Goal: Transaction & Acquisition: Subscribe to service/newsletter

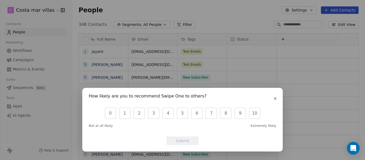
scroll to position [137, 289]
click at [275, 97] on icon "button" at bounding box center [275, 98] width 4 height 4
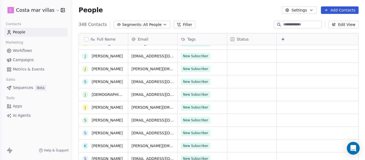
scroll to position [141, 0]
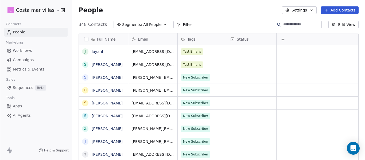
click at [48, 10] on html "C Costa mar villas Contacts People Marketing Workflows Campaigns Metrics & Even…" at bounding box center [182, 80] width 365 height 160
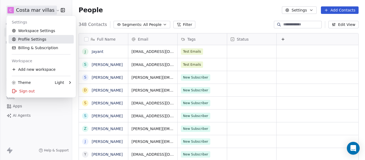
click at [42, 39] on link "Profile Settings" at bounding box center [41, 39] width 65 height 9
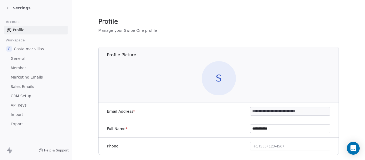
click at [25, 65] on span "Member" at bounding box center [18, 68] width 15 height 6
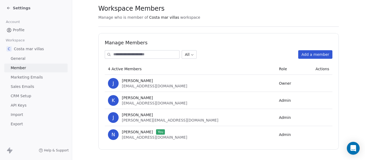
scroll to position [19, 0]
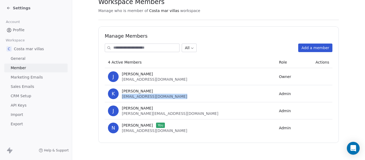
drag, startPoint x: 120, startPoint y: 97, endPoint x: 173, endPoint y: 100, distance: 53.5
click at [173, 100] on td "K Kristalle Jaime kristalle@costamarvillas.com" at bounding box center [190, 93] width 171 height 17
click at [226, 45] on div "All Add a member" at bounding box center [218, 48] width 227 height 9
drag, startPoint x: 167, startPoint y: 97, endPoint x: 119, endPoint y: 94, distance: 47.9
click at [119, 94] on div "K Kristalle Jaime kristalle@costamarvillas.com" at bounding box center [190, 93] width 164 height 11
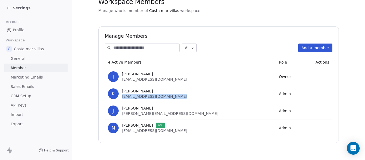
click at [9, 8] on icon at bounding box center [8, 8] width 4 height 4
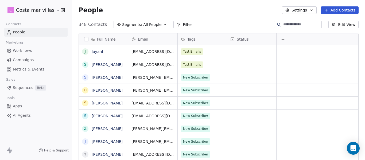
scroll to position [137, 289]
click at [27, 57] on link "Campaigns" at bounding box center [35, 60] width 63 height 9
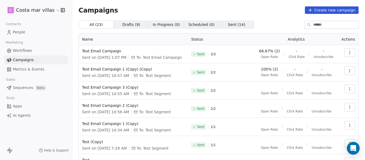
click at [323, 11] on button "Create new campaign" at bounding box center [332, 9] width 54 height 7
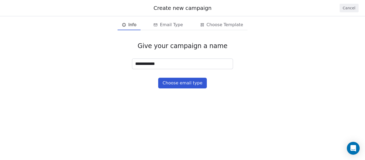
type input "**********"
click at [164, 23] on span "Email Type" at bounding box center [171, 25] width 23 height 6
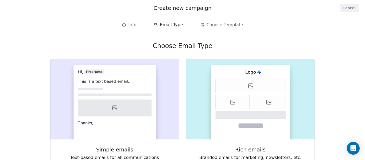
click at [136, 21] on span "Info" at bounding box center [129, 25] width 19 height 9
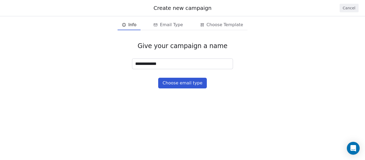
click at [182, 85] on button "Choose email type" at bounding box center [182, 83] width 48 height 11
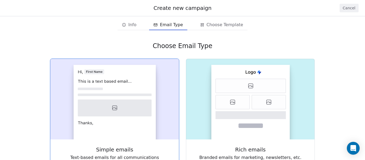
click at [143, 97] on rect at bounding box center [114, 102] width 82 height 74
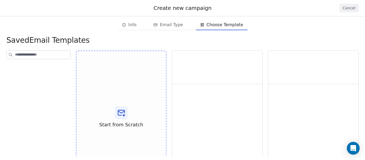
scroll to position [28, 0]
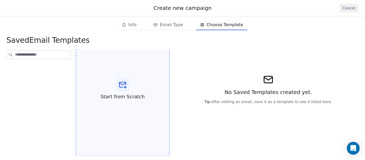
click at [135, 88] on div "Start from Scratch" at bounding box center [123, 89] width 94 height 134
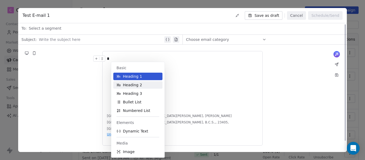
scroll to position [0, 0]
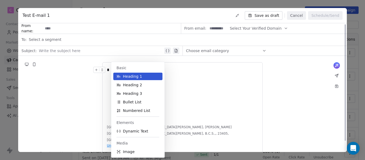
click at [139, 77] on span "Heading 1" at bounding box center [132, 76] width 19 height 5
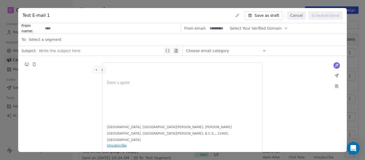
click at [123, 78] on div at bounding box center [182, 73] width 151 height 13
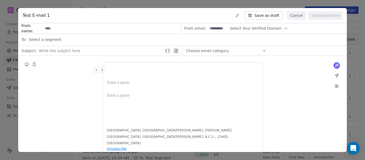
click at [111, 68] on div at bounding box center [182, 73] width 151 height 13
click at [123, 98] on div at bounding box center [182, 95] width 151 height 6
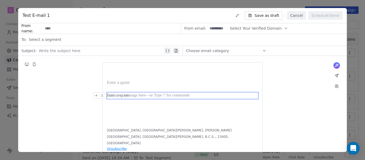
click at [127, 98] on div at bounding box center [182, 95] width 151 height 6
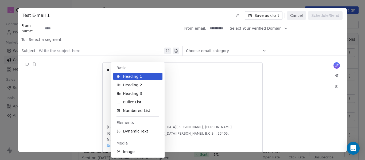
click at [124, 74] on span "Heading 1" at bounding box center [132, 76] width 19 height 5
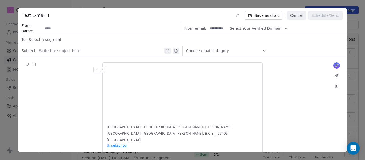
click at [115, 73] on div at bounding box center [182, 73] width 151 height 13
click at [113, 75] on div at bounding box center [182, 73] width 151 height 13
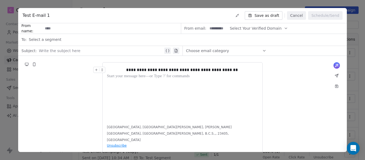
click at [168, 69] on span "**********" at bounding box center [182, 70] width 113 height 4
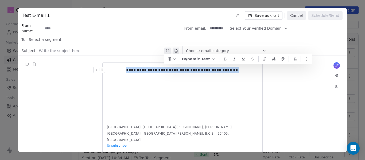
click at [168, 69] on span "**********" at bounding box center [182, 70] width 113 height 4
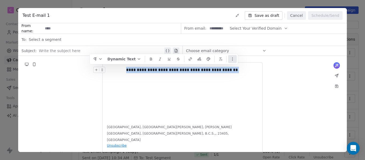
click at [233, 61] on icon "button" at bounding box center [232, 59] width 4 height 4
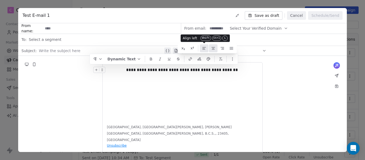
click at [203, 50] on icon at bounding box center [204, 48] width 4 height 4
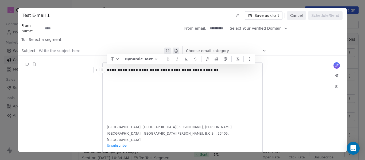
click at [176, 73] on div "**********" at bounding box center [182, 70] width 151 height 6
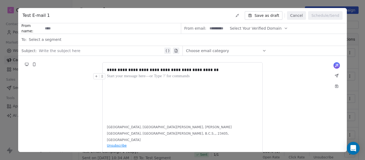
click at [125, 81] on div "**********" at bounding box center [182, 93] width 151 height 53
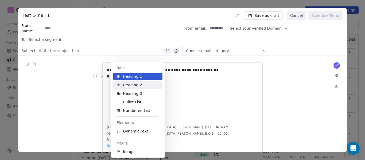
click at [128, 83] on span "Heading 2" at bounding box center [132, 84] width 19 height 5
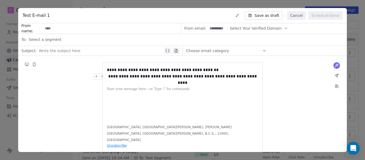
click at [112, 78] on span "**********" at bounding box center [182, 79] width 149 height 10
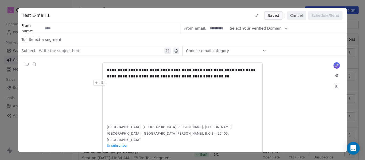
click at [115, 90] on div "**********" at bounding box center [182, 93] width 151 height 53
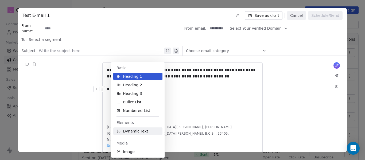
click at [129, 130] on span "Dynamic Text" at bounding box center [135, 130] width 25 height 5
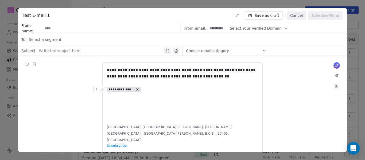
click at [138, 89] on icon at bounding box center [137, 90] width 4 height 4
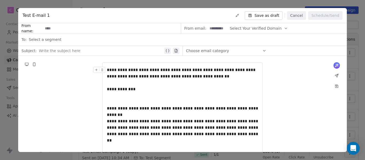
click at [169, 76] on span "**********" at bounding box center [181, 73] width 149 height 10
click at [176, 70] on span "**********" at bounding box center [181, 73] width 149 height 10
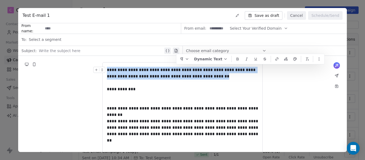
click at [176, 70] on span "**********" at bounding box center [181, 73] width 149 height 10
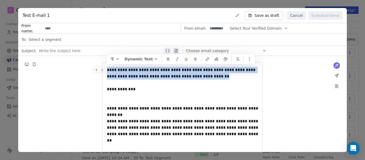
click at [176, 70] on span "**********" at bounding box center [181, 73] width 149 height 10
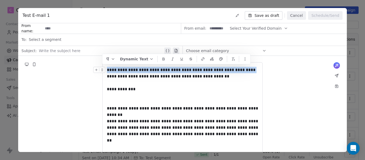
drag, startPoint x: 250, startPoint y: 69, endPoint x: 106, endPoint y: 69, distance: 144.7
click at [107, 69] on div "**********" at bounding box center [182, 73] width 151 height 13
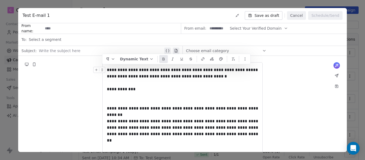
click at [163, 59] on icon at bounding box center [163, 59] width 4 height 4
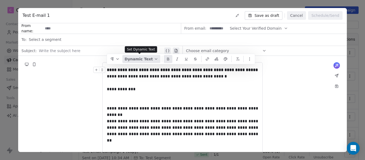
click at [155, 58] on icon "button" at bounding box center [156, 58] width 2 height 1
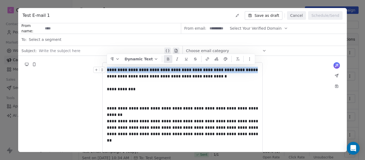
click at [163, 70] on strong "**********" at bounding box center [182, 70] width 151 height 4
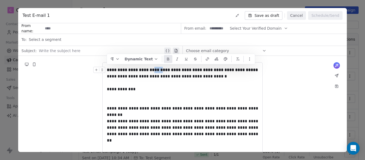
click at [163, 70] on strong "**********" at bounding box center [182, 70] width 151 height 4
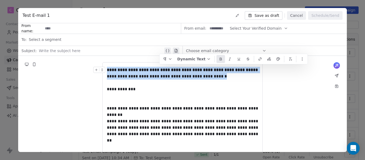
click at [163, 70] on strong "**********" at bounding box center [182, 70] width 151 height 4
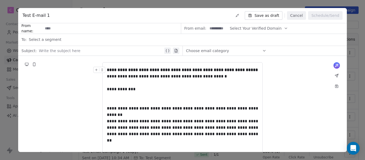
click at [163, 70] on strong "**********" at bounding box center [182, 70] width 151 height 4
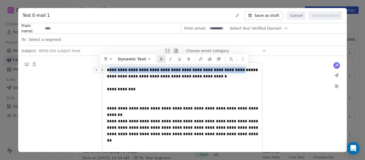
drag, startPoint x: 253, startPoint y: 68, endPoint x: 112, endPoint y: 68, distance: 140.9
click at [112, 68] on div "**********" at bounding box center [182, 73] width 151 height 13
click at [131, 71] on strong "**********" at bounding box center [182, 70] width 151 height 4
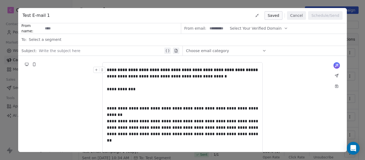
click at [182, 74] on span "**********" at bounding box center [183, 73] width 152 height 10
click at [225, 72] on strong "**********" at bounding box center [182, 70] width 151 height 4
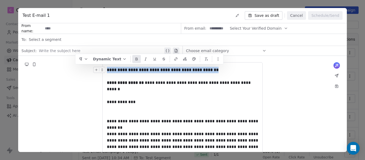
drag, startPoint x: 223, startPoint y: 70, endPoint x: 93, endPoint y: 70, distance: 130.8
click at [117, 57] on button "Dynamic Text" at bounding box center [110, 59] width 38 height 8
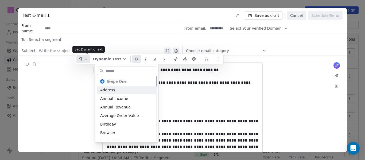
click at [88, 58] on icon "button" at bounding box center [86, 59] width 4 height 4
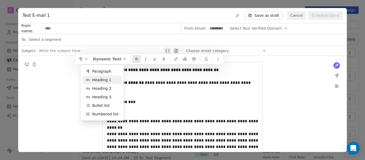
click at [98, 81] on span "Heading 1" at bounding box center [101, 80] width 19 height 6
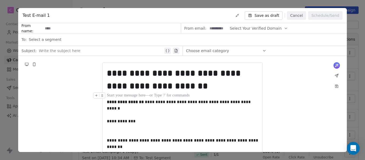
click at [133, 98] on div at bounding box center [182, 95] width 151 height 6
click at [107, 101] on div at bounding box center [100, 103] width 14 height 9
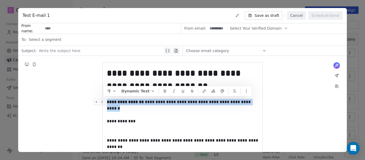
drag, startPoint x: 107, startPoint y: 101, endPoint x: 251, endPoint y: 102, distance: 143.9
click at [251, 102] on div "**********" at bounding box center [182, 105] width 151 height 13
click at [116, 90] on icon "button" at bounding box center [114, 91] width 4 height 4
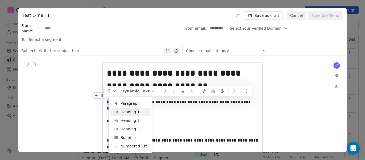
click at [131, 116] on div "Heading 1" at bounding box center [127, 112] width 32 height 9
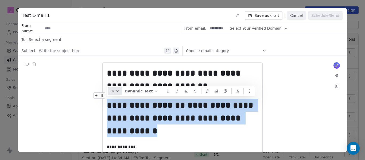
click at [117, 90] on icon "button" at bounding box center [117, 91] width 4 height 4
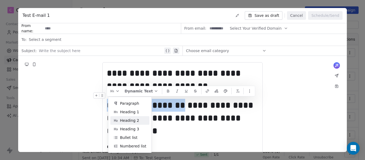
click at [128, 119] on span "Heading 2" at bounding box center [129, 121] width 19 height 6
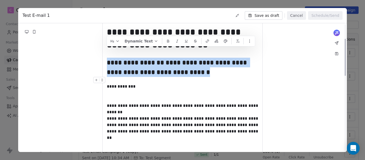
scroll to position [80, 0]
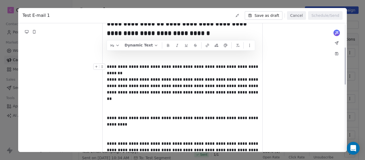
click at [123, 69] on span "**********" at bounding box center [183, 70] width 152 height 10
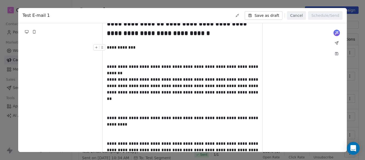
click at [108, 48] on span "**********" at bounding box center [121, 47] width 29 height 4
click at [108, 57] on div at bounding box center [182, 57] width 151 height 13
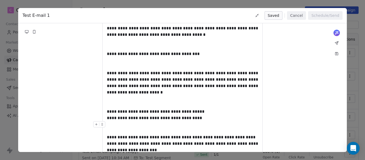
scroll to position [303, 0]
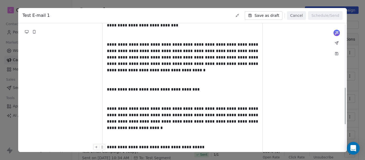
scroll to position [196, 0]
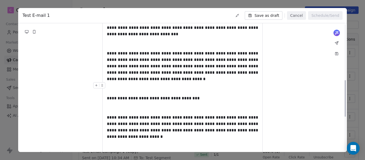
click at [113, 82] on div at bounding box center [182, 88] width 151 height 13
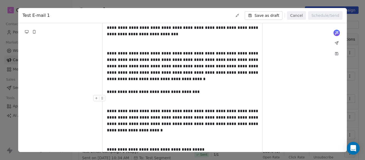
click at [108, 95] on div at bounding box center [182, 101] width 151 height 13
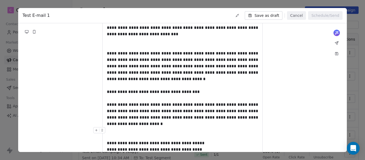
click at [111, 127] on div at bounding box center [182, 133] width 151 height 13
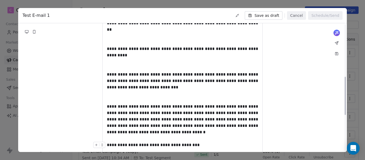
scroll to position [143, 0]
click at [113, 91] on div at bounding box center [182, 97] width 151 height 13
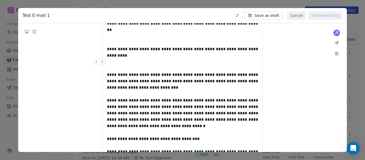
click at [111, 59] on div at bounding box center [182, 65] width 151 height 13
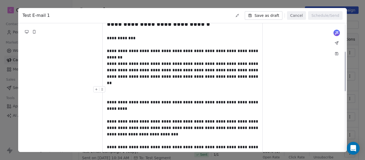
scroll to position [89, 0]
click at [112, 86] on div at bounding box center [182, 92] width 151 height 13
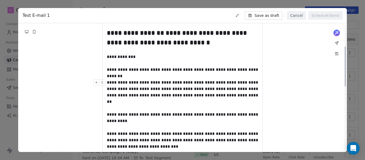
scroll to position [62, 0]
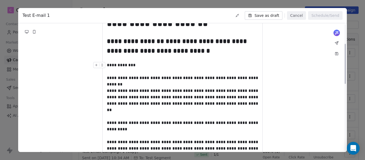
click at [111, 71] on div "**********" at bounding box center [182, 68] width 151 height 13
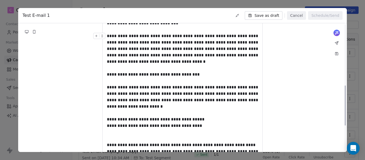
scroll to position [196, 0]
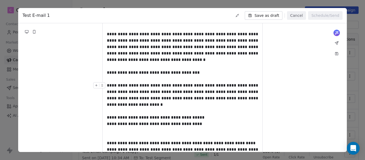
click at [111, 97] on div "**********" at bounding box center [182, 98] width 151 height 32
click at [113, 127] on div at bounding box center [182, 133] width 151 height 13
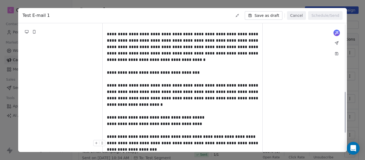
scroll to position [223, 0]
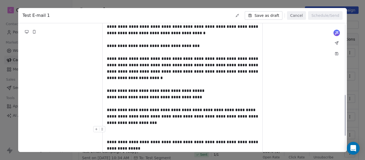
click at [112, 126] on div at bounding box center [182, 132] width 151 height 13
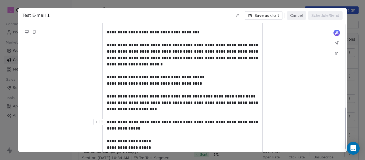
scroll to position [264, 0]
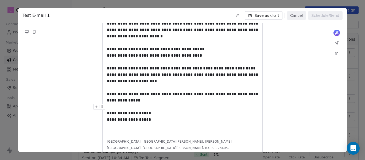
click at [111, 104] on div at bounding box center [182, 107] width 151 height 6
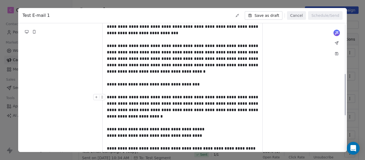
scroll to position [51, 0]
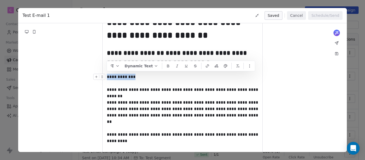
drag, startPoint x: 108, startPoint y: 76, endPoint x: 140, endPoint y: 77, distance: 32.3
click at [140, 77] on div "**********" at bounding box center [182, 80] width 151 height 13
click at [166, 65] on icon at bounding box center [168, 66] width 4 height 4
click at [163, 109] on span "**********" at bounding box center [183, 111] width 152 height 23
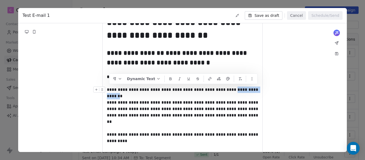
drag, startPoint x: 223, startPoint y: 89, endPoint x: 257, endPoint y: 90, distance: 34.4
click at [257, 90] on span "**********" at bounding box center [183, 93] width 152 height 10
click at [170, 77] on icon at bounding box center [170, 77] width 2 height 1
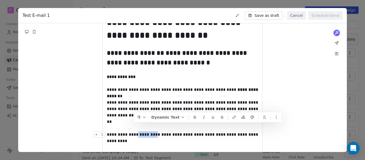
drag, startPoint x: 134, startPoint y: 128, endPoint x: 154, endPoint y: 127, distance: 19.5
click at [154, 132] on span "**********" at bounding box center [183, 137] width 152 height 10
click at [192, 117] on icon at bounding box center [194, 117] width 4 height 4
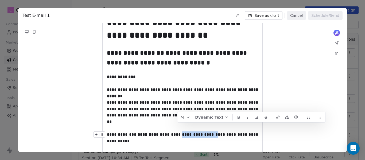
drag, startPoint x: 178, startPoint y: 128, endPoint x: 209, endPoint y: 128, distance: 30.7
click at [209, 132] on span "**********" at bounding box center [183, 137] width 152 height 10
click at [236, 118] on icon at bounding box center [238, 117] width 4 height 4
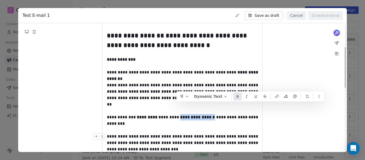
scroll to position [77, 0]
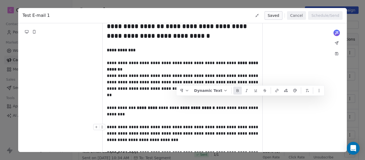
click at [216, 127] on span "**********" at bounding box center [183, 133] width 152 height 17
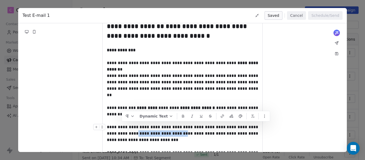
drag, startPoint x: 121, startPoint y: 127, endPoint x: 169, endPoint y: 127, distance: 47.5
click at [169, 127] on span "**********" at bounding box center [183, 133] width 152 height 17
click at [181, 117] on icon at bounding box center [183, 116] width 4 height 4
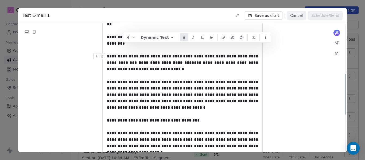
scroll to position [157, 0]
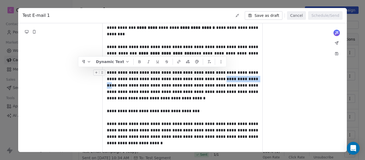
drag, startPoint x: 191, startPoint y: 73, endPoint x: 226, endPoint y: 73, distance: 34.4
click at [226, 73] on span "**********" at bounding box center [183, 85] width 152 height 30
click at [136, 61] on button at bounding box center [139, 62] width 9 height 8
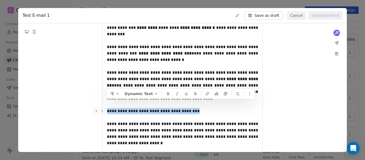
drag, startPoint x: 107, startPoint y: 105, endPoint x: 195, endPoint y: 107, distance: 87.3
click at [195, 108] on div "**********" at bounding box center [182, 114] width 151 height 13
click at [167, 93] on icon at bounding box center [168, 92] width 2 height 1
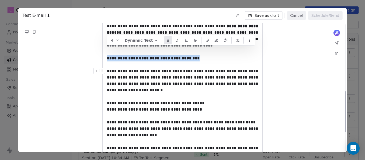
scroll to position [211, 0]
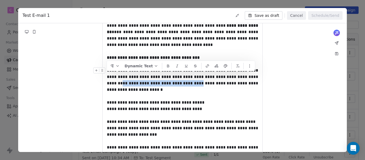
drag, startPoint x: 107, startPoint y: 77, endPoint x: 182, endPoint y: 78, distance: 74.7
click at [182, 78] on span "**********" at bounding box center [183, 79] width 152 height 23
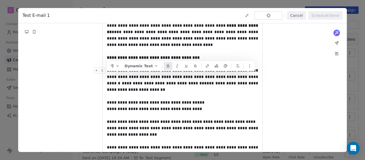
click at [167, 65] on icon at bounding box center [168, 65] width 2 height 1
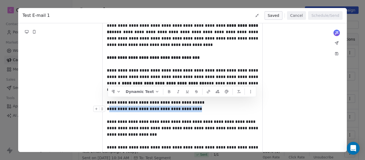
drag, startPoint x: 188, startPoint y: 101, endPoint x: 106, endPoint y: 101, distance: 81.7
click at [107, 106] on div "**********" at bounding box center [182, 112] width 151 height 13
click at [109, 107] on span "**********" at bounding box center [154, 109] width 95 height 4
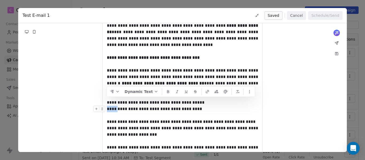
click at [109, 107] on span "**********" at bounding box center [154, 109] width 95 height 4
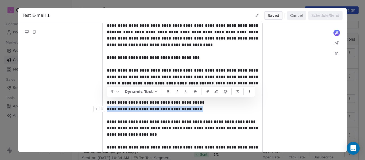
click at [109, 107] on span "**********" at bounding box center [154, 109] width 95 height 4
click at [166, 93] on icon at bounding box center [168, 91] width 4 height 4
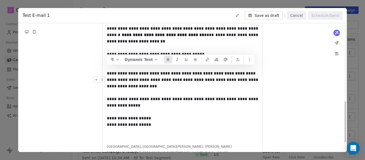
scroll to position [264, 0]
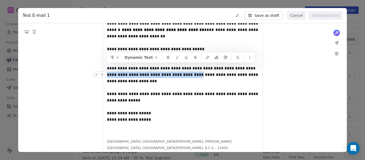
drag, startPoint x: 108, startPoint y: 68, endPoint x: 189, endPoint y: 71, distance: 81.5
click at [189, 73] on span "**********" at bounding box center [183, 78] width 152 height 10
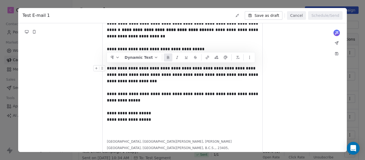
click at [164, 59] on button at bounding box center [168, 57] width 9 height 8
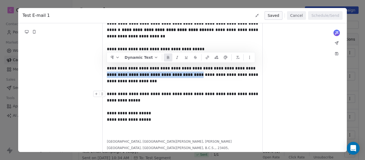
click at [107, 91] on div at bounding box center [100, 95] width 14 height 9
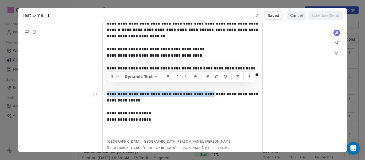
drag, startPoint x: 108, startPoint y: 87, endPoint x: 206, endPoint y: 89, distance: 98.3
click at [206, 92] on span "**********" at bounding box center [183, 97] width 152 height 10
click at [205, 92] on span "**********" at bounding box center [183, 97] width 152 height 10
drag, startPoint x: 205, startPoint y: 88, endPoint x: 108, endPoint y: 88, distance: 96.6
click at [108, 92] on span "**********" at bounding box center [183, 97] width 152 height 10
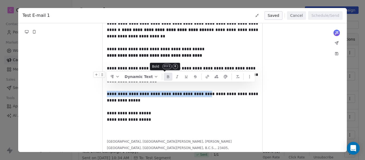
click at [167, 78] on icon at bounding box center [168, 77] width 2 height 1
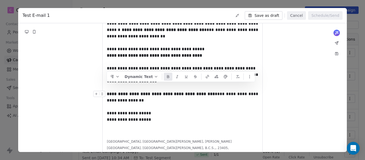
click at [167, 91] on div "**********" at bounding box center [182, 97] width 151 height 13
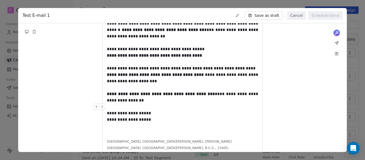
click at [124, 104] on div at bounding box center [182, 107] width 151 height 6
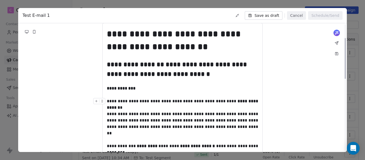
scroll to position [53, 0]
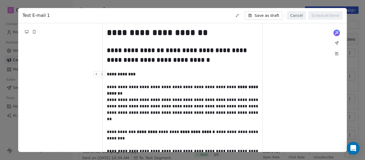
click at [135, 74] on strong "**********" at bounding box center [121, 74] width 29 height 4
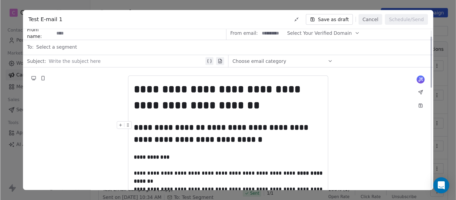
scroll to position [0, 0]
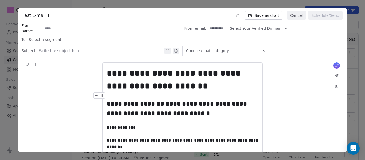
click at [172, 94] on div at bounding box center [182, 95] width 151 height 6
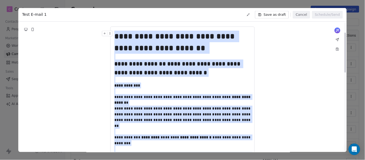
scroll to position [34, 0]
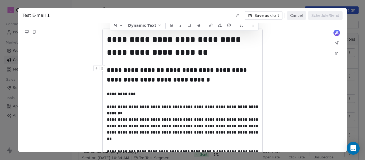
click at [127, 72] on strong "**********" at bounding box center [135, 70] width 57 height 6
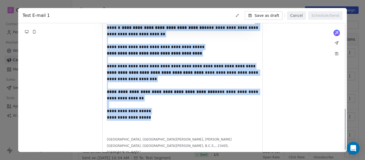
scroll to position [271, 0]
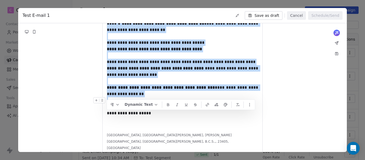
drag, startPoint x: 109, startPoint y: 40, endPoint x: 164, endPoint y: 92, distance: 76.7
copy div "**********"
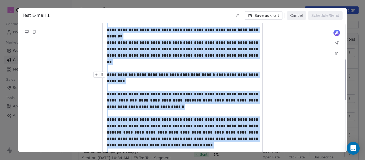
click at [139, 81] on div "**********" at bounding box center [182, 81] width 151 height 19
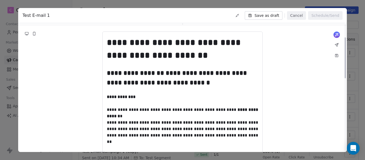
scroll to position [30, 0]
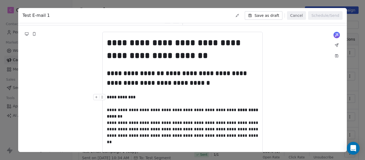
click at [135, 97] on strong "**********" at bounding box center [121, 97] width 29 height 4
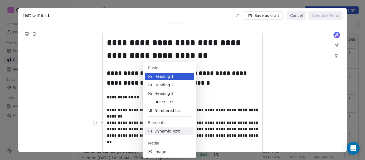
click at [161, 133] on span "Dynamic Text" at bounding box center [166, 130] width 25 height 5
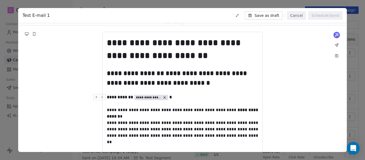
click at [166, 98] on icon at bounding box center [165, 98] width 4 height 4
click at [96, 98] on icon at bounding box center [95, 96] width 3 height 3
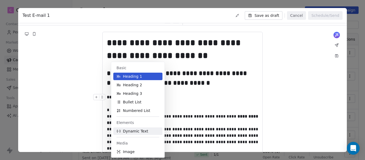
click at [124, 131] on span "Dynamic Text" at bounding box center [135, 130] width 25 height 5
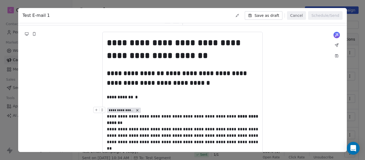
click at [126, 112] on span "**********" at bounding box center [121, 110] width 25 height 4
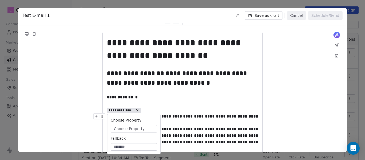
click at [140, 125] on button "Choose Property" at bounding box center [134, 128] width 46 height 7
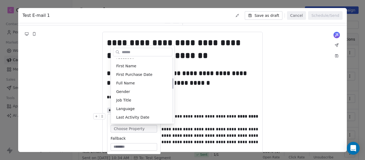
scroll to position [107, 0]
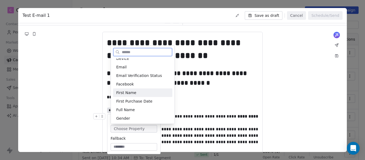
click at [137, 93] on div "First Name" at bounding box center [142, 92] width 59 height 9
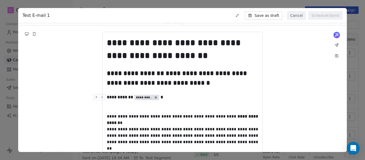
click at [169, 98] on div "**********" at bounding box center [182, 100] width 151 height 13
click at [134, 98] on strong "**********" at bounding box center [120, 97] width 27 height 4
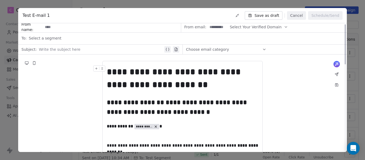
scroll to position [0, 0]
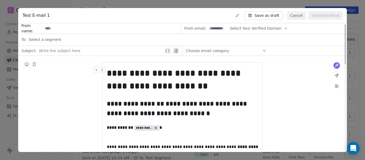
click at [42, 48] on div at bounding box center [101, 51] width 124 height 6
click at [208, 50] on span "Choose email category" at bounding box center [207, 50] width 43 height 5
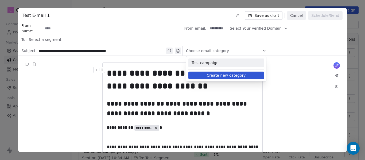
click at [208, 50] on span "Choose email category" at bounding box center [207, 50] width 43 height 5
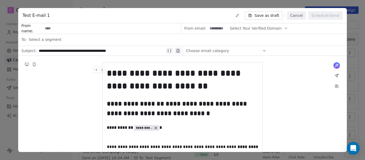
click at [260, 31] on span "Select Your Verified Domain" at bounding box center [256, 29] width 52 height 6
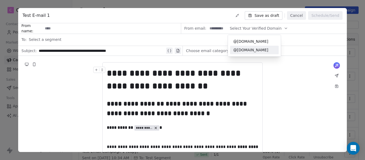
click at [265, 49] on span "@[DOMAIN_NAME]" at bounding box center [254, 49] width 42 height 5
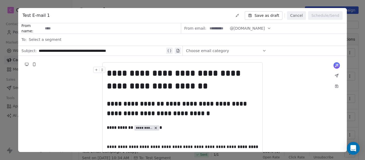
click at [214, 30] on input at bounding box center [217, 28] width 21 height 10
type input "*********"
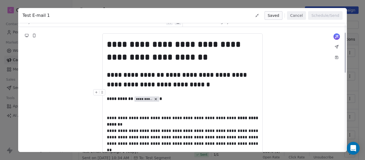
scroll to position [27, 0]
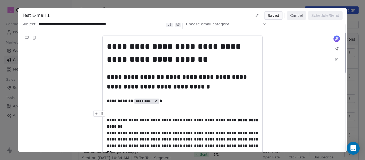
click at [117, 111] on div at bounding box center [182, 114] width 151 height 6
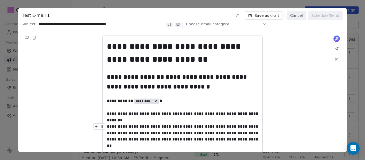
click at [125, 128] on span "**********" at bounding box center [183, 135] width 152 height 23
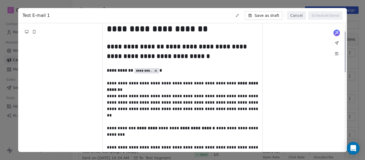
scroll to position [0, 0]
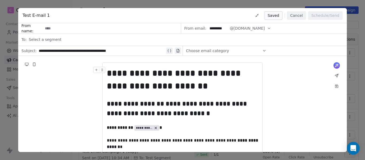
click at [80, 27] on input at bounding box center [111, 28] width 137 height 10
type input "**********"
click at [57, 39] on span "Select a segment" at bounding box center [45, 39] width 33 height 5
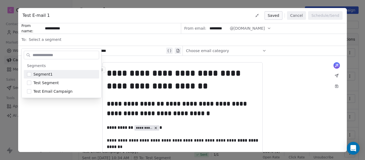
click at [57, 39] on span "Select a segment" at bounding box center [45, 39] width 33 height 5
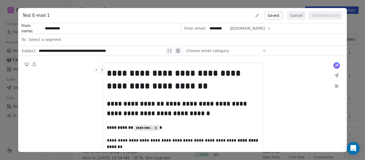
click at [208, 53] on span "Choose email category" at bounding box center [207, 50] width 43 height 5
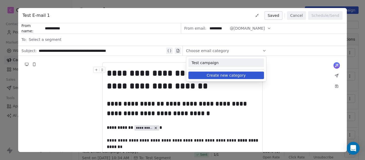
click at [218, 63] on span "Test campaign" at bounding box center [225, 62] width 69 height 5
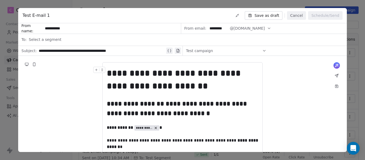
click at [222, 53] on div "Test campaign" at bounding box center [226, 50] width 80 height 9
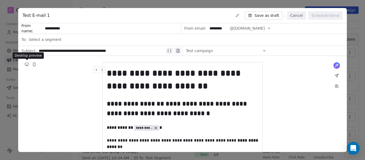
click at [26, 64] on icon at bounding box center [26, 64] width 3 height 2
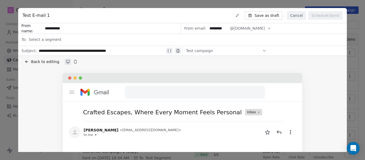
click at [45, 63] on span "Back to editing" at bounding box center [45, 61] width 28 height 5
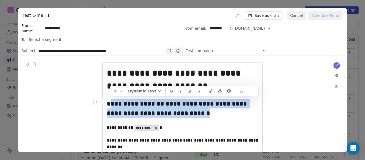
drag, startPoint x: 211, startPoint y: 114, endPoint x: 109, endPoint y: 103, distance: 102.8
click at [109, 103] on span "**********" at bounding box center [177, 108] width 141 height 16
click at [167, 93] on button at bounding box center [171, 91] width 9 height 8
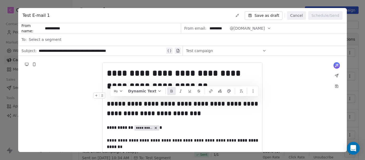
click at [169, 93] on icon at bounding box center [171, 91] width 4 height 4
click at [170, 91] on button at bounding box center [171, 91] width 9 height 8
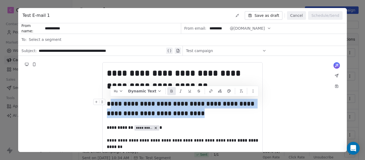
click at [185, 116] on strong "**********" at bounding box center [181, 108] width 149 height 16
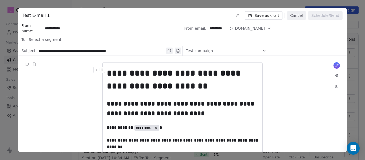
click at [172, 86] on strong "**********" at bounding box center [175, 79] width 136 height 21
click at [27, 66] on icon at bounding box center [27, 64] width 4 height 4
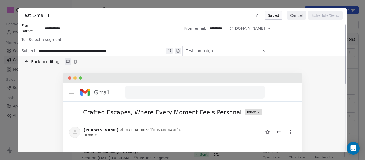
click at [35, 60] on span "Back to editing" at bounding box center [45, 61] width 28 height 5
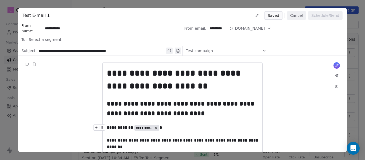
click at [108, 129] on strong "**********" at bounding box center [120, 127] width 27 height 4
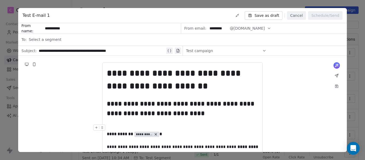
click at [25, 64] on icon at bounding box center [26, 64] width 3 height 2
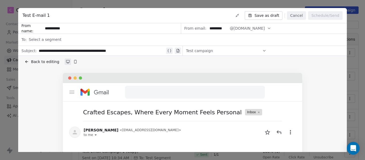
click at [27, 63] on icon at bounding box center [26, 62] width 1 height 1
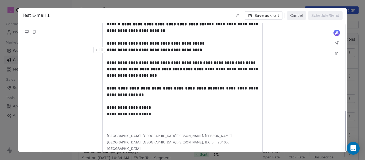
scroll to position [277, 0]
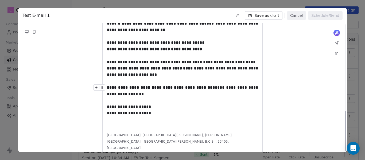
click at [137, 87] on div "**********" at bounding box center [182, 90] width 151 height 13
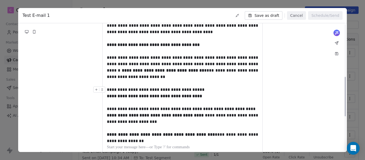
scroll to position [170, 0]
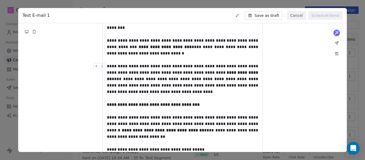
click at [175, 94] on div "**********" at bounding box center [182, 82] width 151 height 38
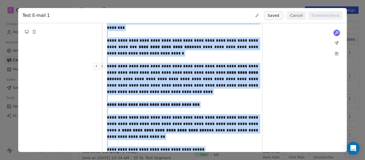
copy div "**********"
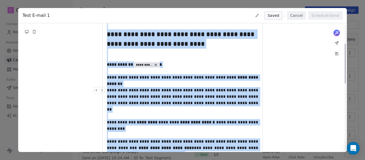
scroll to position [64, 0]
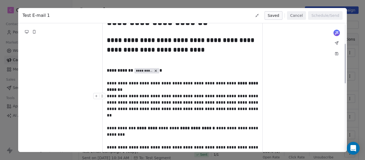
click at [205, 107] on span "**********" at bounding box center [183, 105] width 152 height 23
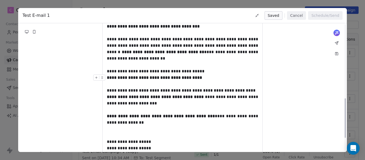
scroll to position [257, 0]
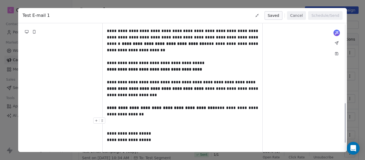
click at [120, 117] on div at bounding box center [182, 120] width 151 height 6
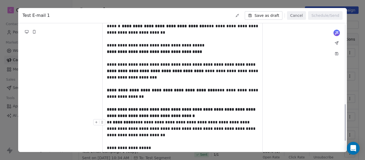
scroll to position [283, 0]
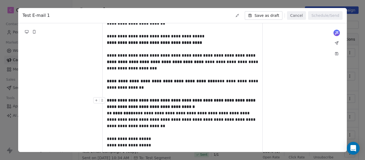
click at [194, 100] on div "**********" at bounding box center [182, 103] width 151 height 13
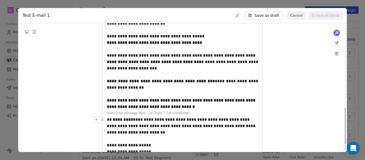
scroll to position [310, 0]
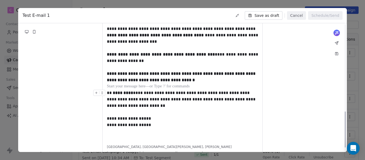
click at [150, 100] on div "**********" at bounding box center [182, 99] width 151 height 19
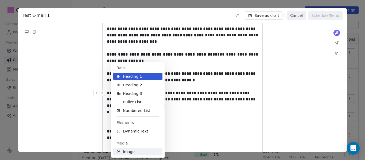
click at [126, 152] on span "Image" at bounding box center [129, 151] width 12 height 5
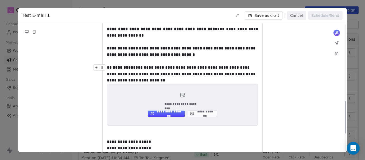
scroll to position [339, 0]
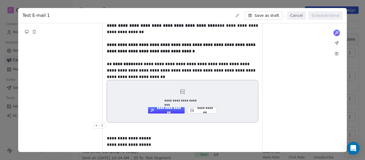
click at [203, 107] on button "**********" at bounding box center [202, 110] width 29 height 6
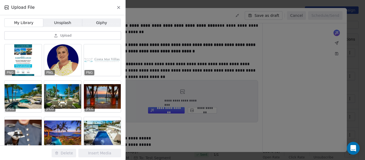
click at [63, 33] on span "Upload" at bounding box center [65, 35] width 11 height 4
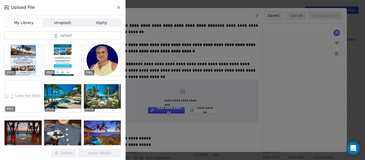
click at [27, 60] on div at bounding box center [23, 59] width 37 height 31
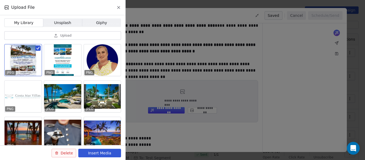
click at [97, 154] on button "Insert Media" at bounding box center [99, 153] width 43 height 9
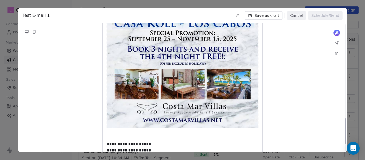
scroll to position [472, 0]
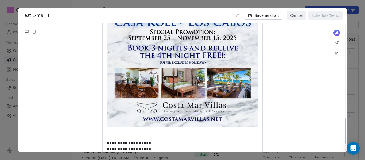
click at [193, 109] on img at bounding box center [182, 37] width 151 height 180
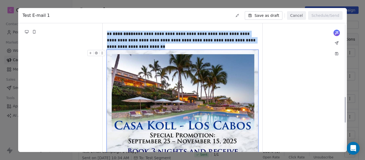
scroll to position [366, 0]
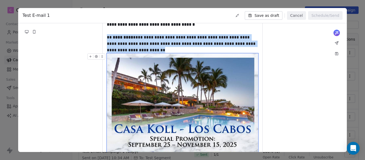
click at [98, 54] on button "button" at bounding box center [96, 57] width 6 height 6
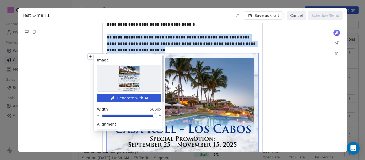
click at [156, 114] on span at bounding box center [154, 115] width 3 height 3
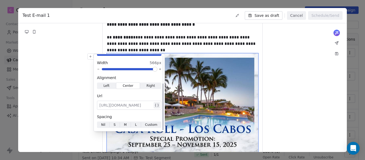
click at [141, 105] on div at bounding box center [125, 105] width 53 height 6
click at [275, 114] on div "**********" at bounding box center [182, 2] width 328 height 624
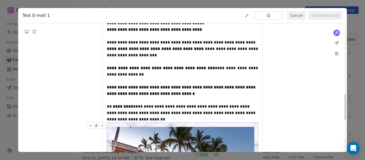
scroll to position [286, 0]
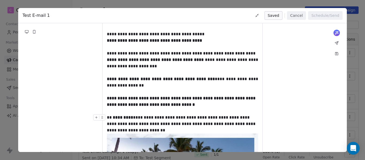
click at [140, 124] on div "**********" at bounding box center [182, 123] width 151 height 19
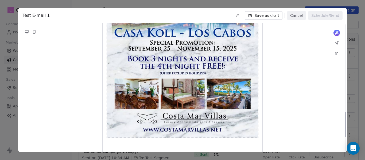
scroll to position [472, 0]
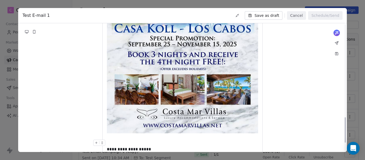
click at [123, 140] on div at bounding box center [182, 143] width 151 height 6
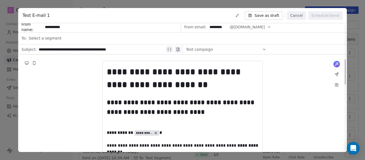
scroll to position [0, 0]
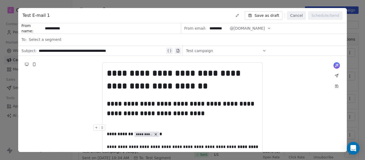
click at [27, 64] on icon at bounding box center [26, 64] width 3 height 2
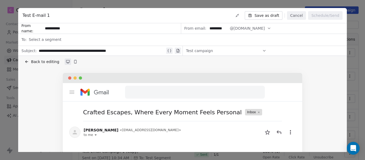
click at [40, 63] on span "Back to editing" at bounding box center [45, 61] width 28 height 5
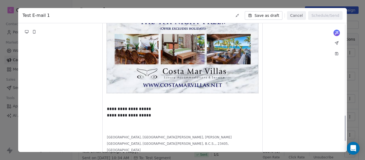
scroll to position [515, 0]
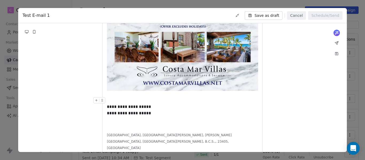
click at [115, 97] on div at bounding box center [182, 100] width 151 height 6
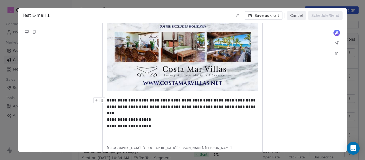
click at [115, 97] on div "**********" at bounding box center [182, 103] width 151 height 13
drag, startPoint x: 146, startPoint y: 100, endPoint x: 143, endPoint y: 101, distance: 3.2
click at [145, 101] on div "**********" at bounding box center [182, 103] width 151 height 13
click at [143, 101] on div "**********" at bounding box center [182, 103] width 151 height 13
click at [156, 100] on div "**********" at bounding box center [182, 103] width 151 height 13
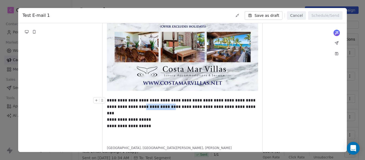
click at [156, 100] on div "**********" at bounding box center [182, 103] width 151 height 13
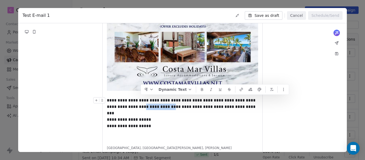
click at [168, 101] on div "**********" at bounding box center [182, 103] width 151 height 13
drag, startPoint x: 141, startPoint y: 100, endPoint x: 177, endPoint y: 101, distance: 35.5
click at [177, 101] on div "**********" at bounding box center [182, 103] width 151 height 13
click at [163, 100] on div "**********" at bounding box center [182, 103] width 151 height 13
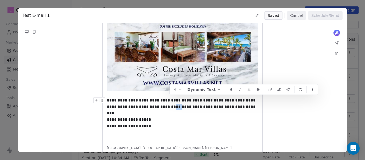
drag, startPoint x: 169, startPoint y: 101, endPoint x: 176, endPoint y: 101, distance: 6.2
click at [176, 101] on div "**********" at bounding box center [182, 103] width 151 height 13
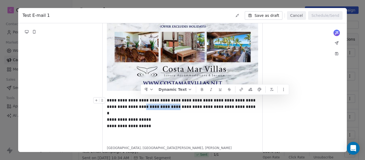
drag, startPoint x: 140, startPoint y: 100, endPoint x: 171, endPoint y: 102, distance: 31.0
click at [171, 102] on div "**********" at bounding box center [182, 103] width 151 height 13
click at [239, 90] on icon "button" at bounding box center [241, 89] width 4 height 4
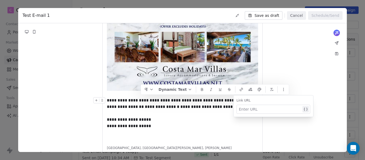
click at [254, 107] on div at bounding box center [270, 109] width 62 height 6
paste div
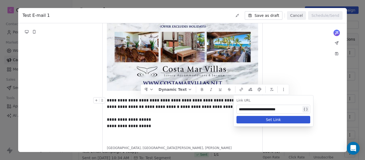
click at [285, 120] on button "Set Link" at bounding box center [273, 119] width 74 height 7
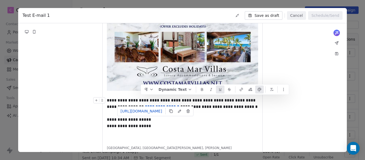
click at [209, 102] on div "**********" at bounding box center [182, 103] width 151 height 13
drag, startPoint x: 141, startPoint y: 101, endPoint x: 171, endPoint y: 101, distance: 30.7
click at [171, 105] on u "**********" at bounding box center [162, 107] width 34 height 4
click at [200, 90] on icon at bounding box center [202, 89] width 4 height 4
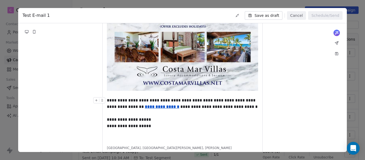
click at [197, 101] on div "**********" at bounding box center [182, 103] width 151 height 13
click at [218, 97] on div "**********" at bounding box center [182, 103] width 151 height 13
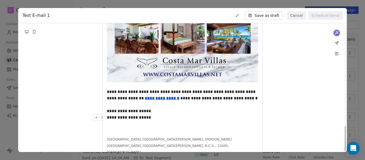
scroll to position [528, 0]
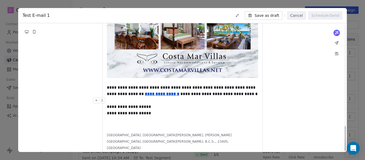
click at [121, 97] on div at bounding box center [182, 100] width 151 height 6
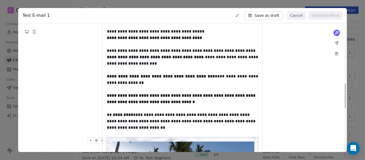
scroll to position [287, 0]
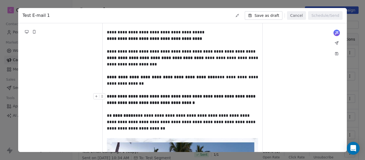
click at [26, 31] on icon at bounding box center [26, 31] width 3 height 2
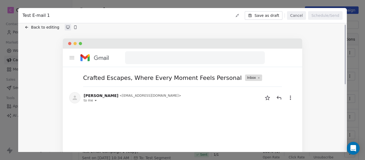
scroll to position [0, 0]
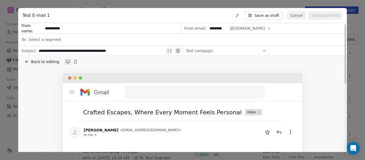
click at [49, 62] on span "Back to editing" at bounding box center [45, 61] width 28 height 5
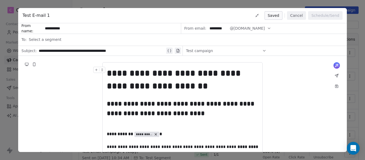
click at [162, 88] on strong "**********" at bounding box center [175, 79] width 136 height 21
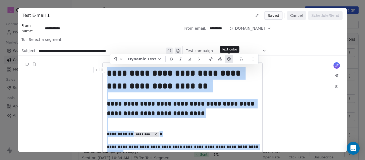
click at [227, 58] on icon "button" at bounding box center [229, 59] width 4 height 4
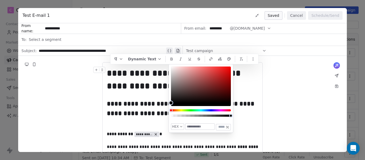
click at [197, 127] on input "text" at bounding box center [199, 127] width 29 height 6
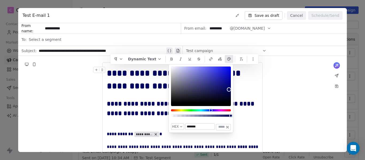
type input "*******"
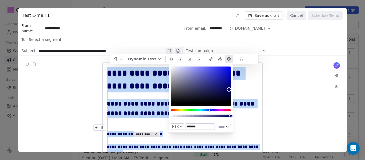
click at [238, 127] on div at bounding box center [182, 127] width 151 height 6
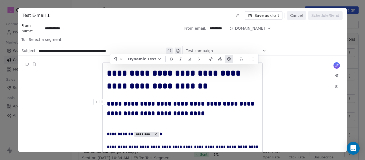
click at [197, 116] on strong "**********" at bounding box center [181, 108] width 149 height 16
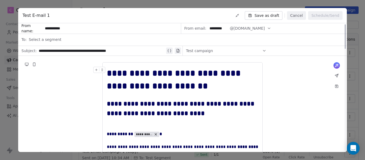
click at [27, 63] on icon at bounding box center [26, 64] width 3 height 2
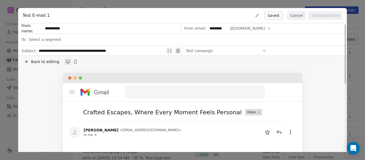
click at [38, 59] on span "Back to editing" at bounding box center [45, 61] width 28 height 5
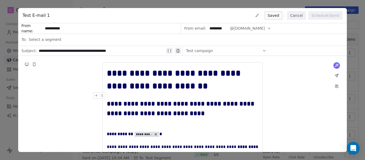
click at [26, 65] on icon at bounding box center [26, 64] width 3 height 2
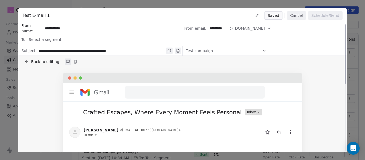
click at [31, 60] on span "Back to editing" at bounding box center [45, 61] width 28 height 5
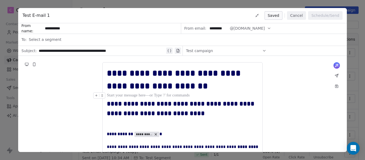
click at [168, 97] on div at bounding box center [182, 95] width 151 height 6
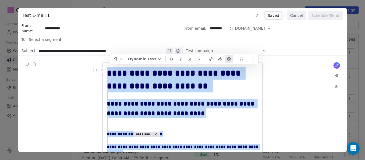
click at [226, 58] on button "button" at bounding box center [228, 59] width 9 height 8
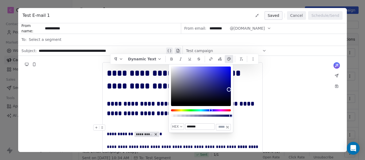
drag, startPoint x: 202, startPoint y: 126, endPoint x: 167, endPoint y: 126, distance: 35.0
click at [167, 126] on body "C Costa mar villas Contacts People Marketing Workflows Campaigns Metrics & Even…" at bounding box center [182, 80] width 365 height 160
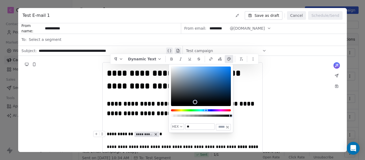
type input "*"
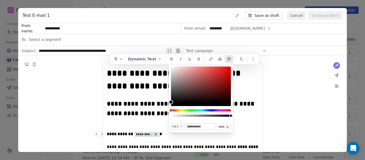
type input "*******"
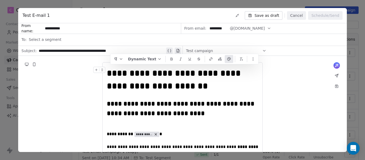
click at [26, 66] on icon at bounding box center [26, 65] width 0 height 1
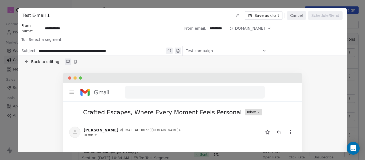
click at [38, 60] on span "Back to editing" at bounding box center [45, 61] width 28 height 5
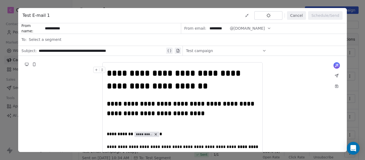
click at [141, 88] on strong "**********" at bounding box center [175, 79] width 136 height 21
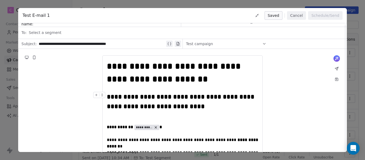
scroll to position [27, 0]
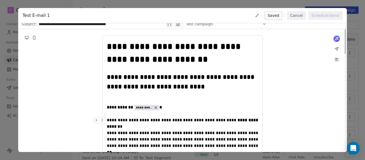
click at [142, 122] on span "**********" at bounding box center [183, 123] width 152 height 10
click at [120, 124] on div "**********" at bounding box center [182, 123] width 151 height 13
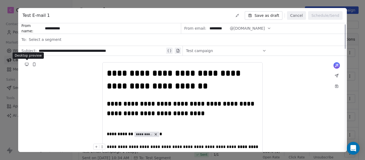
click at [26, 65] on icon at bounding box center [26, 65] width 0 height 1
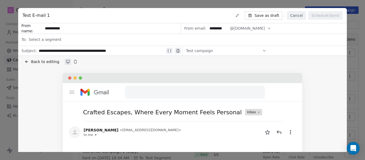
click at [32, 61] on span "Back to editing" at bounding box center [45, 61] width 28 height 5
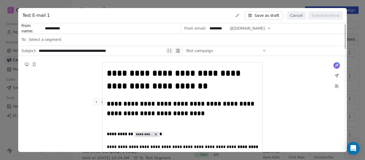
scroll to position [53, 0]
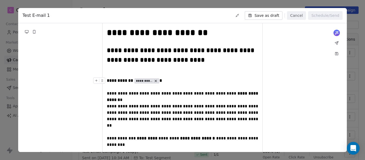
click at [107, 80] on div at bounding box center [100, 81] width 14 height 9
click at [110, 81] on strong "**********" at bounding box center [120, 80] width 27 height 4
click at [108, 81] on div "**********" at bounding box center [182, 83] width 151 height 13
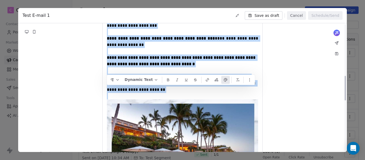
scroll to position [347, 0]
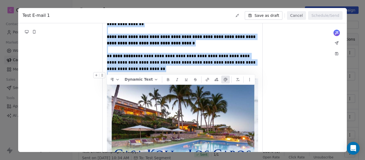
drag, startPoint x: 108, startPoint y: 81, endPoint x: 153, endPoint y: 68, distance: 47.0
click at [153, 68] on div "**********" at bounding box center [182, 17] width 151 height 595
copy div "**********"
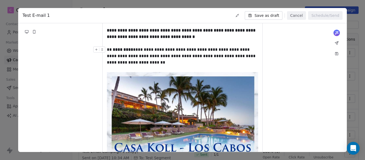
click at [27, 33] on icon at bounding box center [27, 33] width 0 height 1
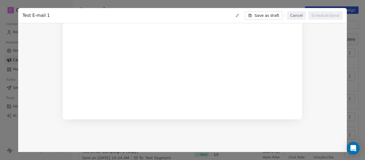
click at [318, 81] on div "Crafted Escapes, Where Every Moment Feels Personal Inbox Kristalle J < kristall…" at bounding box center [182, 23] width 328 height 191
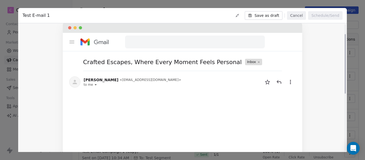
scroll to position [0, 0]
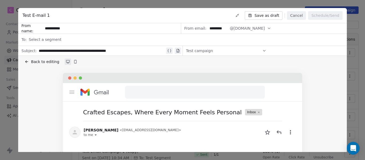
click at [30, 62] on button "Back to editing" at bounding box center [41, 61] width 37 height 7
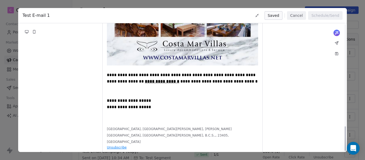
scroll to position [534, 0]
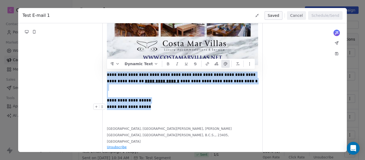
drag, startPoint x: 108, startPoint y: 74, endPoint x: 146, endPoint y: 105, distance: 49.3
copy div "**********"
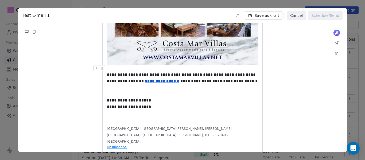
click at [29, 33] on icon at bounding box center [27, 32] width 4 height 4
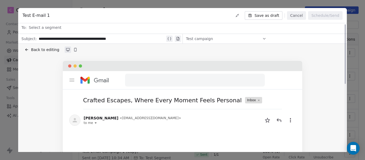
scroll to position [0, 0]
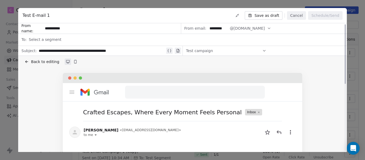
click at [38, 63] on span "Back to editing" at bounding box center [45, 61] width 28 height 5
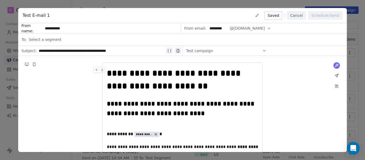
click at [301, 14] on button "Cancel" at bounding box center [296, 15] width 19 height 9
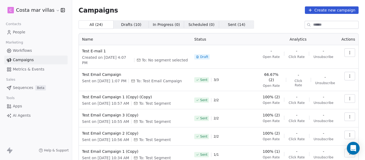
click at [23, 32] on span "People" at bounding box center [19, 32] width 13 height 6
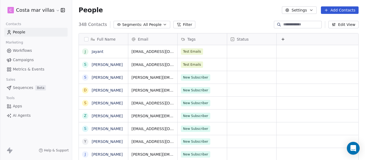
click at [326, 10] on icon at bounding box center [326, 10] width 2 height 0
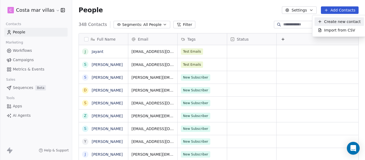
click at [329, 21] on span "Create new contact" at bounding box center [342, 22] width 37 height 6
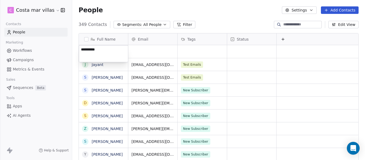
type textarea "**********"
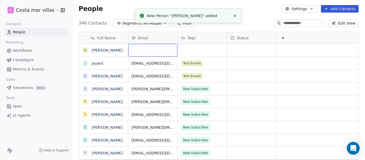
click at [151, 46] on div "grid" at bounding box center [152, 50] width 49 height 13
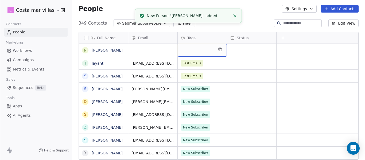
drag, startPoint x: 203, startPoint y: 53, endPoint x: 125, endPoint y: 53, distance: 77.7
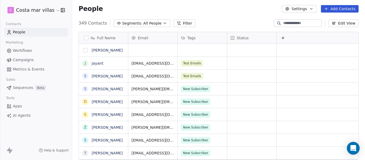
click at [84, 49] on button "grid" at bounding box center [85, 50] width 4 height 4
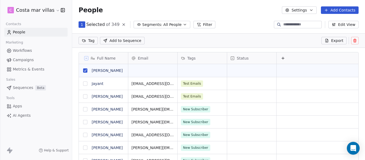
click at [355, 38] on icon at bounding box center [354, 40] width 4 height 4
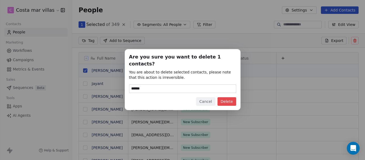
type input "******"
click at [227, 98] on button "Delete" at bounding box center [226, 101] width 19 height 9
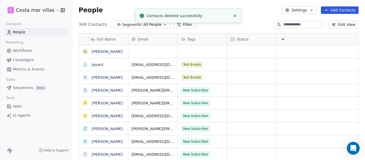
scroll to position [137, 289]
click at [348, 11] on button "Add Contacts" at bounding box center [340, 9] width 38 height 7
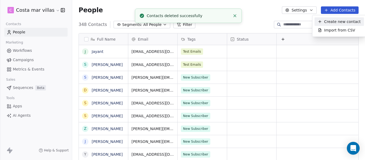
click at [350, 19] on span "Create new contact" at bounding box center [342, 22] width 37 height 6
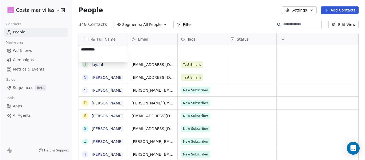
type textarea "**********"
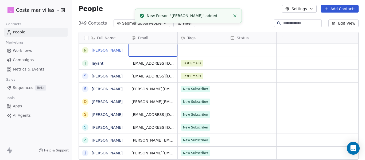
click at [103, 52] on link "[PERSON_NAME]" at bounding box center [107, 50] width 31 height 4
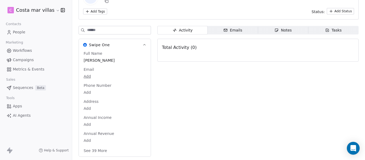
click at [90, 75] on html "C Costa mar villas Contacts People Marketing Workflows Campaigns Metrics & Even…" at bounding box center [182, 80] width 365 height 160
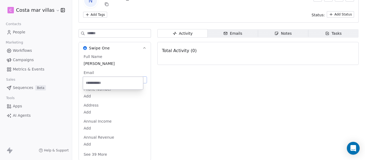
paste input "**********"
type input "**********"
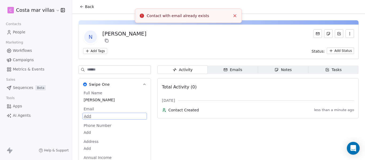
scroll to position [0, 0]
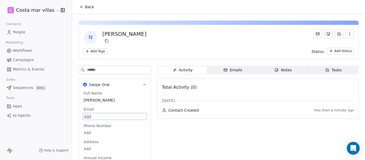
click at [347, 35] on icon "button" at bounding box center [349, 34] width 4 height 4
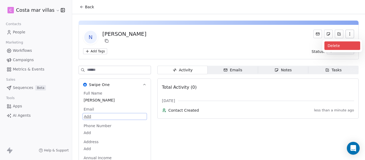
click at [343, 45] on div "Delete" at bounding box center [342, 45] width 36 height 9
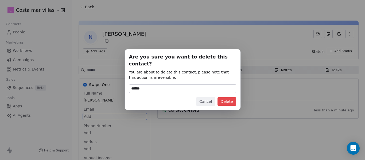
type input "******"
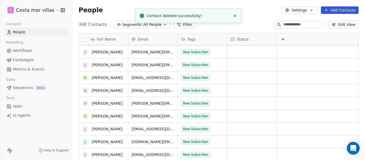
scroll to position [80, 0]
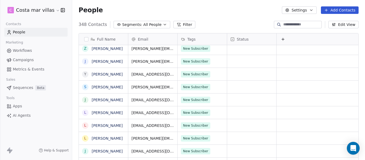
click at [299, 24] on input at bounding box center [301, 24] width 37 height 5
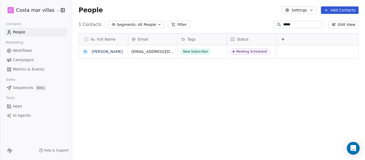
scroll to position [137, 289]
type input "*****"
click at [23, 49] on span "Workflows" at bounding box center [22, 51] width 19 height 6
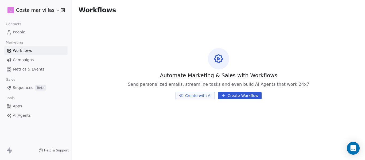
click at [21, 31] on span "People" at bounding box center [19, 32] width 13 height 6
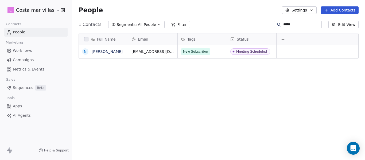
scroll to position [137, 289]
click at [22, 53] on span "Workflows" at bounding box center [22, 51] width 19 height 6
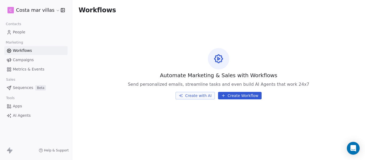
click at [244, 97] on button "Create Workflow" at bounding box center [240, 95] width 44 height 7
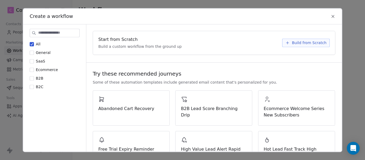
click at [330, 17] on icon at bounding box center [332, 16] width 5 height 5
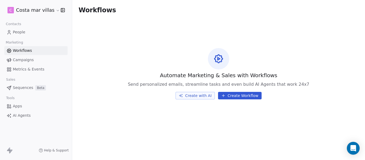
click at [34, 61] on link "Campaigns" at bounding box center [35, 60] width 63 height 9
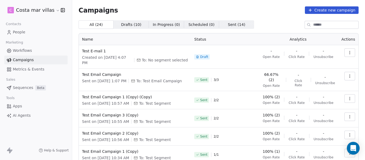
drag, startPoint x: 33, startPoint y: 49, endPoint x: 32, endPoint y: 38, distance: 11.0
click at [33, 48] on link "Workflows" at bounding box center [35, 50] width 63 height 9
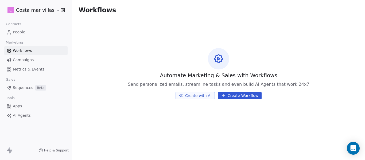
click at [32, 34] on link "People" at bounding box center [35, 32] width 63 height 9
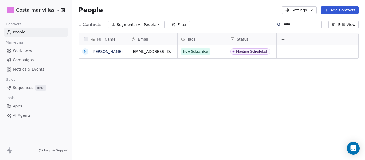
drag, startPoint x: 293, startPoint y: 24, endPoint x: 259, endPoint y: 25, distance: 34.2
click at [259, 25] on div "1 Contacts Segments: All People Filter ***** Edit View" at bounding box center [218, 24] width 293 height 9
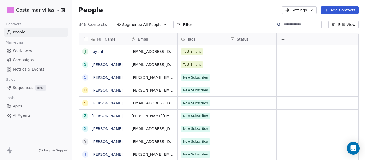
click at [152, 23] on span "All People" at bounding box center [152, 25] width 18 height 6
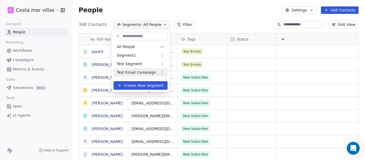
click at [141, 70] on span "Test Email Campaign" at bounding box center [136, 73] width 39 height 6
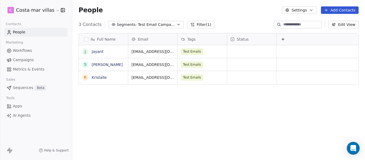
click at [167, 25] on span "Test Email Campaign" at bounding box center [156, 25] width 37 height 6
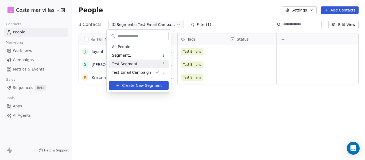
click at [137, 67] on div "Test Segment" at bounding box center [139, 64] width 60 height 9
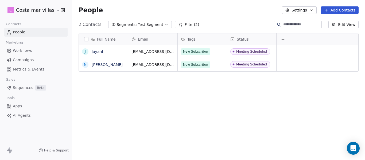
click at [153, 26] on span "Test Segment" at bounding box center [150, 25] width 25 height 6
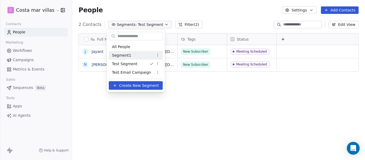
click at [128, 54] on span "Segment1" at bounding box center [121, 56] width 19 height 6
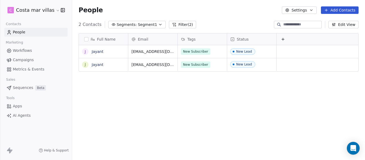
click at [148, 27] on span "Segment1" at bounding box center [147, 25] width 19 height 6
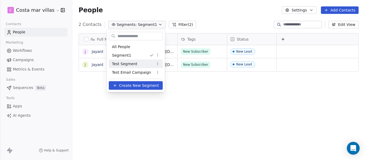
click at [137, 62] on div "Test Segment" at bounding box center [136, 64] width 54 height 9
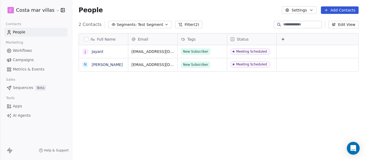
click at [141, 26] on span "Test Segment" at bounding box center [150, 25] width 25 height 6
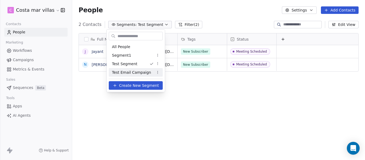
click at [147, 71] on span "Test Email Campaign" at bounding box center [131, 73] width 39 height 6
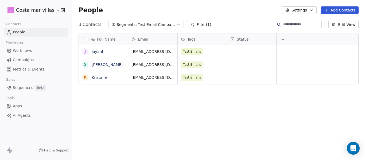
click at [162, 22] on span "Test Email Campaign" at bounding box center [156, 25] width 37 height 6
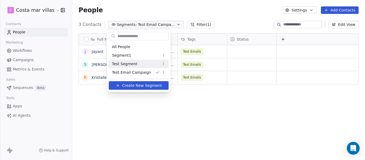
click at [140, 67] on div "Test Segment" at bounding box center [139, 64] width 60 height 9
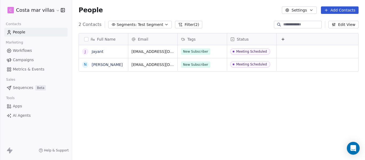
click at [135, 21] on button "Segments: Test Segment" at bounding box center [140, 24] width 64 height 7
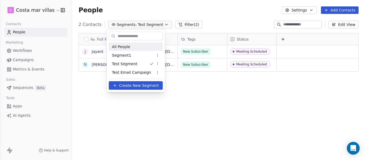
click at [129, 45] on div "All People" at bounding box center [136, 46] width 54 height 9
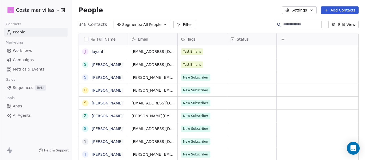
click at [146, 23] on span "All People" at bounding box center [152, 25] width 18 height 6
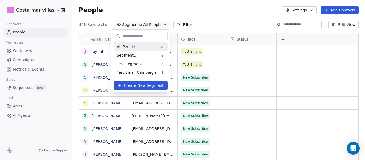
click at [212, 22] on html "C Costa mar villas Contacts People Marketing Workflows Campaigns Metrics & Even…" at bounding box center [182, 80] width 365 height 160
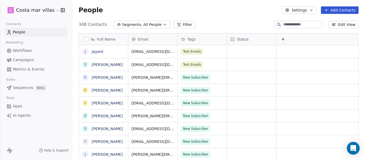
click at [205, 40] on div "Tags" at bounding box center [202, 39] width 42 height 5
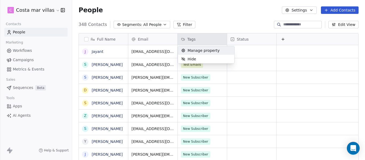
click at [205, 40] on html "C Costa mar villas Contacts People Marketing Workflows Campaigns Metrics & Even…" at bounding box center [182, 80] width 365 height 160
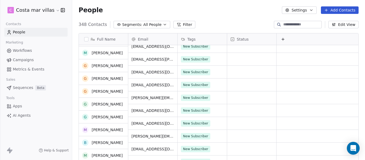
scroll to position [2055, 0]
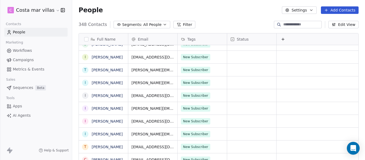
click at [196, 37] on div "Tags" at bounding box center [202, 39] width 42 height 5
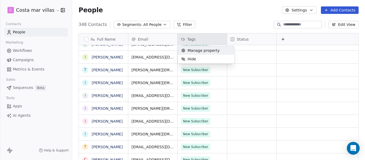
click at [190, 48] on span "Manage property" at bounding box center [203, 50] width 32 height 5
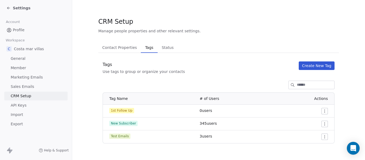
click at [116, 50] on span "Contact Properties" at bounding box center [119, 47] width 39 height 7
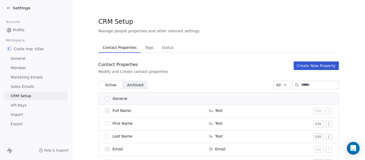
click at [163, 49] on span "Status" at bounding box center [167, 47] width 16 height 7
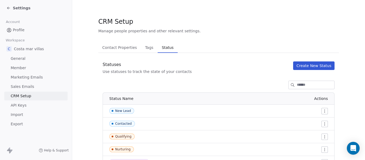
click at [149, 50] on span "Tags" at bounding box center [149, 47] width 13 height 7
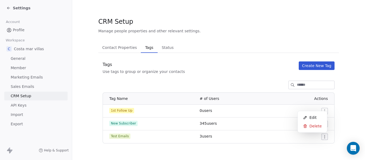
click at [321, 136] on html "Settings Account Profile Workspace C Costa mar villas General Member Marketing …" at bounding box center [182, 80] width 365 height 160
click at [314, 115] on span "Edit" at bounding box center [312, 117] width 7 height 5
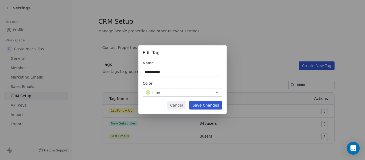
click at [173, 103] on button "Cancel" at bounding box center [176, 105] width 19 height 9
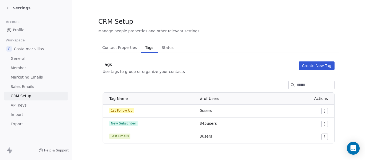
click at [226, 38] on div "CRM Setup Manage people properties and other relevant settings. Contact Propert…" at bounding box center [218, 80] width 240 height 126
drag, startPoint x: 120, startPoint y: 47, endPoint x: 91, endPoint y: 38, distance: 30.2
click at [118, 46] on span "Contact Properties" at bounding box center [119, 47] width 39 height 7
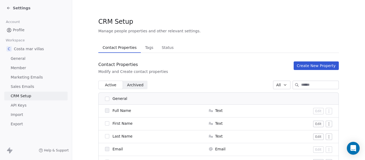
click at [12, 10] on div "Settings" at bounding box center [18, 7] width 24 height 5
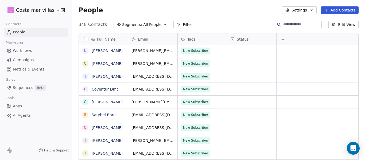
click at [148, 25] on span "All People" at bounding box center [152, 25] width 18 height 6
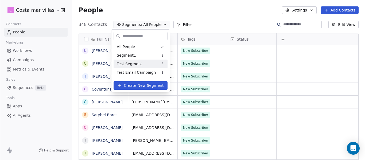
click at [135, 66] on span "Test Segment" at bounding box center [129, 64] width 25 height 6
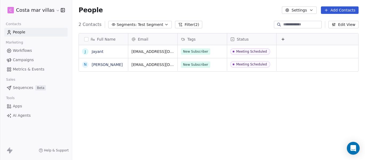
click at [17, 52] on span "Workflows" at bounding box center [22, 51] width 19 height 6
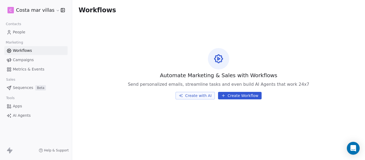
click at [20, 28] on span "Contacts" at bounding box center [13, 24] width 20 height 8
click at [20, 29] on link "People" at bounding box center [35, 32] width 63 height 9
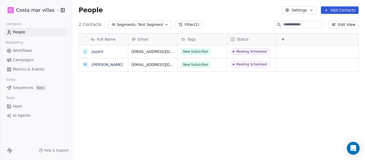
click at [34, 51] on link "Workflows" at bounding box center [35, 50] width 63 height 9
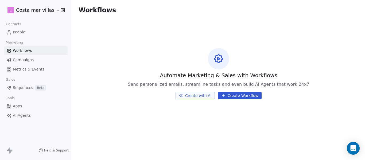
click at [28, 61] on span "Campaigns" at bounding box center [23, 60] width 21 height 6
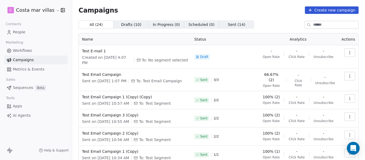
click at [119, 58] on span "Created on Oct 8, 2025, 4:07 PM" at bounding box center [107, 60] width 50 height 11
click at [344, 53] on button "button" at bounding box center [349, 52] width 11 height 9
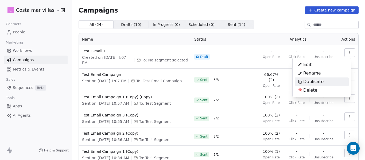
click at [99, 50] on html "C Costa mar villas Contacts People Marketing Workflows Campaigns Metrics & Even…" at bounding box center [182, 80] width 365 height 160
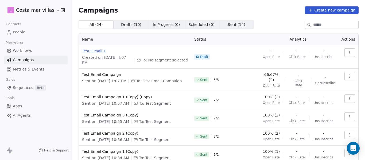
click at [97, 51] on span "Test E-mail 1" at bounding box center [135, 50] width 106 height 5
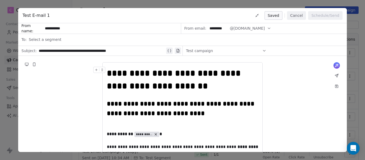
click at [219, 52] on div "Test campaign" at bounding box center [226, 50] width 80 height 9
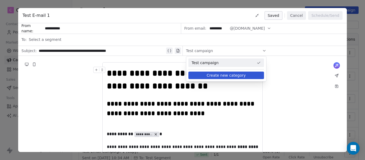
click at [226, 63] on span "Test campaign" at bounding box center [222, 62] width 63 height 5
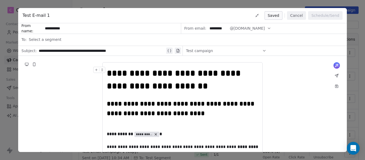
click at [226, 54] on div "Test campaign" at bounding box center [226, 50] width 80 height 9
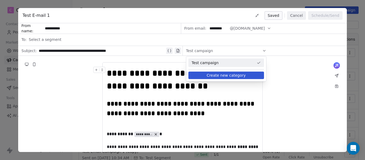
click at [224, 73] on button "Create new category" at bounding box center [226, 75] width 76 height 7
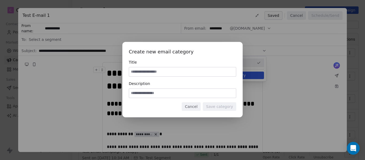
drag, startPoint x: 195, startPoint y: 107, endPoint x: 216, endPoint y: 85, distance: 30.4
click at [195, 107] on button "Cancel" at bounding box center [191, 106] width 19 height 9
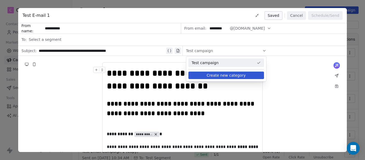
click at [265, 51] on icon at bounding box center [264, 51] width 4 height 4
click at [239, 63] on span "Test campaign" at bounding box center [222, 62] width 63 height 5
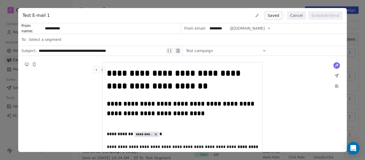
click at [70, 37] on div "Select a segment" at bounding box center [186, 40] width 314 height 12
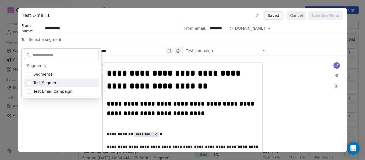
click at [28, 81] on button "Suggestions" at bounding box center [29, 83] width 4 height 4
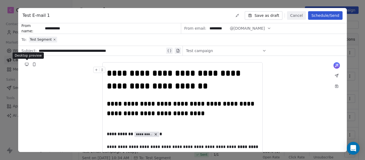
click at [27, 66] on icon at bounding box center [27, 64] width 4 height 4
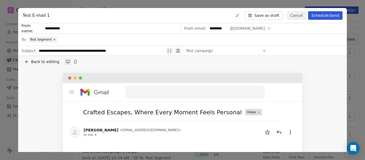
click at [42, 39] on span "Test Segment" at bounding box center [41, 39] width 22 height 4
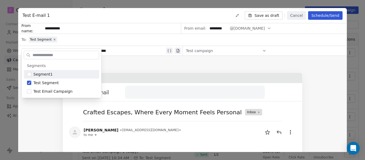
click at [81, 40] on div "Test Segment" at bounding box center [186, 40] width 314 height 12
click at [269, 14] on button "Save as draft" at bounding box center [263, 15] width 38 height 9
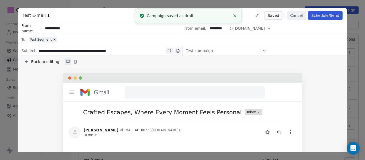
click at [296, 15] on button "Cancel" at bounding box center [296, 15] width 19 height 9
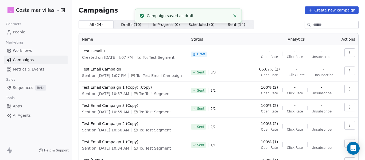
click at [23, 32] on span "People" at bounding box center [19, 32] width 13 height 6
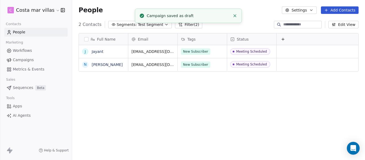
scroll to position [137, 289]
click at [138, 27] on span "Test Segment" at bounding box center [150, 25] width 25 height 6
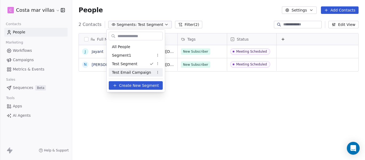
click at [143, 71] on span "Test Email Campaign" at bounding box center [131, 73] width 39 height 6
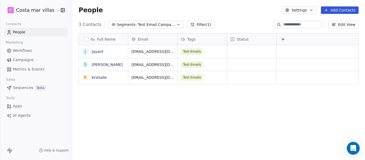
click at [145, 23] on span "Test Email Campaign" at bounding box center [156, 25] width 37 height 6
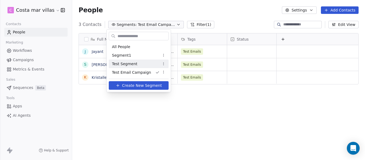
click at [133, 67] on div "Test Segment" at bounding box center [139, 64] width 60 height 9
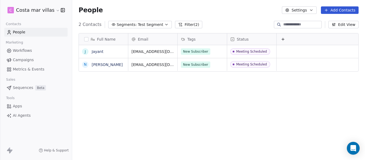
click at [24, 58] on span "Campaigns" at bounding box center [23, 60] width 21 height 6
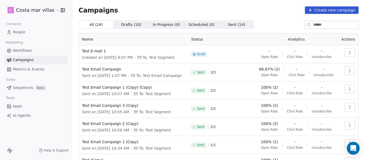
click at [347, 53] on icon "button" at bounding box center [349, 52] width 4 height 4
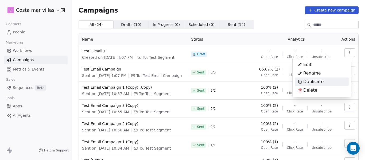
click at [320, 83] on span "Duplicate" at bounding box center [313, 81] width 20 height 6
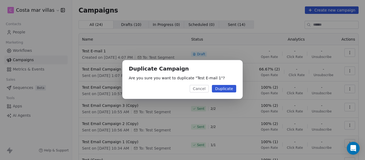
click at [224, 91] on button "Duplicate" at bounding box center [224, 88] width 24 height 7
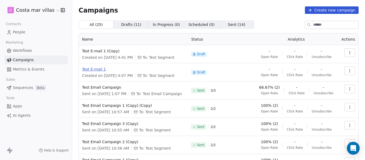
click at [89, 69] on span "Test E-mail 1" at bounding box center [133, 68] width 102 height 5
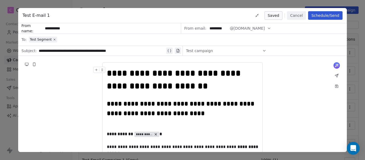
click at [248, 52] on div "Test campaign" at bounding box center [226, 50] width 80 height 9
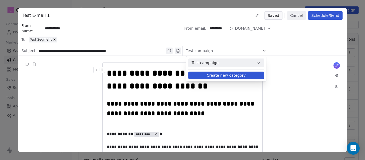
click at [248, 52] on div "Test campaign" at bounding box center [226, 50] width 80 height 9
click at [243, 77] on button "Create new category" at bounding box center [226, 75] width 76 height 7
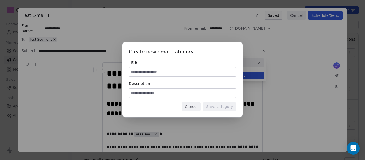
click at [165, 72] on input at bounding box center [182, 71] width 107 height 9
click at [160, 93] on input at bounding box center [182, 93] width 107 height 9
click at [195, 106] on button "Cancel" at bounding box center [191, 106] width 19 height 9
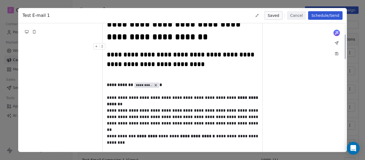
scroll to position [53, 0]
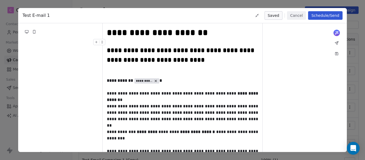
click at [325, 15] on button "Schedule/Send" at bounding box center [325, 15] width 34 height 9
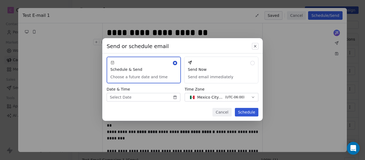
click at [203, 68] on button "Send Now Send email immediately" at bounding box center [221, 70] width 74 height 27
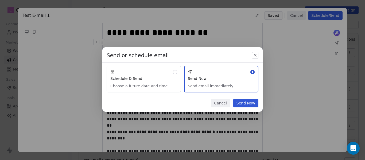
click at [246, 103] on button "Send Now" at bounding box center [245, 103] width 25 height 9
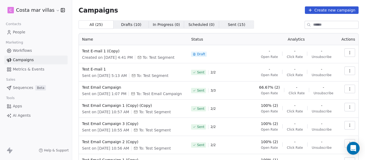
click at [347, 70] on icon "button" at bounding box center [349, 71] width 4 height 4
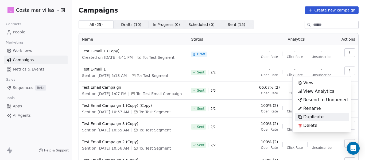
click at [360, 67] on html "C Costa mar villas Contacts People Marketing Workflows Campaigns Metrics & Even…" at bounding box center [182, 80] width 365 height 160
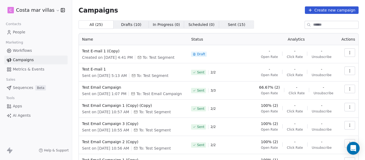
click at [27, 34] on link "People" at bounding box center [35, 32] width 63 height 9
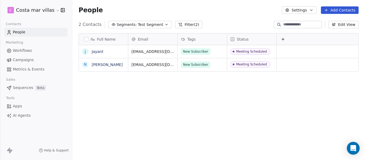
scroll to position [137, 289]
click at [94, 53] on link "Jayant" at bounding box center [98, 51] width 12 height 4
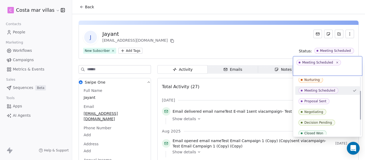
scroll to position [27, 0]
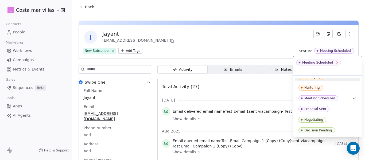
click at [336, 62] on icon at bounding box center [337, 63] width 2 height 2
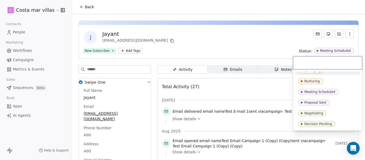
click at [288, 31] on html "C Costa mar villas Contacts People Marketing Workflows Campaigns Metrics & Even…" at bounding box center [182, 80] width 365 height 160
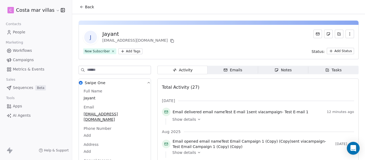
click at [81, 8] on icon at bounding box center [82, 7] width 4 height 4
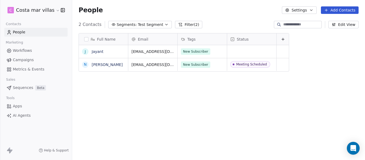
scroll to position [137, 289]
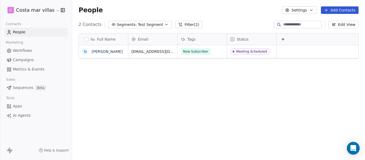
click at [217, 88] on div "Full Name N Nihal Gupta Email Tags Status nihalgupta.rightsymbol@gmail.com New …" at bounding box center [218, 99] width 293 height 141
click at [13, 52] on span "Workflows" at bounding box center [22, 51] width 19 height 6
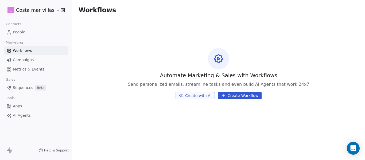
click at [32, 60] on span "Campaigns" at bounding box center [23, 60] width 21 height 6
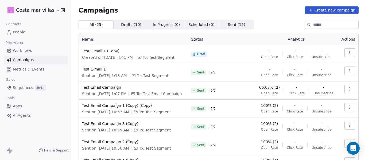
click at [347, 73] on icon "button" at bounding box center [349, 71] width 4 height 4
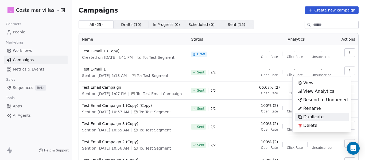
click at [318, 117] on span "Duplicate" at bounding box center [313, 117] width 20 height 6
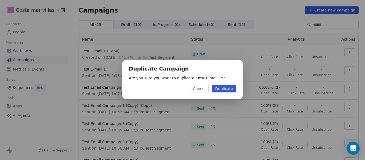
click at [219, 90] on button "Duplicate" at bounding box center [224, 88] width 24 height 7
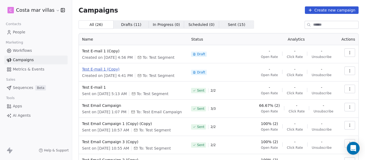
click at [103, 70] on span "Test E-mail 1 (Copy)" at bounding box center [133, 68] width 102 height 5
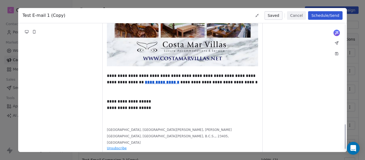
scroll to position [534, 0]
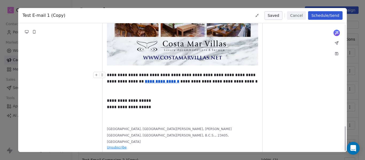
click at [157, 83] on u "**********" at bounding box center [162, 81] width 34 height 4
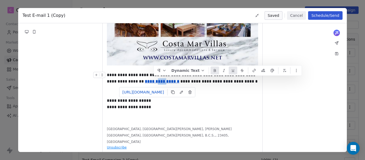
click at [157, 83] on u "**********" at bounding box center [162, 81] width 34 height 4
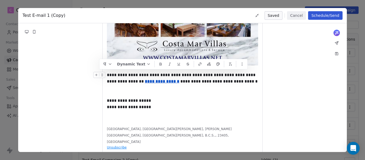
click at [157, 83] on u "**********" at bounding box center [162, 81] width 34 height 4
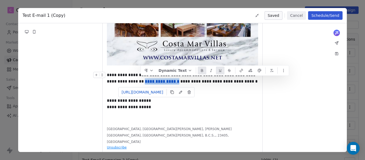
drag, startPoint x: 141, startPoint y: 82, endPoint x: 175, endPoint y: 82, distance: 33.4
click at [175, 82] on div "**********" at bounding box center [182, 78] width 151 height 13
click at [239, 70] on icon at bounding box center [241, 70] width 4 height 4
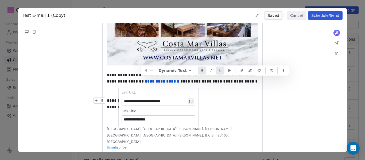
drag, startPoint x: 177, startPoint y: 100, endPoint x: 111, endPoint y: 100, distance: 65.9
click at [232, 99] on div "**********" at bounding box center [182, 100] width 151 height 6
click at [164, 82] on u "**********" at bounding box center [162, 81] width 34 height 4
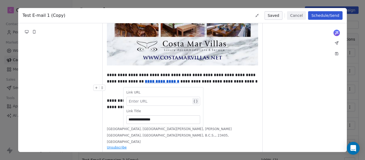
click at [195, 100] on icon at bounding box center [195, 101] width 4 height 4
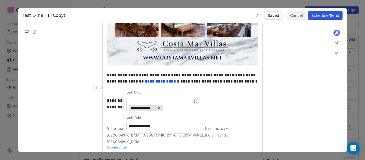
click at [160, 107] on icon at bounding box center [159, 108] width 2 height 2
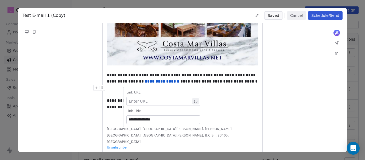
click at [160, 107] on div "**********" at bounding box center [163, 107] width 80 height 40
drag, startPoint x: 157, startPoint y: 119, endPoint x: 138, endPoint y: 119, distance: 19.8
click at [138, 119] on input "**********" at bounding box center [163, 120] width 73 height 8
click at [229, 102] on div "**********" at bounding box center [182, 100] width 151 height 6
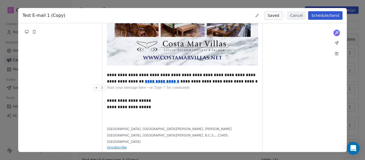
click at [143, 85] on div at bounding box center [182, 88] width 151 height 6
click at [146, 82] on u "**********" at bounding box center [162, 81] width 34 height 4
click at [178, 92] on icon at bounding box center [178, 92] width 0 height 1
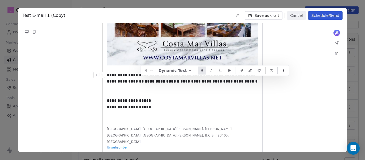
click at [191, 78] on div "**********" at bounding box center [182, 78] width 151 height 13
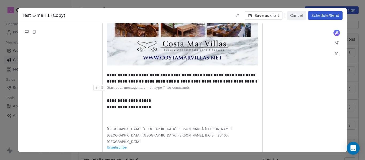
click at [190, 85] on div at bounding box center [182, 88] width 151 height 6
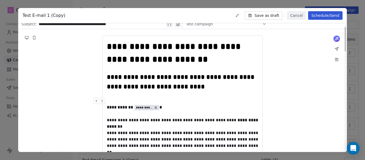
scroll to position [0, 0]
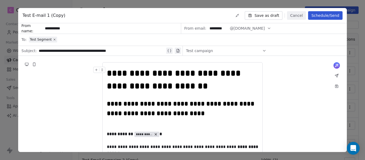
click at [209, 52] on span "Test campaign" at bounding box center [199, 50] width 27 height 5
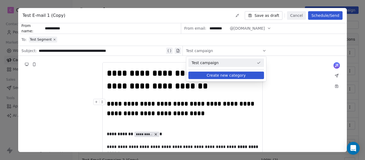
click at [252, 100] on div "**********" at bounding box center [182, 108] width 151 height 19
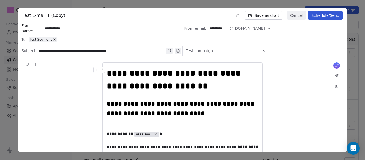
click at [62, 38] on div "Test Segment" at bounding box center [186, 40] width 314 height 12
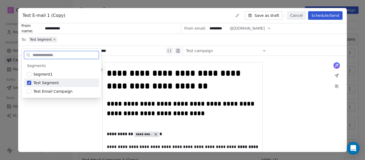
click at [56, 81] on span "Test Segment" at bounding box center [45, 82] width 25 height 5
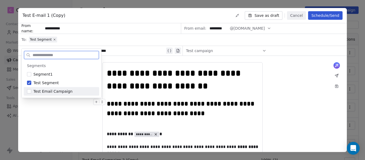
click at [255, 111] on div "**********" at bounding box center [182, 108] width 151 height 19
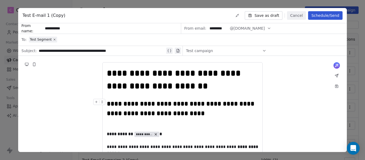
click at [321, 14] on button "Schedule/Send" at bounding box center [325, 15] width 34 height 9
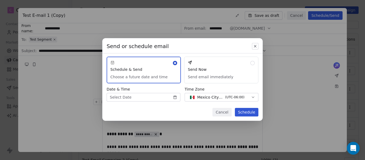
click at [209, 76] on button "Send Now Send email immediately" at bounding box center [221, 70] width 74 height 27
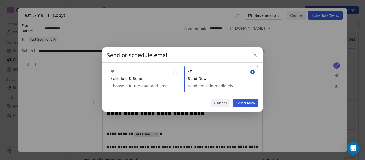
click at [247, 105] on button "Send Now" at bounding box center [245, 103] width 25 height 9
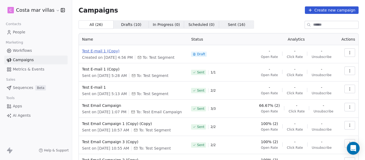
drag, startPoint x: 107, startPoint y: 51, endPoint x: 99, endPoint y: 52, distance: 8.5
click at [99, 52] on span "Test E-mail 1 (Copy)" at bounding box center [133, 50] width 102 height 5
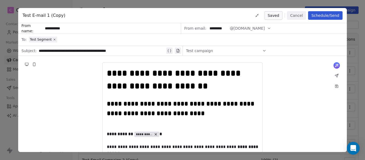
click at [352, 45] on div "**********" at bounding box center [182, 80] width 365 height 160
click at [351, 72] on div "**********" at bounding box center [182, 80] width 365 height 160
click at [292, 15] on button "Cancel" at bounding box center [296, 15] width 19 height 9
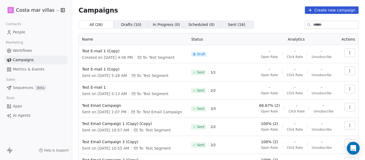
click at [347, 51] on icon "button" at bounding box center [349, 52] width 4 height 4
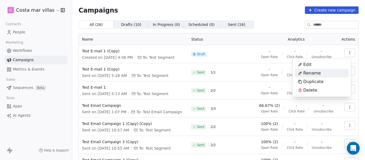
click at [324, 73] on div "Rename" at bounding box center [321, 73] width 54 height 9
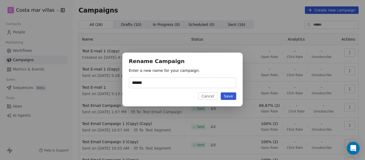
type input "******"
click at [239, 96] on div "Rename Campaign Enter a new name for your campaign. ****** Cancel Save" at bounding box center [182, 80] width 120 height 54
click at [231, 96] on button "Save" at bounding box center [227, 95] width 15 height 7
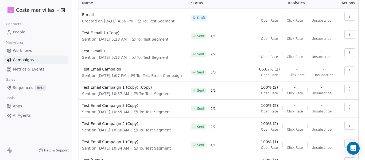
scroll to position [89, 0]
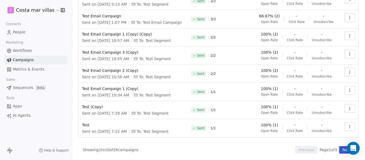
click at [339, 151] on button "Next" at bounding box center [346, 149] width 15 height 7
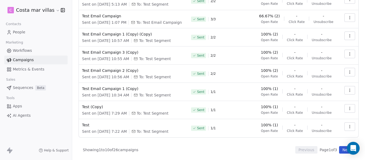
scroll to position [0, 0]
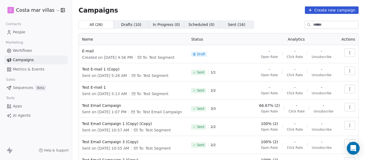
click at [347, 54] on icon "button" at bounding box center [349, 52] width 4 height 4
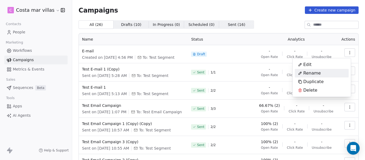
click at [320, 74] on div "Rename" at bounding box center [308, 73] width 29 height 9
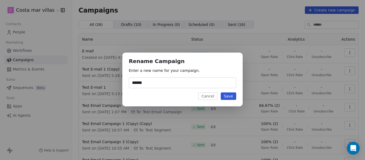
click at [161, 82] on input "******" at bounding box center [182, 83] width 107 height 10
type input "**********"
click at [227, 96] on button "Save" at bounding box center [227, 95] width 15 height 7
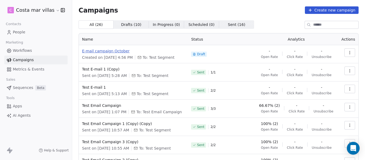
click at [106, 50] on span "E-mail campaign October" at bounding box center [133, 50] width 102 height 5
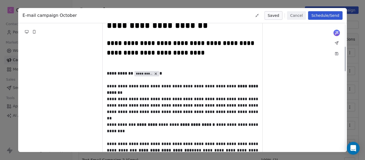
scroll to position [54, 0]
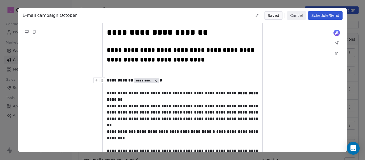
click at [116, 82] on strong "**********" at bounding box center [120, 80] width 27 height 4
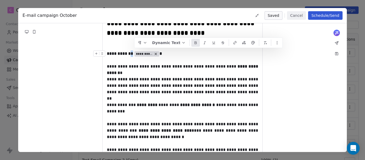
drag, startPoint x: 135, startPoint y: 53, endPoint x: 156, endPoint y: 54, distance: 21.1
click at [156, 54] on div "**********" at bounding box center [182, 56] width 151 height 13
click at [153, 80] on div "**********" at bounding box center [182, 89] width 151 height 26
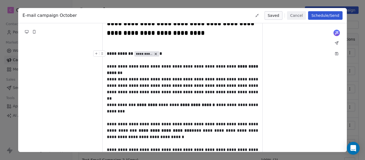
click at [149, 54] on span "**********" at bounding box center [144, 54] width 16 height 4
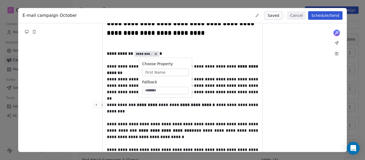
click at [139, 116] on div "**********" at bounding box center [182, 111] width 151 height 19
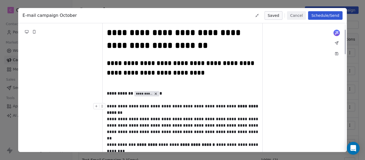
scroll to position [0, 0]
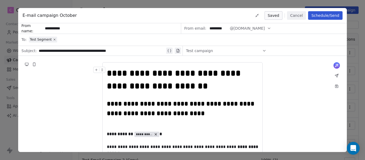
click at [219, 51] on div "Test campaign" at bounding box center [226, 50] width 80 height 9
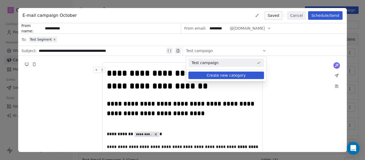
click at [224, 77] on button "Create new category" at bounding box center [226, 75] width 76 height 7
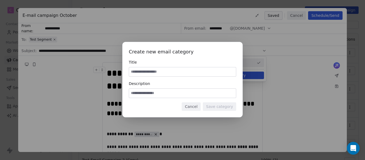
click at [160, 93] on input at bounding box center [182, 93] width 107 height 9
click at [161, 70] on input at bounding box center [182, 71] width 107 height 9
click at [153, 52] on span "Create new email category" at bounding box center [182, 51] width 107 height 7
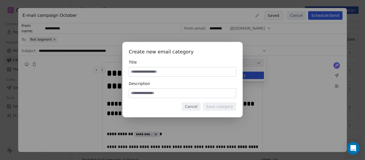
click at [192, 118] on div "Create new email category Title Description Cancel Save category" at bounding box center [182, 79] width 365 height 93
click at [195, 106] on button "Cancel" at bounding box center [191, 106] width 19 height 9
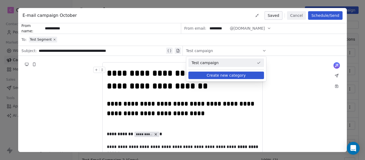
click at [190, 122] on div at bounding box center [182, 121] width 151 height 6
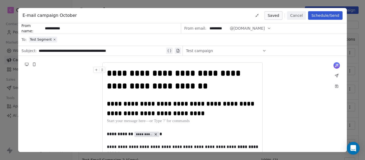
click at [207, 54] on div "Test campaign" at bounding box center [226, 50] width 80 height 9
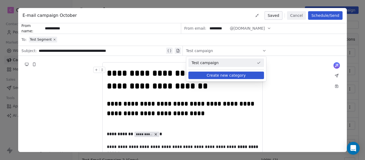
click at [207, 76] on button "Create new category" at bounding box center [226, 75] width 76 height 7
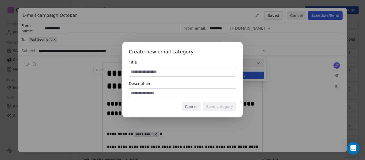
click at [197, 67] on div at bounding box center [182, 72] width 107 height 10
type input "**********"
click at [167, 93] on input at bounding box center [182, 93] width 107 height 9
type input "**"
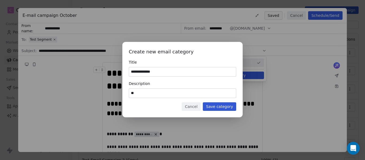
drag, startPoint x: 182, startPoint y: 93, endPoint x: 121, endPoint y: 93, distance: 60.6
click at [121, 93] on div "**********" at bounding box center [182, 79] width 365 height 93
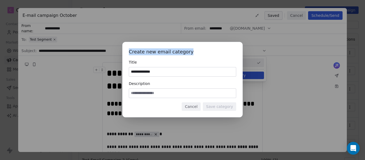
drag, startPoint x: 127, startPoint y: 51, endPoint x: 194, endPoint y: 53, distance: 67.0
click at [194, 53] on div "**********" at bounding box center [182, 79] width 120 height 75
copy span "Create new email category"
click at [188, 71] on input "**********" at bounding box center [182, 71] width 107 height 9
paste input "*******"
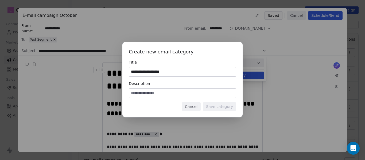
type input "**********"
click at [184, 90] on input at bounding box center [182, 93] width 107 height 9
paste input "**********"
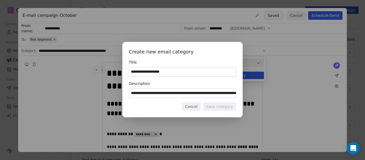
scroll to position [0, 51]
click at [184, 93] on input "**********" at bounding box center [182, 93] width 107 height 9
type input "**********"
click at [211, 105] on button "Save category" at bounding box center [219, 106] width 33 height 9
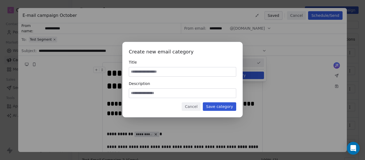
scroll to position [0, 0]
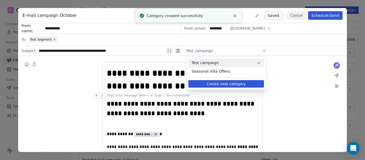
click at [194, 97] on div at bounding box center [182, 95] width 151 height 6
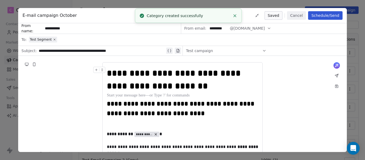
click at [208, 51] on span "Test campaign" at bounding box center [199, 50] width 27 height 5
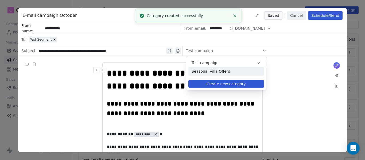
click at [206, 71] on span "Seasonal Villa Offers" at bounding box center [225, 71] width 69 height 5
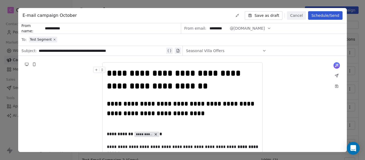
click at [50, 39] on div "Test Segment" at bounding box center [43, 39] width 26 height 4
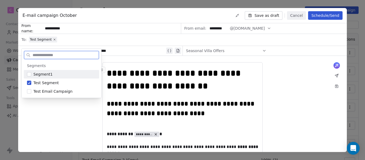
click at [45, 75] on span "Segment1" at bounding box center [42, 74] width 19 height 5
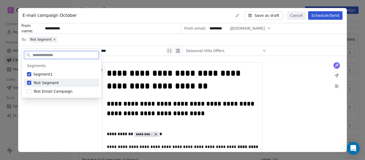
click at [31, 83] on div "Test Segment" at bounding box center [61, 82] width 75 height 9
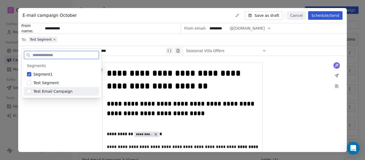
click at [39, 92] on span "Test Email Campaign" at bounding box center [52, 91] width 39 height 5
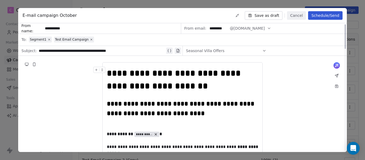
click at [26, 63] on icon at bounding box center [26, 64] width 3 height 2
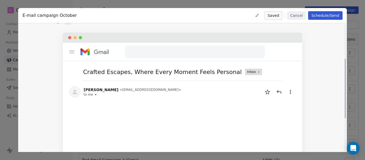
scroll to position [38, 0]
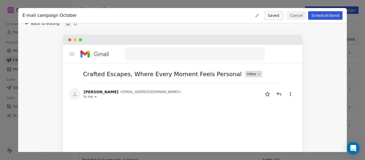
click at [294, 16] on button "Cancel" at bounding box center [296, 15] width 19 height 9
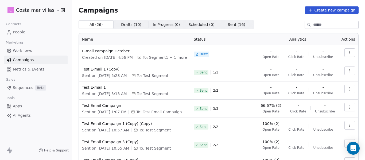
click at [348, 71] on button "button" at bounding box center [349, 70] width 11 height 9
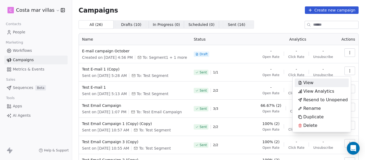
click at [256, 25] on html "C Costa mar villas Contacts People Marketing Workflows Campaigns Metrics & Even…" at bounding box center [182, 80] width 365 height 160
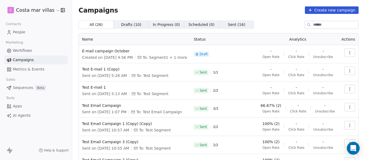
click at [13, 30] on span "People" at bounding box center [19, 32] width 13 height 6
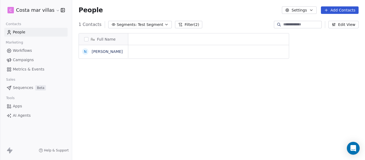
scroll to position [137, 289]
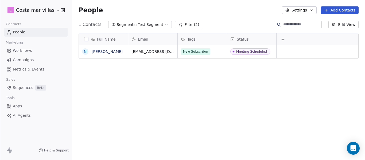
click at [143, 25] on span "Test Segment" at bounding box center [150, 25] width 25 height 6
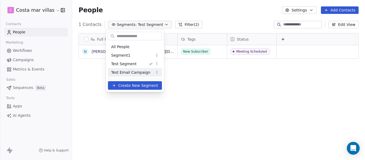
click at [132, 69] on div "Test Email Campaign" at bounding box center [135, 72] width 54 height 9
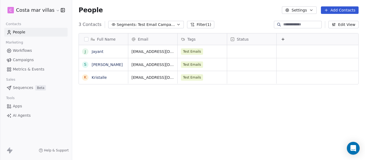
click at [153, 26] on span "Test Email Campaign" at bounding box center [156, 25] width 37 height 6
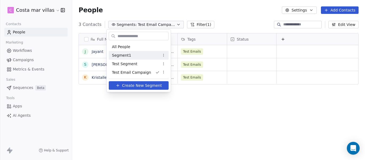
click at [131, 52] on div "Segment1" at bounding box center [139, 55] width 60 height 9
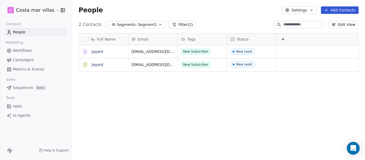
click at [143, 21] on button "Segments: Segment1" at bounding box center [136, 24] width 57 height 7
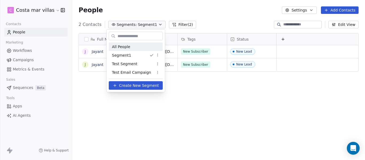
click at [133, 47] on div "All People" at bounding box center [136, 46] width 54 height 9
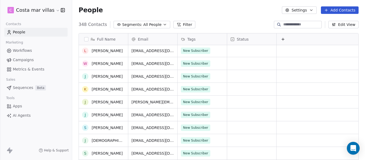
scroll to position [0, 0]
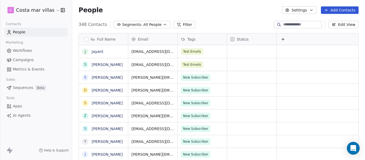
click at [143, 24] on span "All People" at bounding box center [152, 25] width 18 height 6
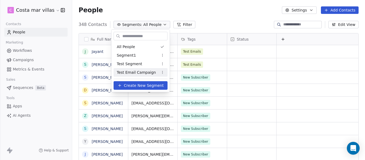
click at [131, 69] on div "Test Email Campaign" at bounding box center [140, 72] width 54 height 9
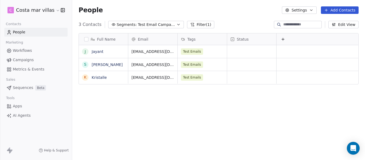
click at [144, 24] on span "Test Email Campaign" at bounding box center [156, 25] width 37 height 6
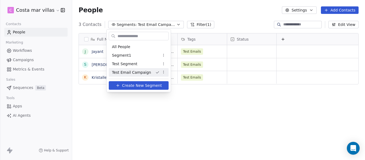
click at [125, 102] on html "C Costa mar villas Contacts People Marketing Workflows Campaigns Metrics & Even…" at bounding box center [182, 80] width 365 height 160
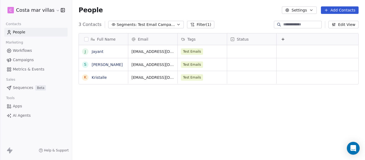
click at [131, 25] on span "Segments:" at bounding box center [127, 25] width 20 height 6
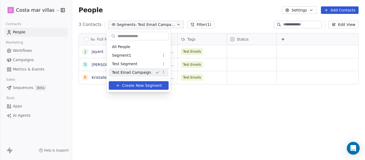
click at [158, 71] on html "C Costa mar villas Contacts People Marketing Workflows Campaigns Metrics & Even…" at bounding box center [182, 80] width 365 height 160
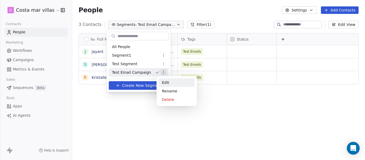
click at [167, 81] on div "Edit" at bounding box center [177, 82] width 36 height 9
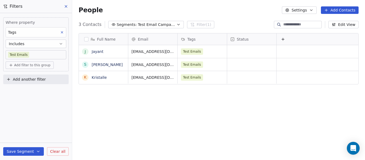
click at [44, 54] on body "C Costa mar villas Contacts People Marketing Workflows Campaigns Metrics & Even…" at bounding box center [182, 80] width 365 height 160
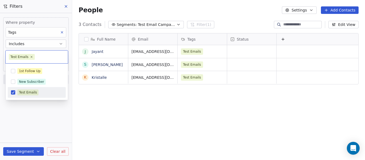
click at [51, 111] on html "C Costa mar villas Contacts People Marketing Workflows Campaigns Metrics & Even…" at bounding box center [182, 80] width 365 height 160
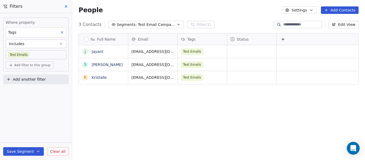
click at [41, 45] on button "Includes" at bounding box center [36, 44] width 61 height 9
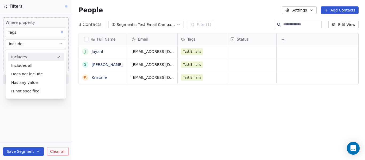
click at [41, 45] on button "Includes" at bounding box center [36, 44] width 61 height 9
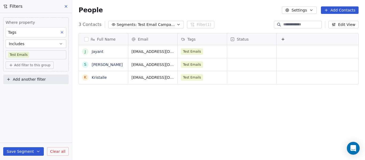
click at [33, 65] on span "Add filter to this group" at bounding box center [32, 65] width 36 height 4
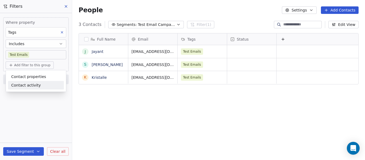
click at [31, 96] on html "C Costa mar villas Contacts People Marketing Workflows Campaigns Metrics & Even…" at bounding box center [182, 80] width 365 height 160
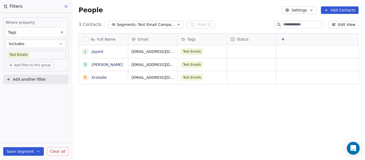
click at [33, 65] on span "Add filter to this group" at bounding box center [32, 65] width 36 height 4
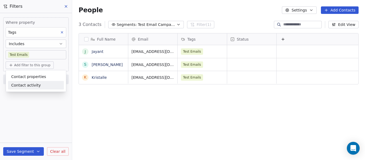
click at [33, 104] on html "C Costa mar villas Contacts People Marketing Workflows Campaigns Metrics & Even…" at bounding box center [182, 80] width 365 height 160
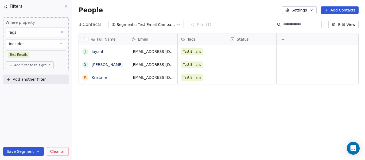
click at [30, 81] on span "Add another filter" at bounding box center [29, 80] width 33 height 6
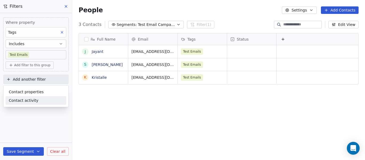
click at [30, 115] on html "C Costa mar villas Contacts People Marketing Workflows Campaigns Metrics & Even…" at bounding box center [182, 80] width 365 height 160
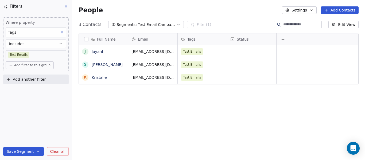
click at [39, 58] on body "C Costa mar villas Contacts People Marketing Workflows Campaigns Metrics & Even…" at bounding box center [182, 80] width 365 height 160
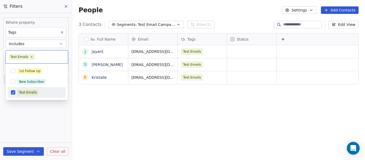
click at [34, 104] on html "C Costa mar villas Contacts People Marketing Workflows Campaigns Metrics & Even…" at bounding box center [182, 80] width 365 height 160
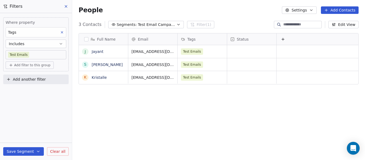
click at [259, 105] on div "Full Name J Jayant S Sadanand K Kristalle Email Tags Status lakherajayant@gmail…" at bounding box center [218, 99] width 293 height 141
click at [89, 40] on div "Full Name" at bounding box center [103, 39] width 42 height 5
click at [87, 39] on html "C Costa mar villas Contacts People Marketing Workflows Campaigns Metrics & Even…" at bounding box center [182, 80] width 365 height 160
click at [65, 6] on icon at bounding box center [66, 6] width 2 height 2
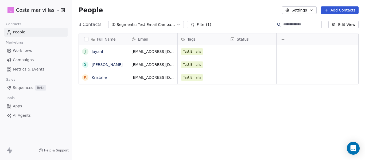
click at [87, 40] on button "button" at bounding box center [86, 39] width 4 height 4
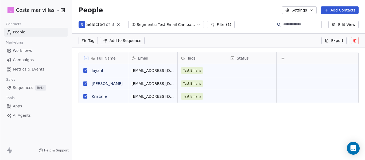
click at [172, 128] on div "Full Name J Jayant S Sadanand K Kristalle Email Tags Status lakherajayant@gmail…" at bounding box center [218, 109] width 293 height 122
click at [118, 24] on icon at bounding box center [118, 24] width 4 height 4
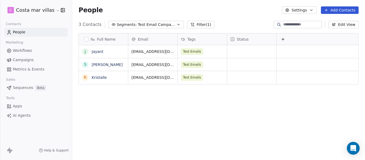
scroll to position [137, 289]
click at [154, 88] on div "Full Name J Jayant S Sadanand K Kristalle Email Tags Status lakherajayant@gmail…" at bounding box center [218, 99] width 293 height 141
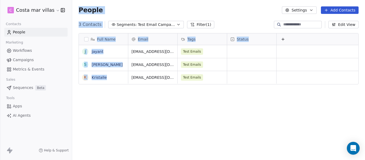
drag, startPoint x: 80, startPoint y: 9, endPoint x: 317, endPoint y: 106, distance: 255.9
click at [317, 106] on section "People Settings Add Contacts 3 Contacts Segments: Test Email Campaign Filter (1…" at bounding box center [218, 80] width 293 height 160
click at [317, 106] on div "Full Name J Jayant S Sadanand K Kristalle Email Tags Status lakherajayant@gmail…" at bounding box center [218, 99] width 293 height 141
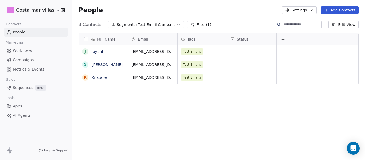
click at [31, 50] on span "Workflows" at bounding box center [22, 51] width 19 height 6
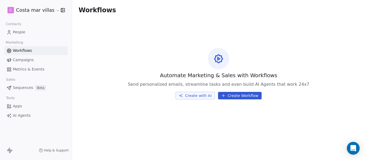
click at [17, 60] on span "Campaigns" at bounding box center [23, 60] width 21 height 6
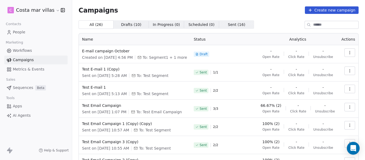
click at [348, 70] on button "button" at bounding box center [349, 70] width 11 height 9
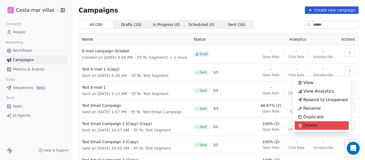
click at [311, 125] on span "Delete" at bounding box center [310, 125] width 14 height 6
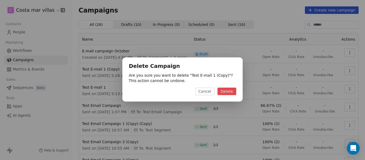
click at [230, 89] on button "Delete" at bounding box center [226, 91] width 19 height 7
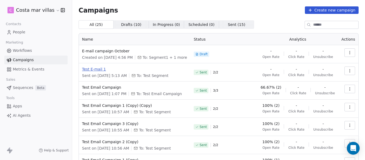
click at [94, 68] on span "Test E-mail 1" at bounding box center [134, 68] width 105 height 5
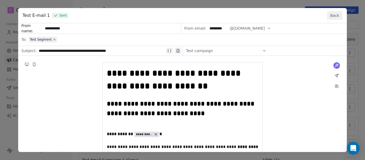
click at [333, 11] on button "Back" at bounding box center [334, 15] width 15 height 9
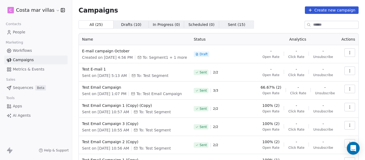
click at [346, 68] on button "button" at bounding box center [349, 70] width 11 height 9
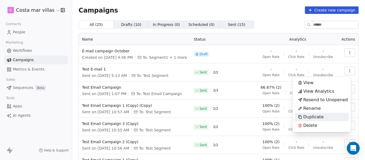
click at [313, 116] on span "Duplicate" at bounding box center [313, 117] width 20 height 6
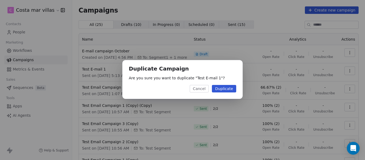
click at [220, 89] on button "Duplicate" at bounding box center [224, 88] width 24 height 7
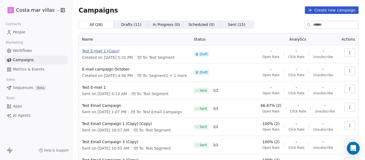
click at [109, 51] on span "Test E-mail 1 (Copy)" at bounding box center [134, 50] width 105 height 5
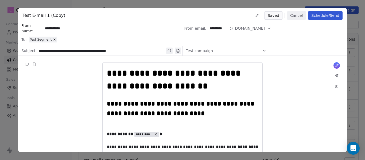
click at [59, 39] on div "Test Segment" at bounding box center [186, 40] width 314 height 12
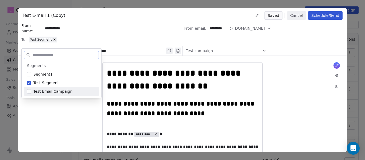
click at [55, 91] on span "Test Email Campaign" at bounding box center [52, 91] width 39 height 5
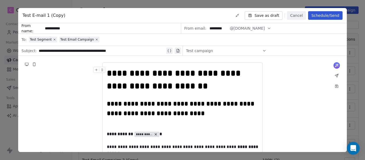
click at [224, 52] on div "Test campaign" at bounding box center [226, 50] width 80 height 9
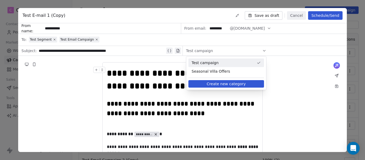
click at [218, 61] on span "Test campaign" at bounding box center [222, 62] width 63 height 5
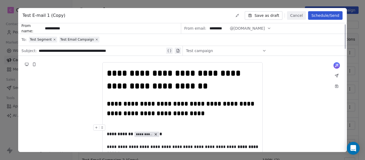
click at [25, 63] on icon at bounding box center [27, 64] width 4 height 4
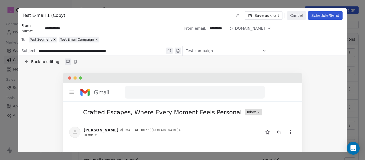
click at [271, 12] on button "Save as draft" at bounding box center [263, 15] width 38 height 9
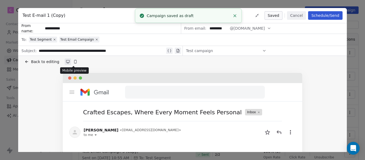
click at [76, 63] on button at bounding box center [75, 61] width 6 height 6
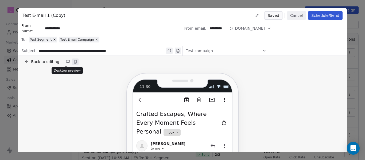
click at [66, 60] on icon at bounding box center [68, 62] width 4 height 4
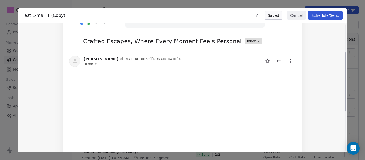
scroll to position [80, 0]
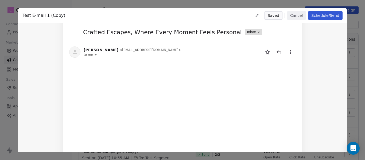
click at [298, 16] on button "Cancel" at bounding box center [296, 15] width 19 height 9
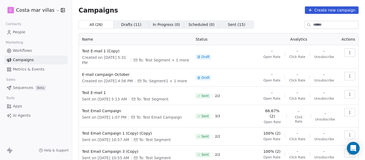
click at [27, 49] on span "Workflows" at bounding box center [22, 51] width 19 height 6
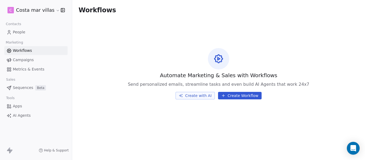
click at [23, 34] on span "People" at bounding box center [19, 32] width 13 height 6
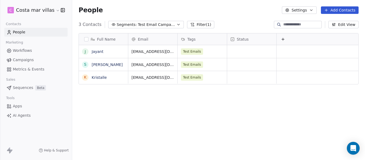
scroll to position [137, 289]
click at [150, 23] on span "Test Email Campaign" at bounding box center [156, 25] width 37 height 6
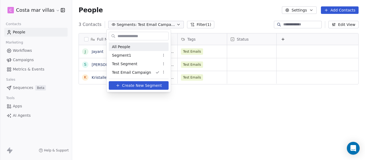
click at [119, 46] on span "All People" at bounding box center [121, 47] width 18 height 6
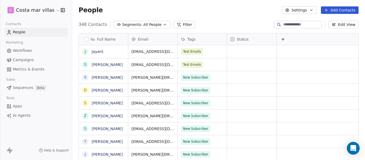
click at [85, 38] on button "button" at bounding box center [86, 39] width 4 height 4
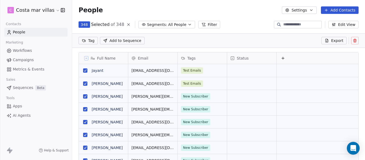
scroll to position [118, 289]
click at [240, 19] on div "People Settings Add Contacts" at bounding box center [218, 10] width 293 height 20
click at [123, 41] on span "Add to Sequence" at bounding box center [125, 40] width 32 height 5
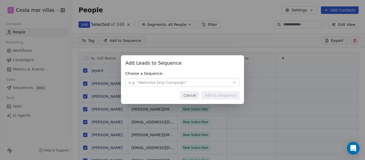
click at [216, 80] on button "e.g. "Welcome Drip Campaign"" at bounding box center [182, 82] width 114 height 9
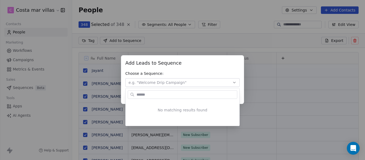
click at [214, 62] on div "Add Leads to Sequence Add Leads to Sequence Choose a Sequence: e.g. "Welcome Dr…" at bounding box center [182, 80] width 365 height 67
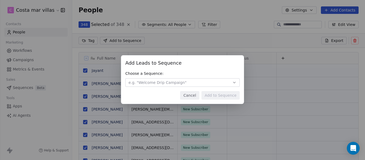
click at [187, 94] on button "Cancel" at bounding box center [189, 95] width 19 height 9
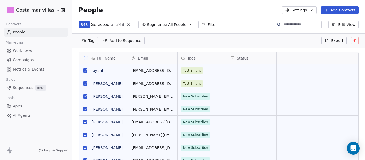
click at [227, 7] on div "People Settings Add Contacts" at bounding box center [218, 9] width 280 height 7
click at [86, 58] on icon at bounding box center [86, 58] width 3 height 3
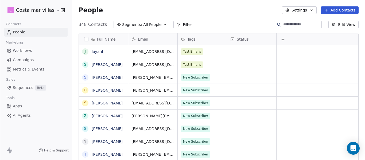
scroll to position [137, 289]
click at [129, 22] on span "Segments:" at bounding box center [132, 25] width 20 height 6
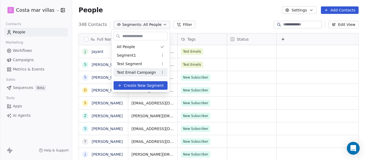
click at [144, 85] on span "Create New Segment" at bounding box center [144, 86] width 40 height 6
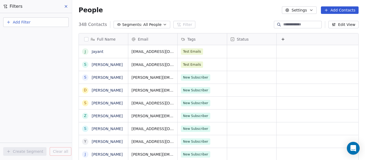
click at [34, 19] on button "Add Filter" at bounding box center [35, 22] width 65 height 10
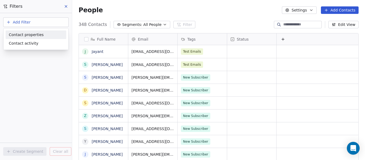
click at [29, 33] on span "Contact properties" at bounding box center [26, 35] width 35 height 6
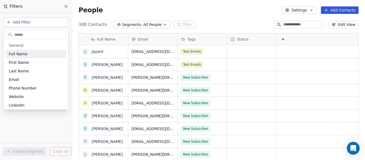
click at [27, 23] on html "C Costa mar villas Contacts People Marketing Workflows Campaigns Metrics & Even…" at bounding box center [182, 80] width 365 height 160
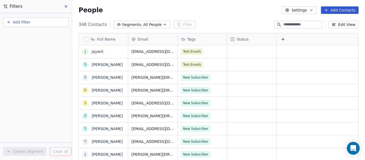
click at [22, 22] on span "Add Filter" at bounding box center [22, 22] width 18 height 6
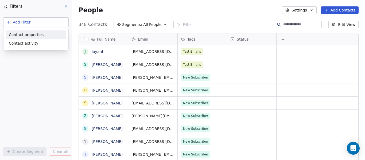
click at [25, 37] on span "Contact properties" at bounding box center [26, 35] width 35 height 6
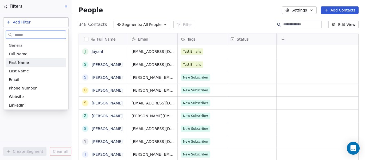
click at [18, 63] on span "First Name" at bounding box center [19, 62] width 20 height 5
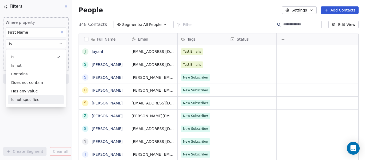
click at [22, 117] on div "Where property First Name Is Add filter to this group Add another filter Create…" at bounding box center [36, 86] width 72 height 147
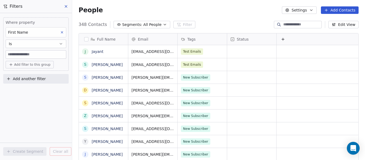
click at [64, 3] on button at bounding box center [66, 6] width 8 height 7
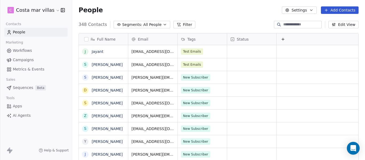
click at [157, 24] on button "Segments: All People" at bounding box center [141, 24] width 56 height 7
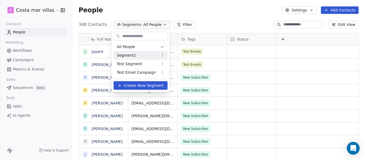
click at [151, 55] on div "Segment1" at bounding box center [140, 55] width 54 height 9
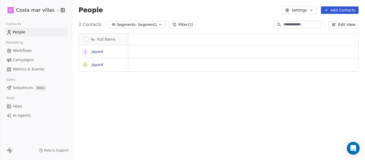
click at [152, 22] on button "Segments: Segment1" at bounding box center [136, 24] width 57 height 7
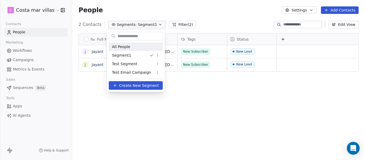
click at [145, 49] on div "All People" at bounding box center [136, 46] width 54 height 9
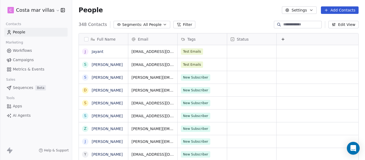
click at [149, 25] on span "All People" at bounding box center [152, 25] width 18 height 6
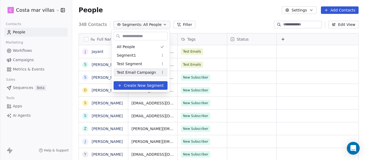
click at [134, 84] on span "Create New Segment" at bounding box center [144, 86] width 40 height 6
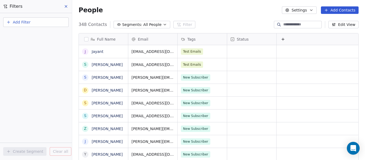
click at [25, 23] on span "Add Filter" at bounding box center [22, 22] width 18 height 6
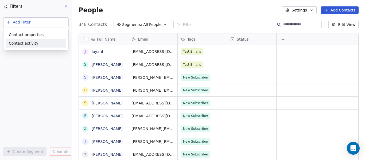
click at [22, 44] on span "Contact activity" at bounding box center [24, 44] width 30 height 6
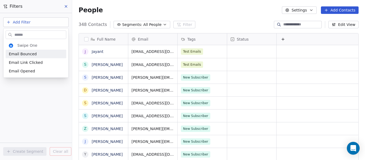
click at [21, 24] on html "C Costa mar villas Contacts People Marketing Workflows Campaigns Metrics & Even…" at bounding box center [182, 80] width 365 height 160
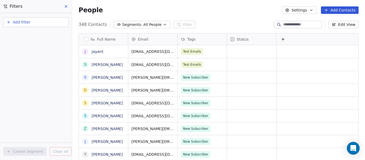
click at [21, 23] on span "Add Filter" at bounding box center [22, 22] width 18 height 6
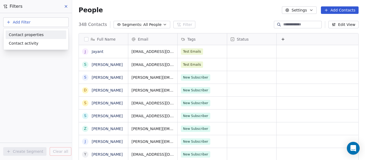
click at [24, 35] on span "Contact properties" at bounding box center [26, 35] width 35 height 6
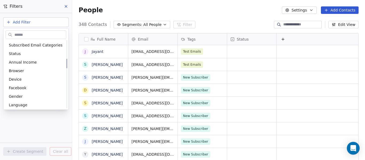
scroll to position [0, 0]
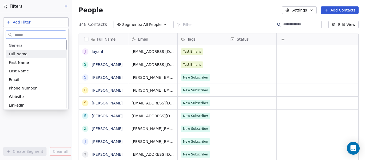
click at [23, 54] on span "Full Name" at bounding box center [18, 53] width 19 height 5
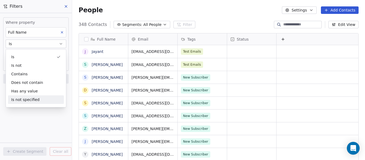
click at [33, 115] on div "Where property Full Name Is Add filter to this group Add another filter Create …" at bounding box center [36, 86] width 72 height 147
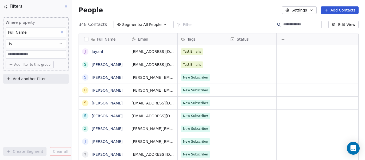
click at [35, 53] on input at bounding box center [36, 54] width 60 height 8
click at [38, 41] on button "Is" at bounding box center [36, 44] width 61 height 9
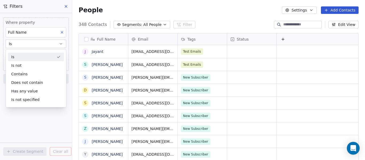
click at [36, 44] on button "Is" at bounding box center [36, 44] width 61 height 9
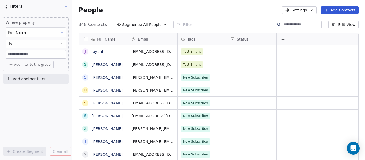
click at [29, 62] on span "Add filter to this group" at bounding box center [32, 64] width 36 height 4
click at [28, 74] on span "Contact properties" at bounding box center [28, 76] width 35 height 6
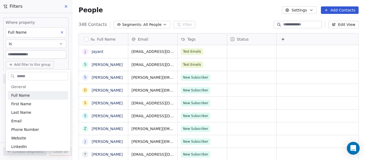
click at [25, 19] on html "C Costa mar villas Contacts People Marketing Workflows Campaigns Metrics & Even…" at bounding box center [182, 80] width 365 height 160
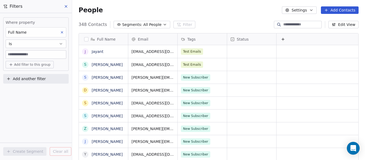
click at [65, 7] on icon at bounding box center [66, 6] width 4 height 4
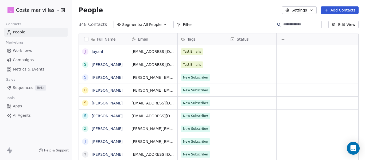
click at [148, 23] on span "All People" at bounding box center [152, 25] width 18 height 6
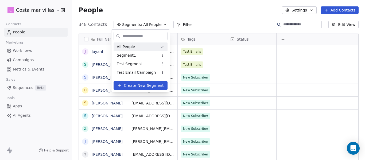
click at [188, 14] on html "C Costa mar villas Contacts People Marketing Workflows Campaigns Metrics & Even…" at bounding box center [182, 80] width 365 height 160
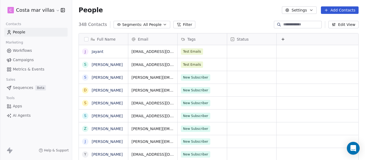
click at [180, 23] on button "Filter" at bounding box center [184, 24] width 22 height 7
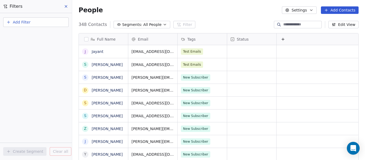
click at [68, 7] on icon at bounding box center [66, 6] width 4 height 4
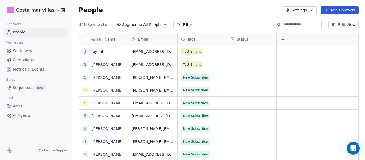
click at [225, 11] on div "People Settings Add Contacts" at bounding box center [218, 9] width 280 height 7
click at [86, 40] on button "button" at bounding box center [86, 39] width 4 height 4
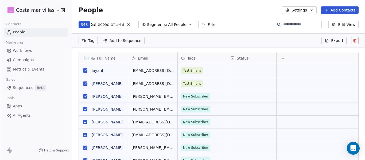
scroll to position [118, 289]
click at [156, 25] on span "Segments:" at bounding box center [157, 25] width 20 height 6
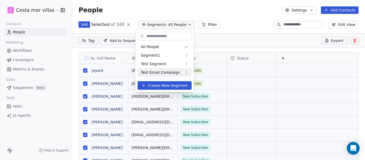
click at [151, 85] on span "Create New Segment" at bounding box center [168, 86] width 40 height 6
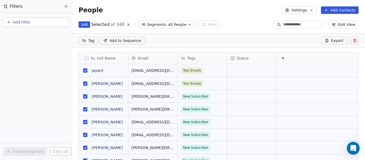
click at [68, 7] on icon at bounding box center [66, 6] width 4 height 4
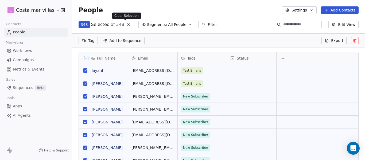
click at [126, 24] on icon at bounding box center [128, 24] width 4 height 4
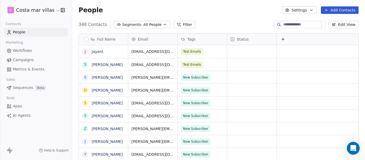
scroll to position [137, 289]
click at [137, 9] on div "People Settings Add Contacts" at bounding box center [218, 9] width 280 height 7
click at [42, 53] on link "Workflows" at bounding box center [35, 50] width 63 height 9
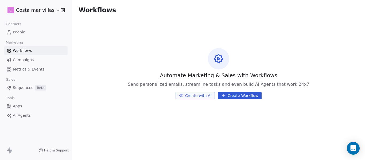
click at [34, 30] on link "People" at bounding box center [35, 32] width 63 height 9
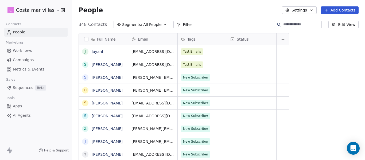
scroll to position [137, 289]
click at [147, 25] on span "All People" at bounding box center [152, 25] width 18 height 6
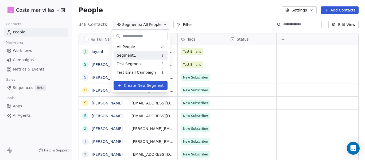
click at [144, 58] on div "Segment1" at bounding box center [140, 55] width 54 height 9
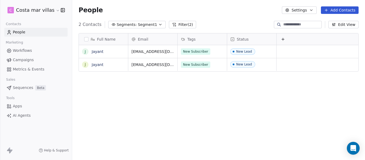
click at [176, 25] on button "Filter (2)" at bounding box center [182, 24] width 27 height 7
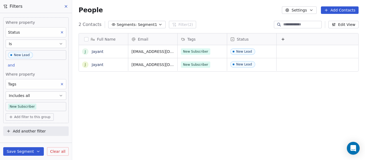
click at [42, 110] on body "C Costa mar villas Contacts People Marketing Workflows Campaigns Metrics & Even…" at bounding box center [182, 80] width 365 height 160
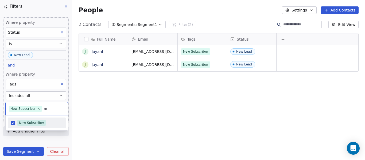
type input "*"
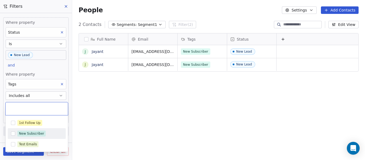
click at [26, 132] on div "New Subscriber" at bounding box center [31, 133] width 25 height 5
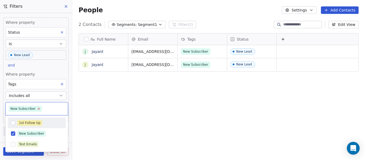
click at [37, 110] on icon at bounding box center [38, 108] width 3 height 3
click at [46, 69] on html "C Costa mar villas Contacts People Marketing Workflows Campaigns Metrics & Even…" at bounding box center [182, 80] width 365 height 160
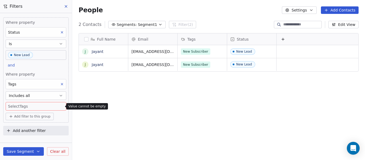
click at [43, 86] on div "Tags" at bounding box center [36, 84] width 61 height 10
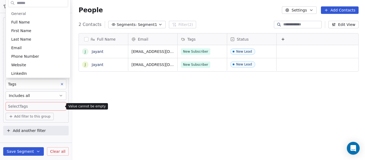
scroll to position [62, 0]
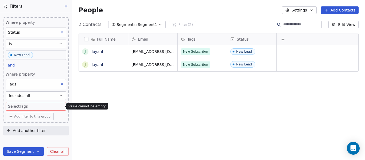
click at [43, 92] on button "Includes all" at bounding box center [36, 95] width 61 height 9
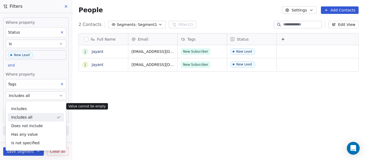
click at [38, 116] on div "Includes all" at bounding box center [36, 117] width 56 height 9
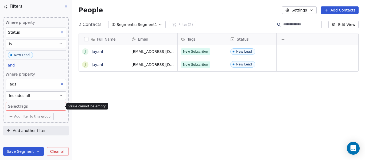
click at [33, 58] on body "C Costa mar villas Contacts People Marketing Workflows Campaigns Metrics & Even…" at bounding box center [182, 80] width 365 height 160
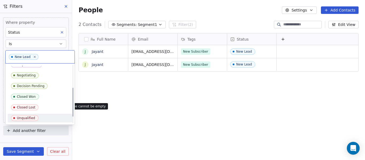
scroll to position [0, 0]
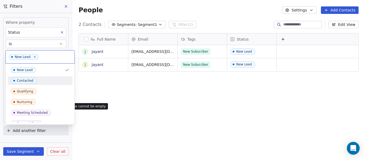
click at [108, 97] on html "C Costa mar villas Contacts People Marketing Workflows Campaigns Metrics & Even…" at bounding box center [182, 80] width 365 height 160
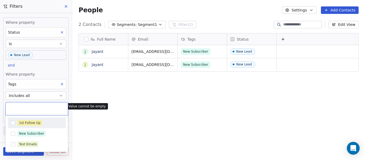
click at [32, 104] on body "C Costa mar villas Contacts People Marketing Workflows Campaigns Metrics & Even…" at bounding box center [182, 80] width 365 height 160
click at [36, 134] on div "New Subscriber" at bounding box center [31, 133] width 25 height 5
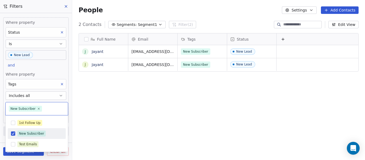
click at [136, 130] on html "C Costa mar villas Contacts People Marketing Workflows Campaigns Metrics & Even…" at bounding box center [182, 80] width 365 height 160
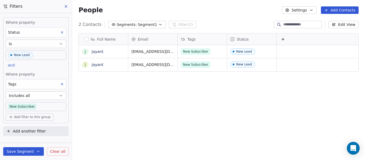
click at [65, 6] on icon at bounding box center [66, 6] width 4 height 4
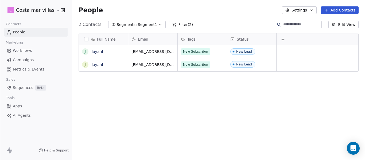
click at [136, 27] on div "2 Contacts Segments: Segment1 Filter (2) Edit View" at bounding box center [218, 24] width 293 height 9
click at [136, 20] on div "2 Contacts Segments: Segment1 Filter (2) Edit View" at bounding box center [218, 24] width 293 height 9
click at [138, 26] on span "Segment1" at bounding box center [147, 25] width 19 height 6
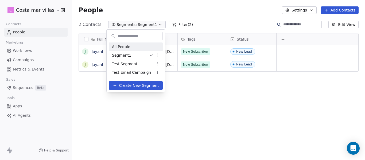
click at [122, 48] on span "All People" at bounding box center [121, 47] width 18 height 6
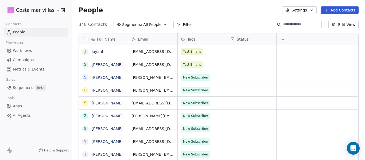
click at [143, 26] on span "All People" at bounding box center [152, 25] width 18 height 6
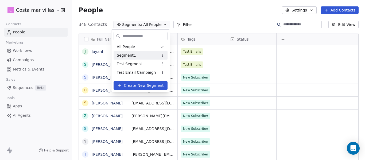
click at [131, 56] on span "Segment1" at bounding box center [126, 56] width 19 height 6
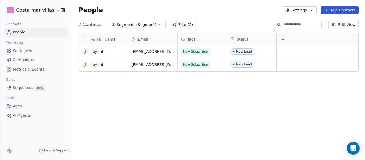
click at [146, 24] on span "Segment1" at bounding box center [147, 25] width 19 height 6
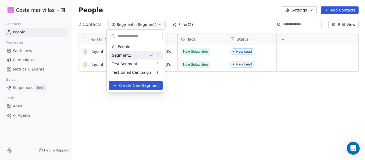
click at [209, 92] on html "C Costa mar villas Contacts People Marketing Workflows Campaigns Metrics & Even…" at bounding box center [182, 80] width 365 height 160
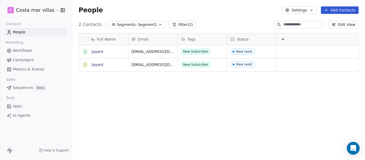
click at [127, 25] on span "Segments:" at bounding box center [127, 25] width 20 height 6
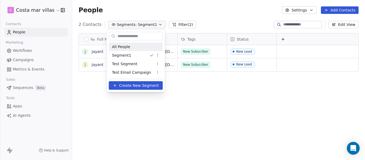
click at [130, 48] on div "All People" at bounding box center [136, 46] width 54 height 9
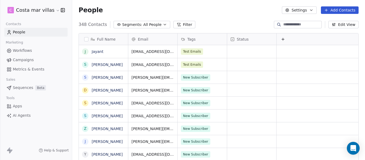
click at [126, 22] on span "Segments:" at bounding box center [132, 25] width 20 height 6
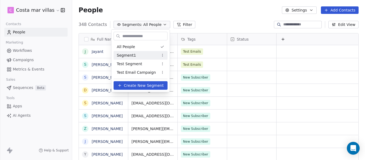
click at [125, 54] on span "Segment1" at bounding box center [126, 56] width 19 height 6
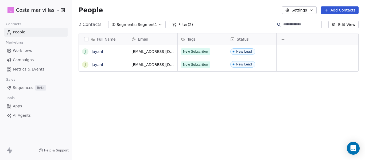
click at [182, 22] on button "Filter (2)" at bounding box center [182, 24] width 27 height 7
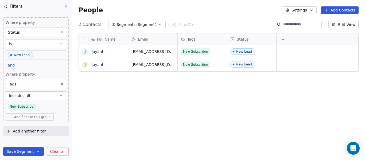
click at [37, 54] on body "C Costa mar villas Contacts People Marketing Workflows Campaigns Metrics & Even…" at bounding box center [182, 80] width 365 height 160
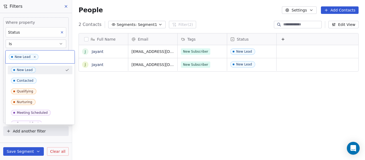
click at [190, 102] on html "C Costa mar villas Contacts People Marketing Workflows Campaigns Metrics & Even…" at bounding box center [182, 80] width 365 height 160
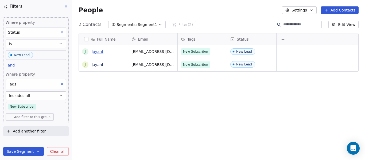
click at [95, 50] on link "Jayant" at bounding box center [98, 51] width 12 height 4
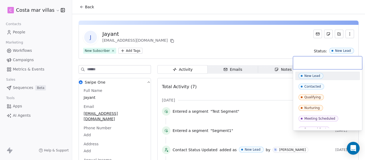
click at [281, 41] on html "C Costa mar villas Contacts People Marketing Workflows Campaigns Metrics & Even…" at bounding box center [182, 80] width 365 height 160
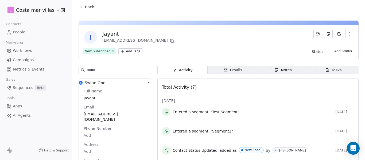
click at [86, 10] on button "Back" at bounding box center [86, 7] width 21 height 10
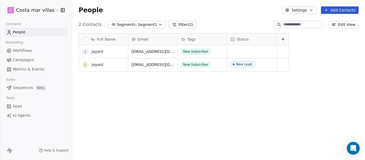
scroll to position [137, 289]
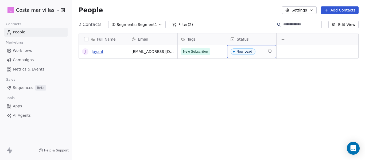
click at [101, 51] on link "Jayant" at bounding box center [98, 51] width 12 height 4
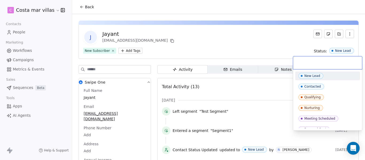
click at [238, 37] on html "C Costa mar villas Contacts People Marketing Workflows Campaigns Metrics & Even…" at bounding box center [182, 80] width 365 height 160
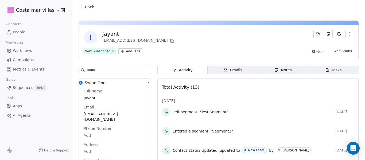
click at [24, 33] on span "People" at bounding box center [19, 32] width 13 height 6
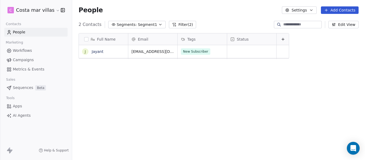
scroll to position [137, 289]
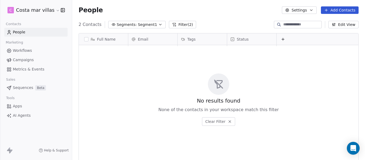
click at [228, 120] on icon at bounding box center [229, 121] width 4 height 4
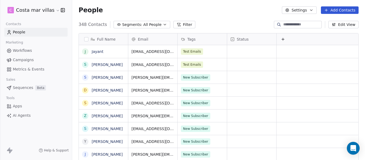
drag, startPoint x: 148, startPoint y: 22, endPoint x: 145, endPoint y: 24, distance: 3.6
click at [148, 22] on span "All People" at bounding box center [152, 25] width 18 height 6
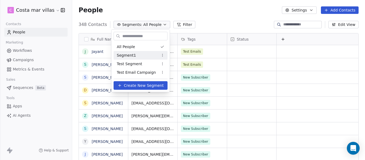
click at [136, 54] on div "Segment1" at bounding box center [140, 55] width 54 height 9
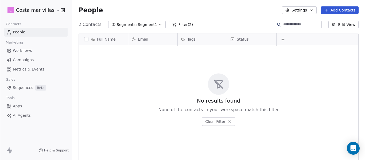
click at [183, 25] on button "Filter (2)" at bounding box center [182, 24] width 27 height 7
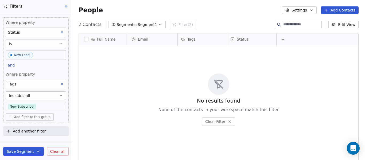
click at [56, 56] on body "C Costa mar villas Contacts People Marketing Workflows Campaigns Metrics & Even…" at bounding box center [182, 80] width 365 height 160
click at [12, 151] on button "Save Segment" at bounding box center [23, 151] width 41 height 9
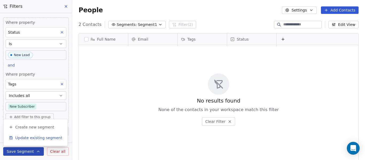
click at [31, 137] on span "Update existing segment" at bounding box center [38, 137] width 47 height 5
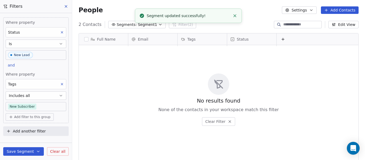
click at [137, 111] on div "No results found None of the contacts in your workspace match this filter Clear…" at bounding box center [218, 99] width 279 height 107
click at [154, 68] on div "No results found None of the contacts in your workspace match this filter Clear…" at bounding box center [218, 99] width 279 height 107
click at [127, 26] on span "Segments:" at bounding box center [127, 25] width 20 height 6
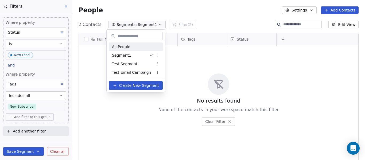
click at [124, 49] on span "All People" at bounding box center [121, 47] width 18 height 6
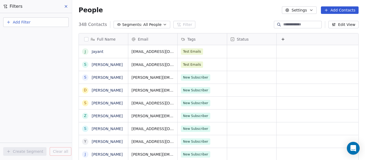
click at [146, 25] on span "All People" at bounding box center [152, 25] width 18 height 6
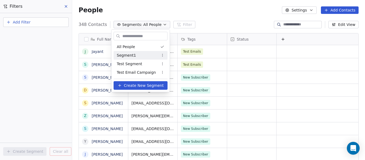
click at [138, 54] on div "Segment1" at bounding box center [140, 55] width 54 height 9
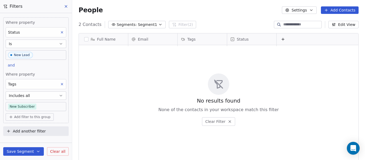
click at [44, 94] on button "Includes all" at bounding box center [36, 95] width 61 height 9
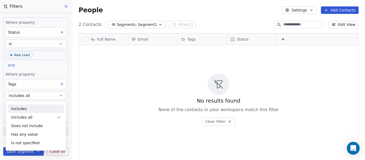
click at [37, 110] on div "Includes" at bounding box center [36, 108] width 56 height 9
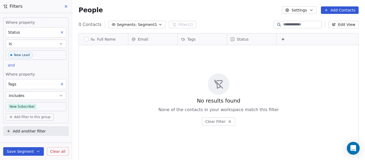
click at [32, 153] on button "Save Segment" at bounding box center [23, 151] width 41 height 9
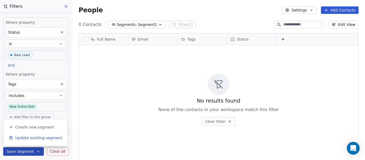
click at [31, 140] on span "Update existing segment" at bounding box center [38, 137] width 47 height 5
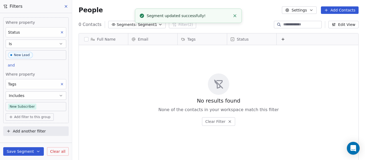
drag, startPoint x: 119, startPoint y: 101, endPoint x: 163, endPoint y: 69, distance: 55.0
click at [121, 101] on div "No results found None of the contacts in your workspace match this filter Clear…" at bounding box center [218, 99] width 279 height 107
click at [238, 13] on li "Segment updated successfully!" at bounding box center [188, 16] width 107 height 14
click at [237, 13] on button "Close toast" at bounding box center [234, 15] width 7 height 7
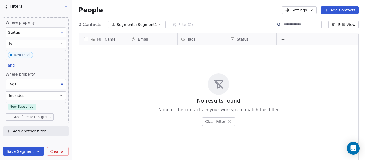
click at [57, 151] on span "Clear all" at bounding box center [57, 152] width 15 height 6
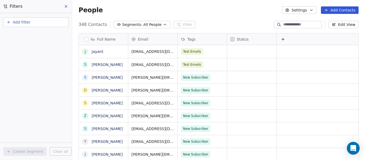
click at [153, 22] on span "All People" at bounding box center [152, 25] width 18 height 6
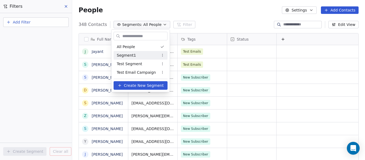
click at [133, 52] on div "Segment1" at bounding box center [140, 55] width 54 height 9
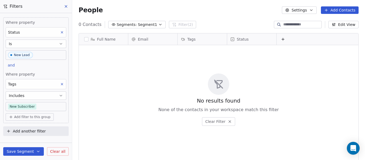
click at [63, 5] on button at bounding box center [66, 6] width 8 height 7
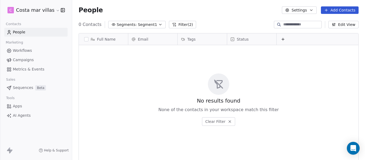
click at [313, 11] on icon "button" at bounding box center [311, 10] width 4 height 4
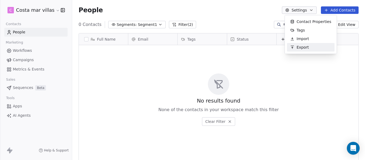
click at [307, 76] on html "C Costa mar villas Contacts People Marketing Workflows Campaigns Metrics & Even…" at bounding box center [182, 80] width 365 height 160
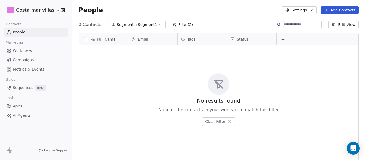
click at [27, 33] on link "People" at bounding box center [35, 32] width 63 height 9
click at [112, 25] on icon "button" at bounding box center [113, 24] width 4 height 4
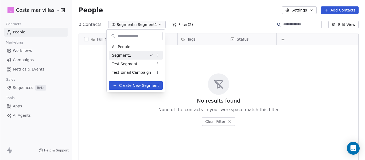
click at [161, 55] on html "C Costa mar villas Contacts People Marketing Workflows Campaigns Metrics & Even…" at bounding box center [182, 80] width 365 height 160
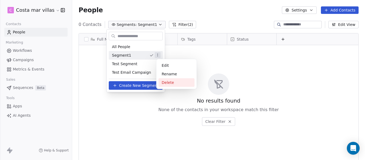
click at [172, 78] on div "Delete" at bounding box center [176, 82] width 36 height 9
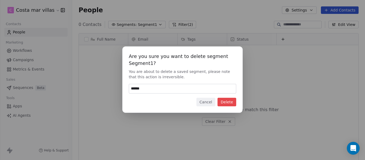
type input "******"
click at [220, 101] on button "Delete" at bounding box center [226, 102] width 19 height 9
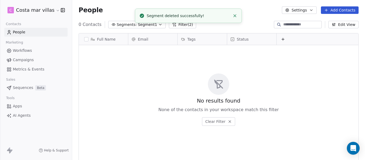
drag, startPoint x: 152, startPoint y: 84, endPoint x: 152, endPoint y: 81, distance: 3.2
click at [152, 82] on div "No results found None of the contacts in your workspace match this filter Clear…" at bounding box center [218, 99] width 279 height 107
click at [129, 24] on span "Segments:" at bounding box center [127, 25] width 20 height 6
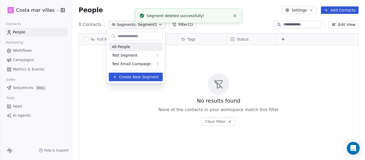
click at [129, 48] on div "All People" at bounding box center [136, 46] width 54 height 9
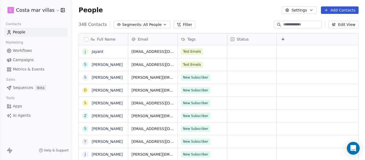
click at [150, 20] on div "People Settings Add Contacts" at bounding box center [218, 10] width 293 height 20
click at [149, 23] on span "All People" at bounding box center [152, 25] width 18 height 6
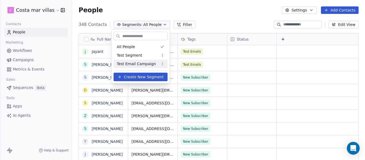
click at [139, 77] on span "Create New Segment" at bounding box center [144, 77] width 40 height 6
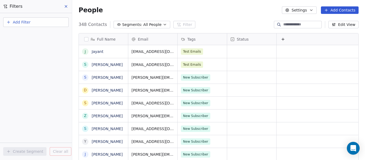
click at [31, 23] on button "Add Filter" at bounding box center [35, 22] width 65 height 10
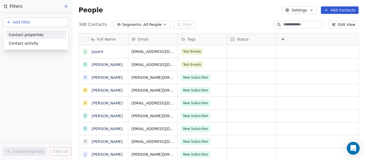
click at [35, 35] on span "Contact properties" at bounding box center [26, 35] width 35 height 6
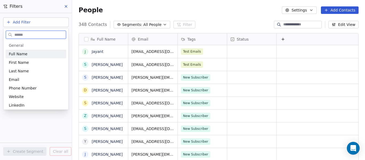
click at [32, 52] on div "Full Name" at bounding box center [36, 53] width 54 height 5
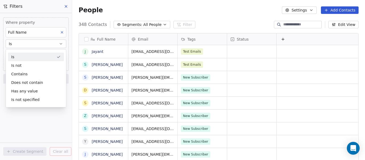
click at [34, 58] on div "Is" at bounding box center [36, 57] width 56 height 9
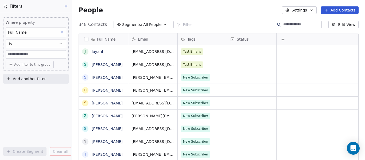
click at [33, 55] on input at bounding box center [36, 54] width 60 height 8
click at [31, 62] on span "Add filter to this group" at bounding box center [32, 64] width 36 height 4
click at [34, 77] on span "Contact properties" at bounding box center [28, 76] width 35 height 6
click at [43, 43] on html "C Costa mar villas Contacts People Marketing Workflows Campaigns Metrics & Even…" at bounding box center [182, 80] width 365 height 160
click at [43, 43] on button "Is" at bounding box center [36, 44] width 61 height 9
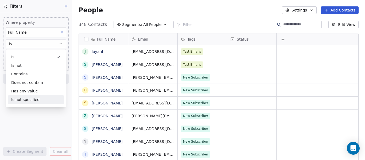
click at [41, 109] on div "Where property Full Name Is Add filter to this group Add another filter Create …" at bounding box center [36, 86] width 72 height 147
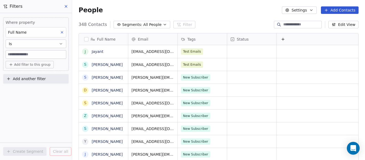
click at [38, 55] on input at bounding box center [36, 54] width 60 height 8
type input "**********"
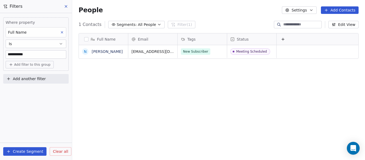
click at [41, 98] on div "**********" at bounding box center [36, 86] width 72 height 147
click at [36, 79] on span "Add another filter" at bounding box center [29, 79] width 33 height 6
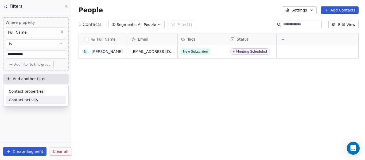
click at [31, 98] on span "Contact activity" at bounding box center [24, 100] width 30 height 6
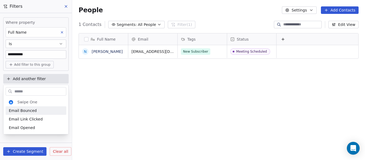
click at [33, 81] on html "**********" at bounding box center [182, 80] width 365 height 160
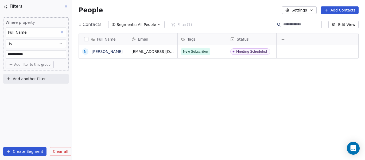
click at [33, 81] on span "Add another filter" at bounding box center [29, 79] width 33 height 6
click at [29, 92] on span "Contact properties" at bounding box center [26, 92] width 35 height 6
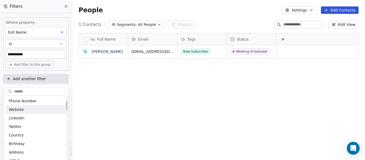
scroll to position [27, 0]
click at [62, 32] on html "**********" at bounding box center [182, 80] width 365 height 160
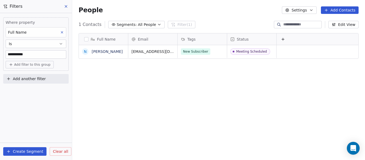
click at [62, 32] on icon at bounding box center [62, 32] width 2 height 2
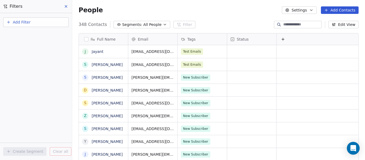
click at [47, 22] on button "Add Filter" at bounding box center [35, 22] width 65 height 10
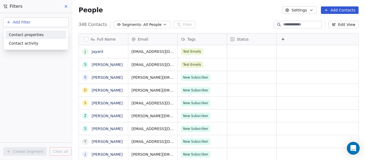
click at [37, 34] on span "Contact properties" at bounding box center [26, 35] width 35 height 6
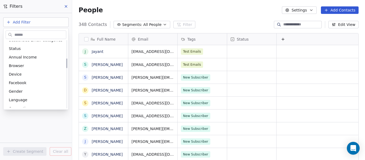
scroll to position [107, 0]
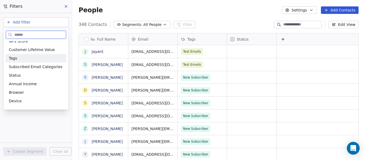
click at [26, 56] on div "Tags" at bounding box center [36, 58] width 54 height 5
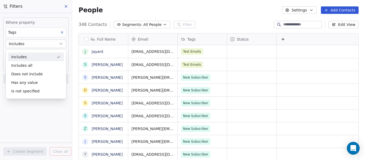
click at [33, 58] on div "Includes" at bounding box center [36, 57] width 56 height 9
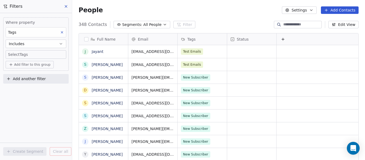
click at [35, 56] on body "C Costa mar villas Contacts People Marketing Workflows Campaigns Metrics & Even…" at bounding box center [182, 80] width 365 height 160
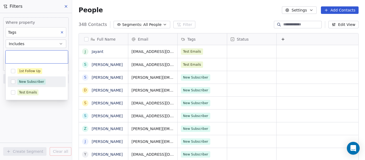
click at [32, 79] on span "New Subscriber" at bounding box center [31, 82] width 28 height 6
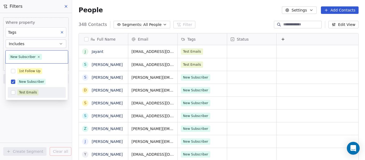
click at [31, 90] on div "Test Emails" at bounding box center [28, 92] width 18 height 5
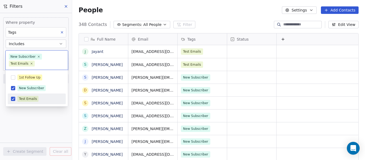
click at [39, 112] on html "C Costa mar villas Contacts People Marketing Workflows Campaigns Metrics & Even…" at bounding box center [182, 80] width 365 height 160
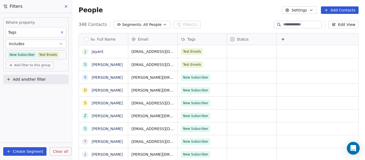
scroll to position [137, 289]
click at [30, 149] on button "Create Segment" at bounding box center [24, 151] width 43 height 9
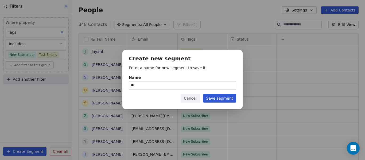
type input "*"
type input "*********"
click at [223, 97] on button "Save segment" at bounding box center [219, 98] width 33 height 9
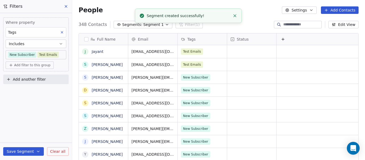
click at [56, 96] on div "Where property Tags Includes New Subscriber Test Emails Add filter to this grou…" at bounding box center [36, 86] width 72 height 147
click at [64, 6] on icon at bounding box center [66, 6] width 4 height 4
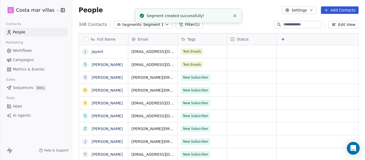
click at [132, 24] on span "Segments:" at bounding box center [132, 25] width 20 height 6
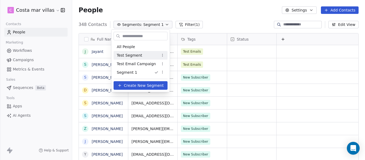
click at [129, 57] on span "Test Segment" at bounding box center [129, 56] width 25 height 6
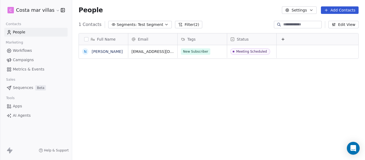
click at [139, 27] on span "Test Segment" at bounding box center [150, 25] width 25 height 6
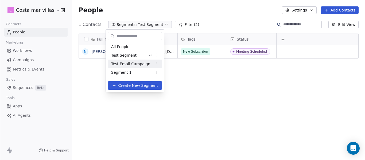
click at [137, 66] on span "Test Email Campaign" at bounding box center [130, 64] width 39 height 6
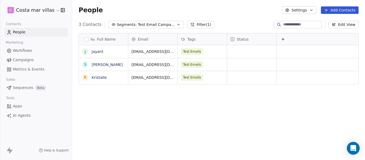
click at [142, 25] on span "Test Email Campaign" at bounding box center [156, 25] width 37 height 6
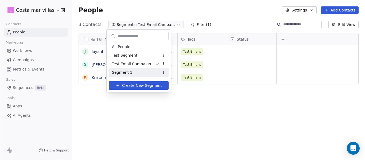
click at [143, 74] on div "Segment 1" at bounding box center [139, 72] width 60 height 9
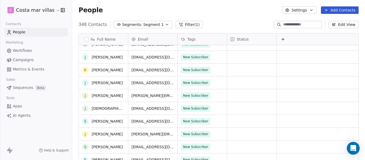
scroll to position [0, 0]
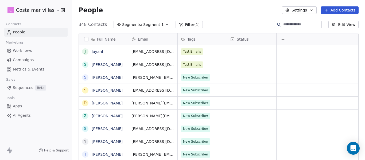
click at [134, 25] on span "Segments:" at bounding box center [132, 25] width 20 height 6
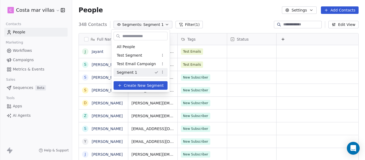
click at [163, 70] on html "C Costa mar villas Contacts People Marketing Workflows Campaigns Metrics & Even…" at bounding box center [182, 80] width 365 height 160
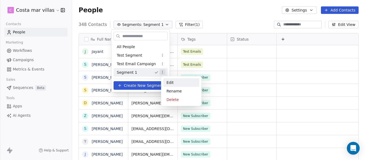
click at [172, 84] on div "Edit" at bounding box center [181, 82] width 36 height 9
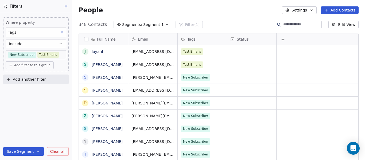
click at [60, 55] on body "C Costa mar villas Contacts People Marketing Workflows Campaigns Metrics & Even…" at bounding box center [182, 80] width 365 height 160
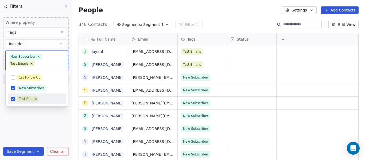
click at [46, 119] on html "C Costa mar villas Contacts People Marketing Workflows Campaigns Metrics & Even…" at bounding box center [182, 80] width 365 height 160
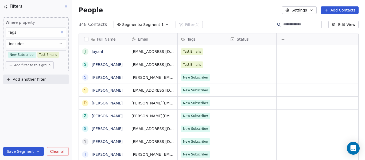
click at [68, 7] on icon at bounding box center [66, 6] width 4 height 4
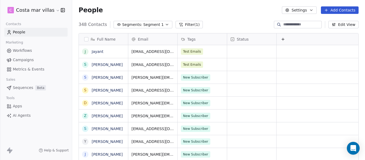
click at [130, 24] on span "Segments:" at bounding box center [132, 25] width 20 height 6
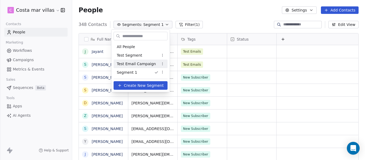
click at [135, 61] on span "Test Email Campaign" at bounding box center [136, 64] width 39 height 6
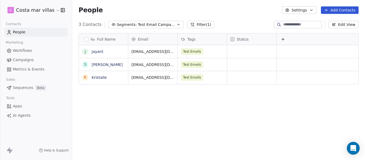
click at [147, 24] on span "Test Email Campaign" at bounding box center [156, 25] width 37 height 6
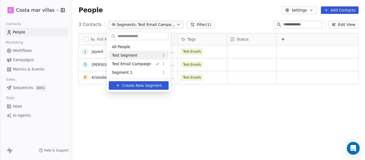
click at [130, 54] on span "Test Segment" at bounding box center [124, 56] width 25 height 6
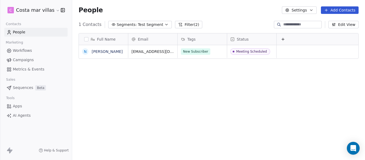
click at [145, 26] on span "Test Segment" at bounding box center [150, 25] width 25 height 6
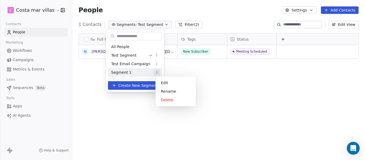
click at [158, 72] on html "C Costa mar villas Contacts People Marketing Workflows Campaigns Metrics & Even…" at bounding box center [182, 80] width 365 height 160
click at [167, 83] on div "Edit" at bounding box center [175, 82] width 36 height 9
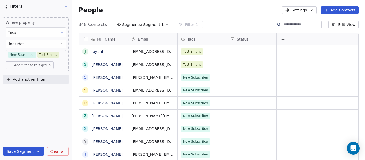
click at [36, 79] on span "Add another filter" at bounding box center [29, 80] width 33 height 6
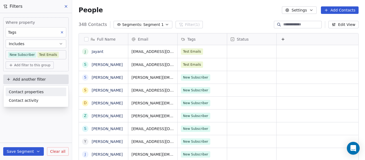
click at [35, 92] on span "Contact properties" at bounding box center [26, 92] width 35 height 6
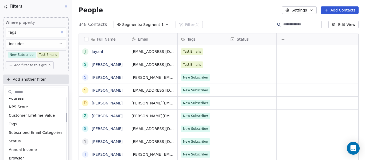
scroll to position [107, 0]
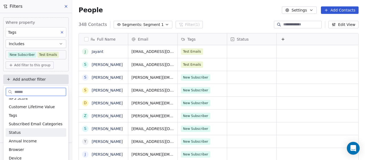
click at [26, 134] on div "Status" at bounding box center [36, 132] width 54 height 5
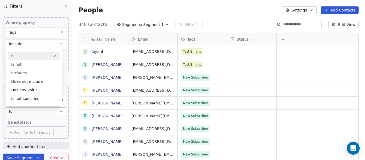
click at [31, 56] on div "Is" at bounding box center [34, 56] width 52 height 9
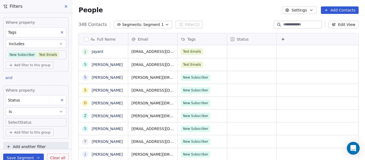
click at [22, 121] on body "C Costa mar villas Contacts People Marketing Workflows Campaigns Metrics & Even…" at bounding box center [182, 80] width 365 height 160
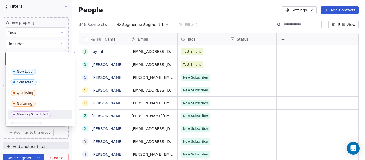
click at [28, 112] on span "Meeting Scheduled" at bounding box center [31, 114] width 40 height 6
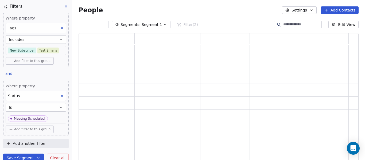
scroll to position [6, 0]
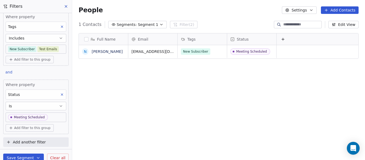
click at [26, 157] on button "Save Segment" at bounding box center [23, 157] width 41 height 9
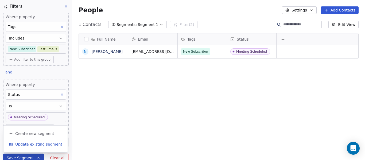
click at [36, 143] on span "Update existing segment" at bounding box center [38, 143] width 47 height 5
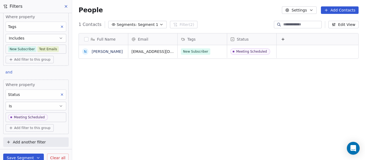
scroll to position [2, 0]
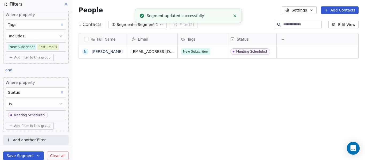
click at [36, 155] on icon "button" at bounding box center [38, 155] width 4 height 4
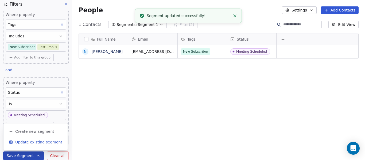
click at [37, 144] on span "Update existing segment" at bounding box center [38, 141] width 47 height 5
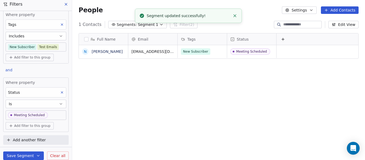
click at [65, 5] on icon at bounding box center [66, 4] width 4 height 4
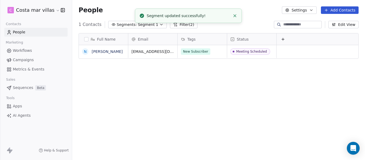
click at [232, 14] on icon "Close toast" at bounding box center [234, 15] width 5 height 5
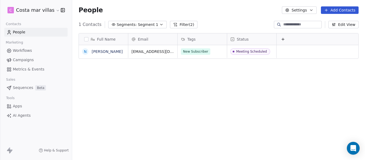
click at [138, 26] on span "Segment 1" at bounding box center [148, 25] width 20 height 6
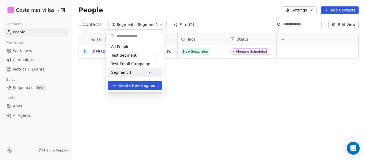
click at [126, 73] on span "Segment 1" at bounding box center [121, 73] width 20 height 6
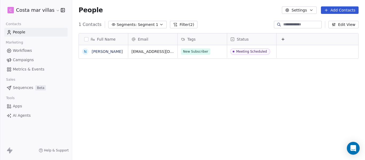
click at [143, 25] on span "Segment 1" at bounding box center [148, 25] width 20 height 6
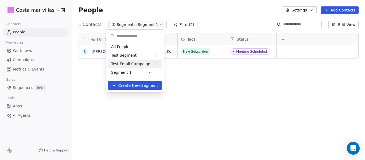
click at [270, 81] on html "C Costa mar villas Contacts People Marketing Workflows Campaigns Metrics & Even…" at bounding box center [182, 80] width 365 height 160
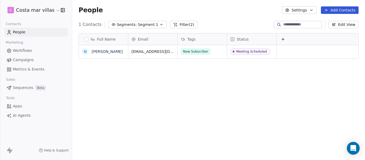
click at [141, 25] on span "Segment 1" at bounding box center [148, 25] width 20 height 6
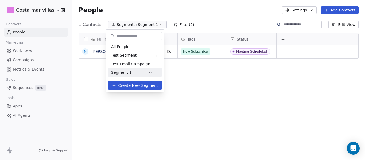
click at [157, 71] on html "C Costa mar villas Contacts People Marketing Workflows Campaigns Metrics & Even…" at bounding box center [182, 80] width 365 height 160
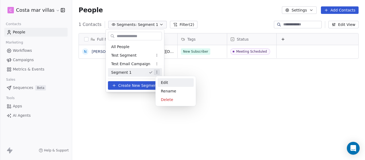
click at [170, 84] on div "Edit" at bounding box center [175, 82] width 36 height 9
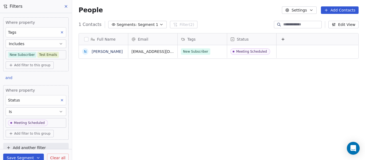
scroll to position [6, 0]
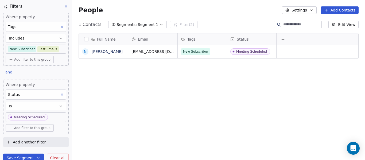
click at [41, 105] on button "Is" at bounding box center [36, 106] width 61 height 9
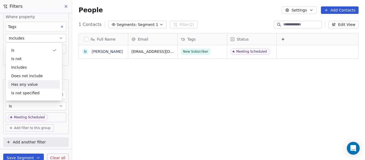
click at [36, 83] on div "Has any value" at bounding box center [34, 84] width 52 height 9
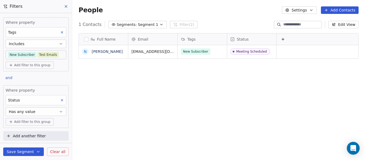
scroll to position [137, 289]
click at [40, 112] on button "Has any value" at bounding box center [36, 111] width 61 height 9
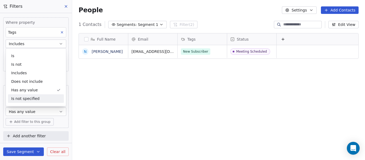
click at [43, 100] on div "Is not specified" at bounding box center [36, 98] width 56 height 9
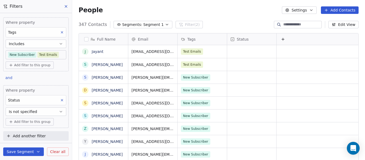
click at [33, 149] on button "Save Segment" at bounding box center [23, 151] width 41 height 9
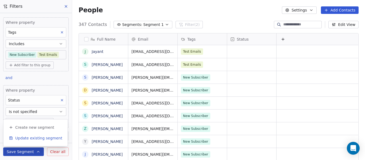
click at [44, 138] on span "Update existing segment" at bounding box center [38, 137] width 47 height 5
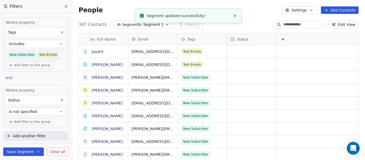
click at [65, 8] on icon at bounding box center [66, 6] width 4 height 4
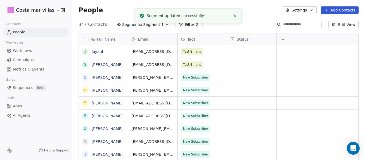
click at [234, 17] on line "Close toast" at bounding box center [235, 16] width 2 height 2
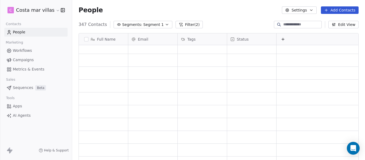
scroll to position [0, 0]
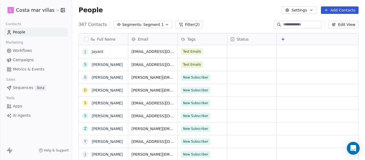
click at [301, 24] on input at bounding box center [301, 24] width 37 height 5
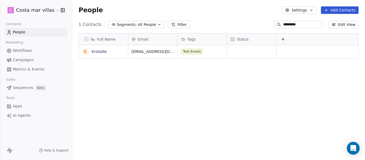
drag, startPoint x: 301, startPoint y: 24, endPoint x: 265, endPoint y: 28, distance: 36.3
click at [265, 28] on div "1 Contacts Segments: All People Filter ********* Edit View" at bounding box center [218, 24] width 293 height 9
type input "*****"
click at [212, 97] on div "Full Name N Nihal Gupta Email Tags Status nihalgupta.rightsymbol@gmail.com New …" at bounding box center [218, 99] width 293 height 141
click at [127, 25] on span "Segments:" at bounding box center [127, 25] width 20 height 6
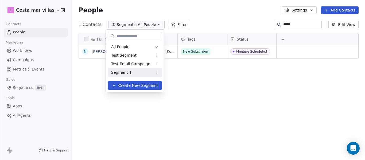
click at [124, 70] on span "Segment 1" at bounding box center [121, 73] width 20 height 6
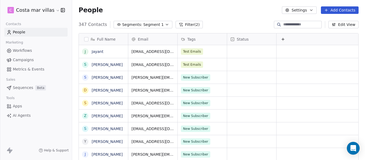
click at [86, 37] on button "button" at bounding box center [86, 39] width 4 height 4
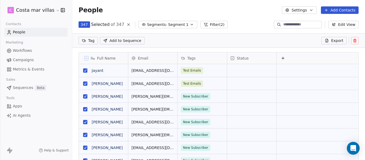
click at [127, 25] on icon at bounding box center [128, 24] width 2 height 2
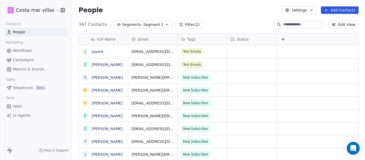
click at [244, 40] on span "Status" at bounding box center [242, 39] width 12 height 5
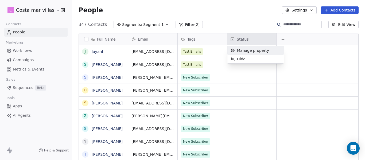
click at [246, 50] on span "Manage property" at bounding box center [253, 50] width 32 height 5
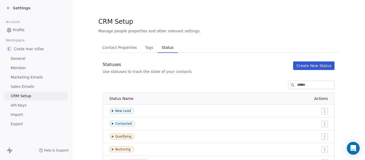
click at [107, 45] on span "Contact Properties" at bounding box center [119, 47] width 39 height 7
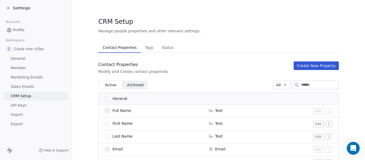
click at [5, 7] on div "Settings" at bounding box center [36, 8] width 72 height 16
click at [7, 7] on icon at bounding box center [8, 8] width 4 height 4
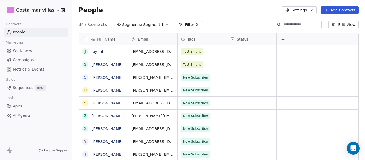
click at [287, 27] on input at bounding box center [301, 24] width 37 height 5
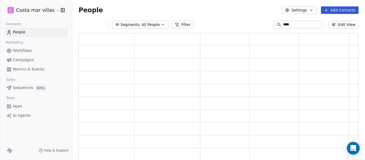
type input "*****"
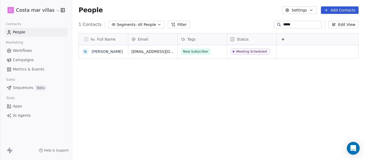
drag, startPoint x: 296, startPoint y: 25, endPoint x: 239, endPoint y: 25, distance: 56.9
click at [239, 25] on div "1 Contacts Segments: All People Filter ***** Edit View" at bounding box center [218, 24] width 293 height 9
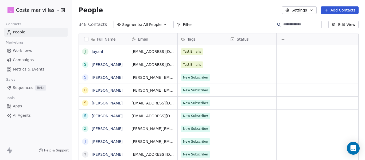
click at [149, 25] on span "All People" at bounding box center [152, 25] width 18 height 6
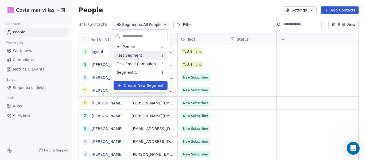
click at [143, 58] on div "Test Segment" at bounding box center [140, 55] width 54 height 9
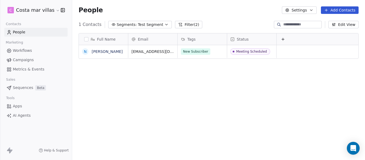
click at [145, 20] on div "1 Contacts Segments: Test Segment Filter (2) Edit View" at bounding box center [218, 24] width 293 height 9
drag, startPoint x: 145, startPoint y: 22, endPoint x: 140, endPoint y: 26, distance: 6.6
click at [144, 22] on span "Test Segment" at bounding box center [150, 25] width 25 height 6
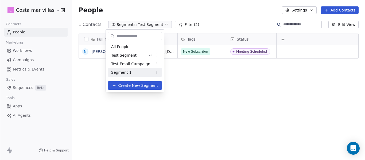
click at [123, 75] on div "Segment 1" at bounding box center [135, 72] width 54 height 9
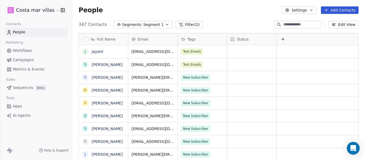
click at [149, 24] on span "Segment 1" at bounding box center [153, 25] width 20 height 6
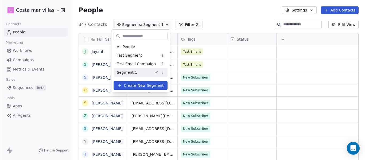
click at [186, 13] on html "C Costa mar villas Contacts People Marketing Workflows Campaigns Metrics & Even…" at bounding box center [182, 80] width 365 height 160
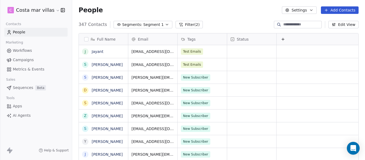
click at [295, 26] on input at bounding box center [301, 24] width 37 height 5
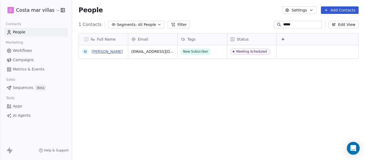
type input "*****"
click at [102, 52] on link "[PERSON_NAME]" at bounding box center [107, 51] width 31 height 4
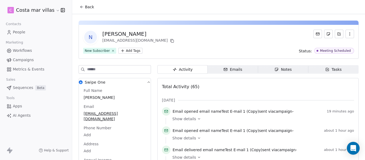
click at [100, 51] on div "New Subscriber" at bounding box center [97, 50] width 25 height 5
click at [121, 52] on html "C Costa mar villas Contacts People Marketing Workflows Campaigns Metrics & Even…" at bounding box center [182, 80] width 365 height 160
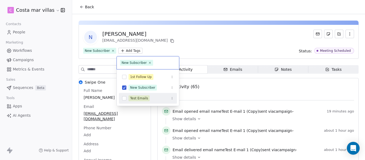
click at [137, 98] on div "Test Emails" at bounding box center [139, 98] width 18 height 5
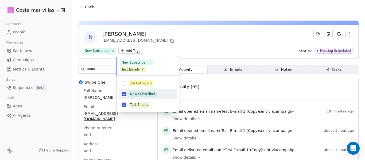
click at [124, 93] on button "Suggestions" at bounding box center [124, 94] width 4 height 4
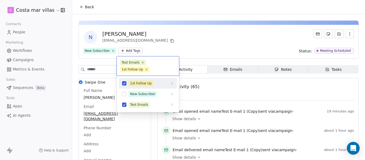
click at [128, 82] on div "1st Follow Up" at bounding box center [148, 83] width 58 height 9
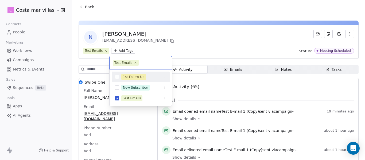
click at [191, 56] on html "C Costa mar villas Contacts People Marketing Workflows Campaigns Metrics & Even…" at bounding box center [182, 80] width 365 height 160
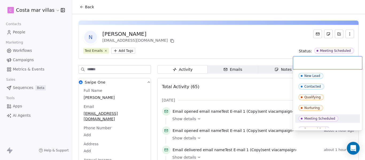
click at [286, 46] on html "C Costa mar villas Contacts People Marketing Workflows Campaigns Metrics & Even…" at bounding box center [182, 80] width 365 height 160
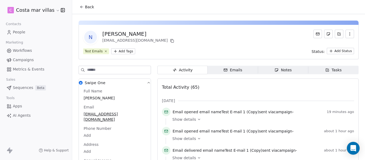
click at [81, 7] on icon at bounding box center [82, 7] width 4 height 4
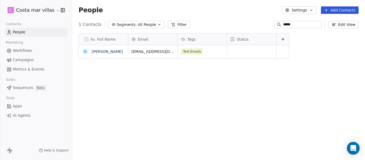
scroll to position [137, 289]
click at [198, 100] on div "Full Name N Nihal Gupta Email Tags Status nihalgupta.rightsymbol@gmail.com Test…" at bounding box center [218, 99] width 293 height 141
click at [141, 25] on span "All People" at bounding box center [147, 25] width 18 height 6
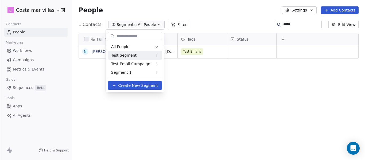
click at [130, 57] on span "Test Segment" at bounding box center [123, 56] width 25 height 6
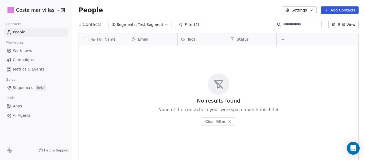
click at [142, 23] on span "Test Segment" at bounding box center [150, 25] width 25 height 6
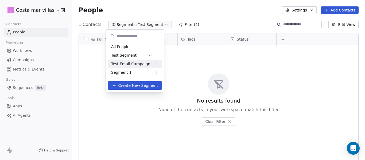
click at [131, 65] on span "Test Email Campaign" at bounding box center [130, 64] width 39 height 6
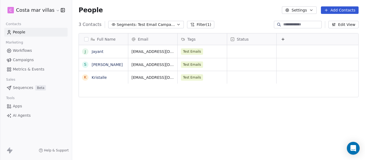
click at [144, 24] on span "Test Email Campaign" at bounding box center [156, 25] width 37 height 6
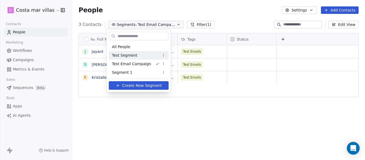
click at [135, 53] on div "Test Segment" at bounding box center [139, 55] width 60 height 9
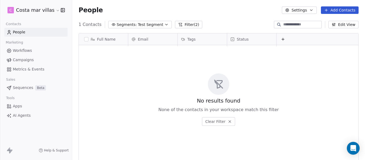
click at [156, 23] on span "Test Segment" at bounding box center [150, 25] width 25 height 6
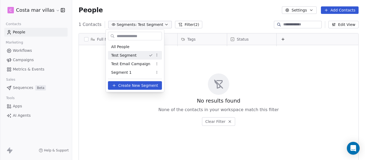
click at [158, 55] on html "C Costa mar villas Contacts People Marketing Workflows Campaigns Metrics & Even…" at bounding box center [182, 80] width 365 height 160
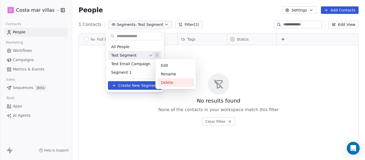
click at [163, 84] on div "Delete" at bounding box center [175, 82] width 36 height 9
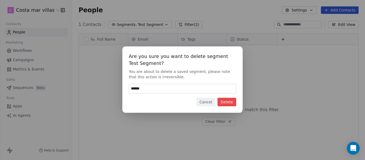
type input "******"
click at [232, 103] on button "Delete" at bounding box center [226, 102] width 19 height 9
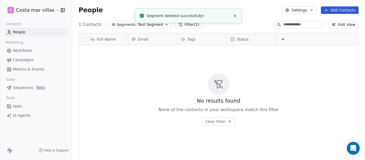
click at [153, 22] on li "Segment deleted successfully!" at bounding box center [188, 16] width 107 height 14
click at [150, 24] on span "Test Segment" at bounding box center [150, 25] width 25 height 6
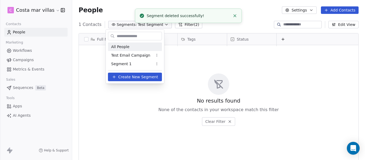
click at [129, 50] on div "All People" at bounding box center [135, 46] width 54 height 9
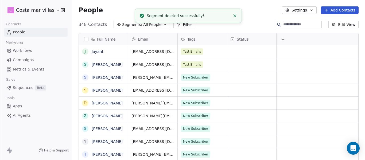
click at [134, 24] on span "Segments:" at bounding box center [132, 25] width 20 height 6
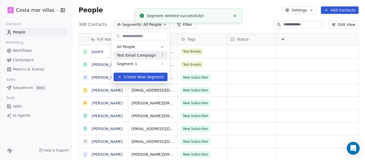
click at [129, 53] on span "Test Email Campaign" at bounding box center [136, 56] width 39 height 6
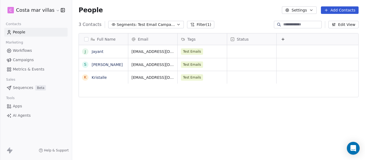
scroll to position [0, 0]
click at [127, 26] on span "Segments:" at bounding box center [127, 25] width 20 height 6
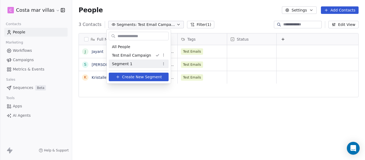
click at [132, 65] on div "Segment 1" at bounding box center [139, 64] width 60 height 9
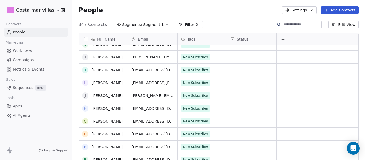
scroll to position [1415, 0]
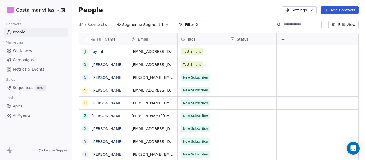
click at [137, 26] on span "Segments:" at bounding box center [132, 25] width 20 height 6
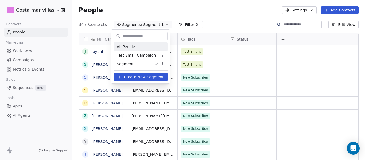
click at [141, 49] on div "All People" at bounding box center [140, 46] width 54 height 9
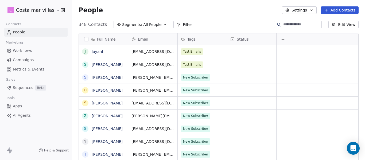
click at [283, 22] on input at bounding box center [301, 24] width 37 height 5
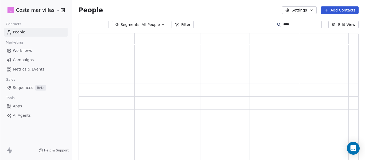
type input "*****"
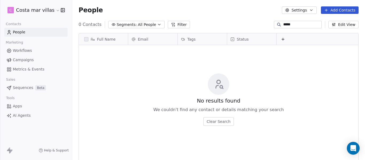
drag, startPoint x: 291, startPoint y: 23, endPoint x: 257, endPoint y: 28, distance: 34.8
click at [257, 28] on div "0 Contacts Segments: All People Filter ***** Edit View" at bounding box center [218, 24] width 293 height 9
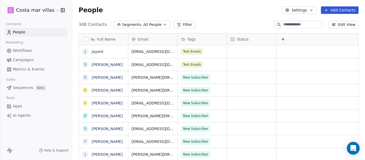
click at [237, 16] on div "People Settings Add Contacts" at bounding box center [218, 10] width 293 height 20
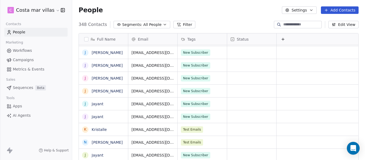
click at [286, 24] on input at bounding box center [301, 24] width 37 height 5
click at [156, 27] on span "All People" at bounding box center [152, 25] width 18 height 6
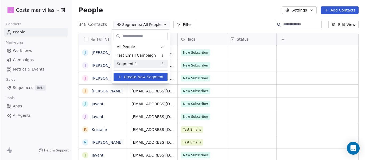
click at [139, 62] on div "Segment 1" at bounding box center [140, 64] width 54 height 9
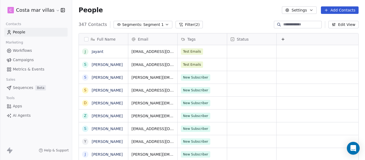
click at [153, 25] on span "Segment 1" at bounding box center [153, 25] width 20 height 6
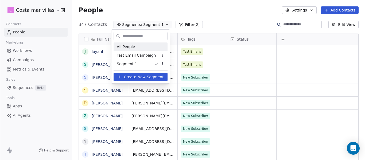
click at [137, 48] on div "All People" at bounding box center [140, 46] width 54 height 9
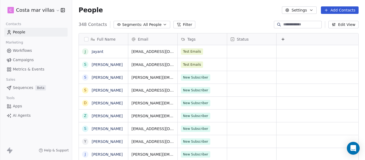
click at [133, 27] on span "Segments:" at bounding box center [132, 25] width 20 height 6
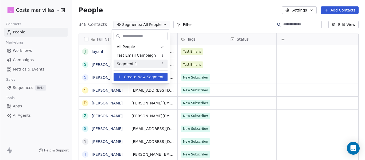
click at [131, 61] on span "Segment 1" at bounding box center [127, 64] width 20 height 6
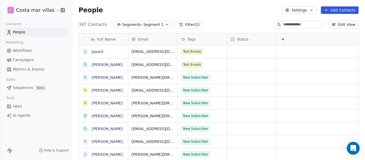
click at [129, 25] on span "Segments:" at bounding box center [132, 25] width 20 height 6
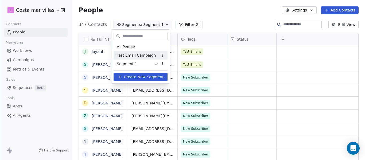
click at [129, 54] on span "Test Email Campaign" at bounding box center [136, 56] width 39 height 6
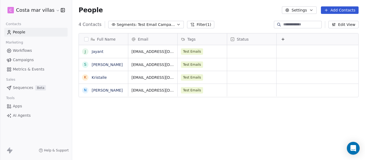
click at [149, 26] on span "Test Email Campaign" at bounding box center [156, 25] width 37 height 6
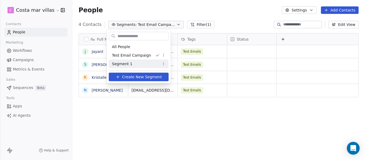
click at [146, 62] on div "Segment 1" at bounding box center [139, 64] width 60 height 9
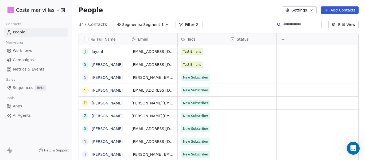
click at [21, 52] on span "Workflows" at bounding box center [22, 51] width 19 height 6
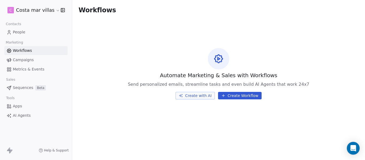
click at [21, 35] on link "People" at bounding box center [35, 32] width 63 height 9
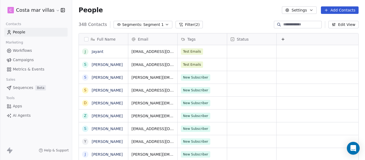
click at [156, 25] on span "Segment 1" at bounding box center [153, 25] width 20 height 6
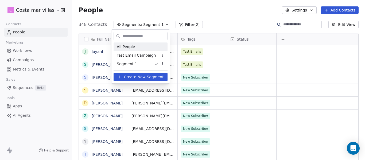
click at [201, 12] on html "C Costa mar villas Contacts People Marketing Workflows Campaigns Metrics & Even…" at bounding box center [182, 80] width 365 height 160
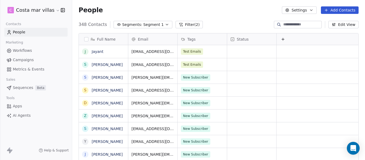
click at [26, 58] on span "Campaigns" at bounding box center [23, 60] width 21 height 6
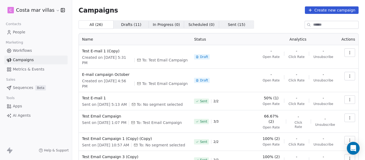
click at [346, 95] on button "button" at bounding box center [349, 99] width 11 height 9
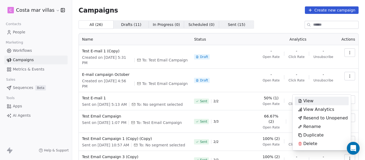
click at [316, 102] on div "View" at bounding box center [321, 101] width 54 height 9
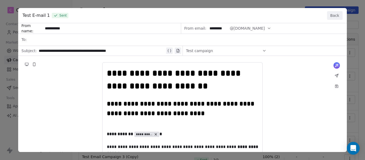
click at [333, 14] on button "Back" at bounding box center [334, 15] width 15 height 9
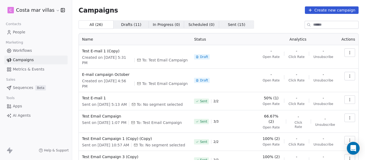
click at [347, 97] on icon "button" at bounding box center [349, 99] width 4 height 4
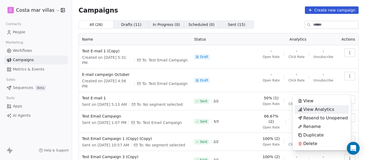
click at [321, 110] on span "View Analytics" at bounding box center [318, 109] width 31 height 6
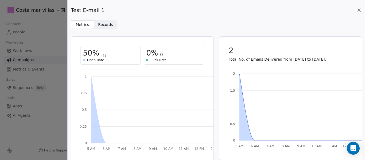
click at [108, 20] on span "Records Records" at bounding box center [105, 24] width 23 height 9
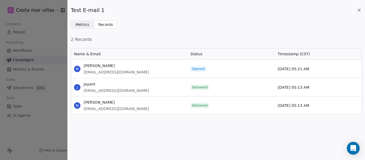
scroll to position [62, 287]
click at [92, 11] on span "Test E-mail 1" at bounding box center [88, 9] width 34 height 7
click at [94, 10] on span "Test E-mail 1" at bounding box center [88, 9] width 34 height 7
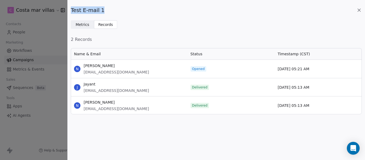
drag, startPoint x: 104, startPoint y: 10, endPoint x: 71, endPoint y: 12, distance: 32.9
click at [71, 12] on div "Test E-mail 1" at bounding box center [216, 9] width 291 height 7
click at [77, 10] on span "Test E-mail 1" at bounding box center [88, 9] width 34 height 7
click at [80, 10] on span "Test E-mail 1" at bounding box center [88, 9] width 34 height 7
click at [81, 10] on span "Test E-mail 1" at bounding box center [88, 9] width 34 height 7
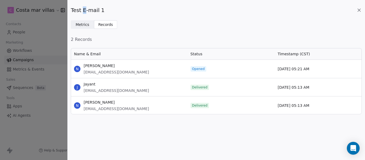
click at [81, 10] on span "Test E-mail 1" at bounding box center [88, 9] width 34 height 7
drag, startPoint x: 80, startPoint y: 10, endPoint x: 83, endPoint y: 10, distance: 3.5
click at [83, 10] on span "Test E-mail 1" at bounding box center [88, 9] width 34 height 7
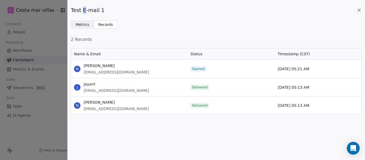
click at [83, 10] on span "Test E-mail 1" at bounding box center [88, 9] width 34 height 7
click at [121, 10] on div "Test E-mail 1" at bounding box center [216, 9] width 291 height 7
click at [358, 8] on icon at bounding box center [358, 9] width 5 height 5
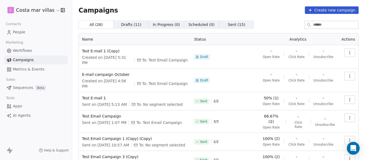
click at [345, 95] on button "button" at bounding box center [349, 99] width 11 height 9
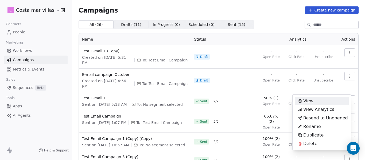
click at [357, 93] on html "C Costa mar villas Contacts People Marketing Workflows Campaigns Metrics & Even…" at bounding box center [182, 80] width 365 height 160
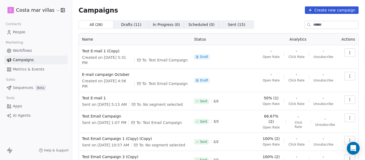
click at [93, 10] on span "Campaigns" at bounding box center [98, 9] width 40 height 7
click at [85, 10] on span "Campaigns" at bounding box center [98, 9] width 40 height 7
drag, startPoint x: 81, startPoint y: 10, endPoint x: 109, endPoint y: 11, distance: 28.0
click at [109, 11] on span "Campaigns" at bounding box center [98, 9] width 40 height 7
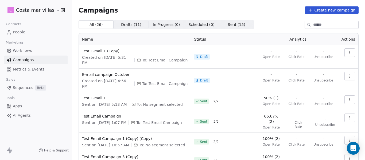
click at [112, 8] on span "Campaigns" at bounding box center [98, 9] width 40 height 7
drag, startPoint x: 112, startPoint y: 8, endPoint x: 78, endPoint y: 10, distance: 33.7
click at [78, 10] on span "Campaigns" at bounding box center [98, 9] width 40 height 7
click at [90, 11] on span "Campaigns" at bounding box center [98, 9] width 40 height 7
drag, startPoint x: 78, startPoint y: 11, endPoint x: 112, endPoint y: 13, distance: 34.5
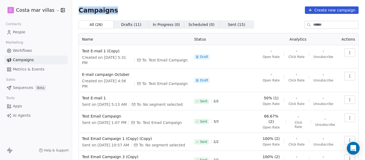
click at [112, 13] on div "Campaigns Create new campaign All ( 26 ) All ( 26 ) Drafts ( 11 ) Drafts ( 11 )…" at bounding box center [218, 132] width 293 height 264
click at [112, 13] on div "Campaigns Create new campaign" at bounding box center [218, 9] width 280 height 7
click at [95, 11] on span "Campaigns" at bounding box center [98, 9] width 40 height 7
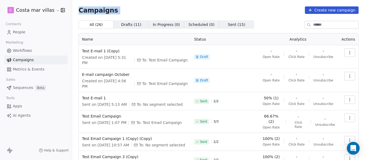
click at [135, 15] on div "Campaigns Create new campaign All ( 26 ) All ( 26 ) Drafts ( 11 ) Drafts ( 11 )…" at bounding box center [218, 131] width 280 height 251
click at [93, 49] on span "Test E-mail 1 (Copy)" at bounding box center [134, 50] width 105 height 5
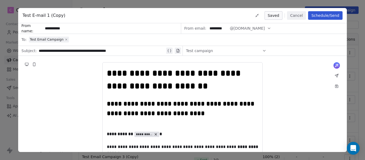
click at [65, 39] on icon at bounding box center [66, 39] width 3 height 3
click at [48, 39] on div at bounding box center [186, 40] width 314 height 12
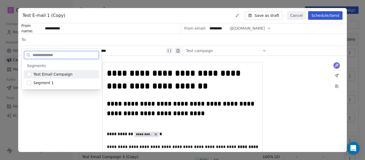
click at [46, 72] on span "Test Email Campaign" at bounding box center [52, 74] width 39 height 5
click at [269, 13] on button "Save as draft" at bounding box center [263, 15] width 38 height 9
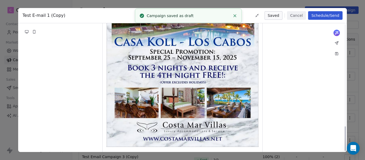
scroll to position [534, 0]
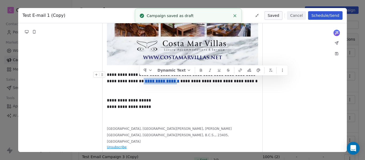
drag, startPoint x: 140, startPoint y: 80, endPoint x: 172, endPoint y: 81, distance: 32.1
click at [173, 83] on div "**********" at bounding box center [182, 78] width 151 height 13
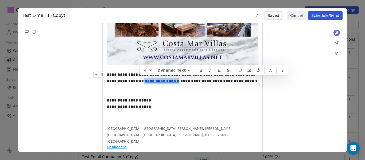
click at [165, 81] on u "**********" at bounding box center [162, 81] width 34 height 4
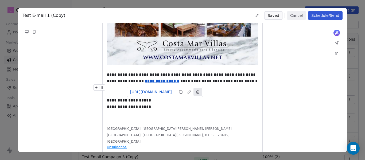
click at [198, 91] on icon at bounding box center [197, 92] width 4 height 4
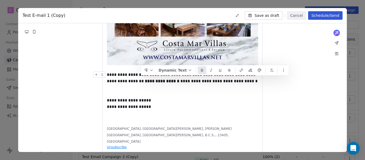
click at [190, 79] on div "**********" at bounding box center [182, 78] width 151 height 13
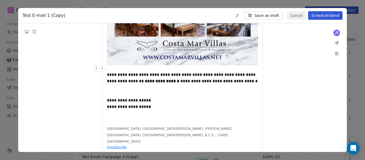
click at [25, 31] on icon at bounding box center [27, 32] width 4 height 4
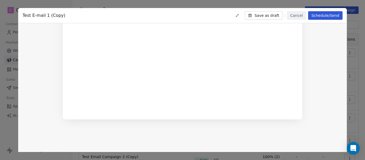
click at [259, 16] on button "Save as draft" at bounding box center [263, 15] width 38 height 9
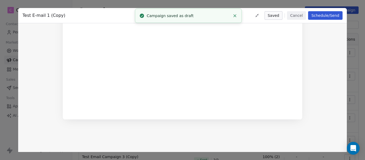
scroll to position [0, 0]
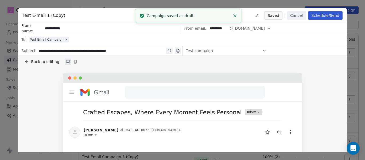
click at [36, 62] on span "Back to editing" at bounding box center [45, 61] width 28 height 5
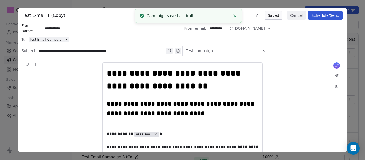
click at [26, 64] on icon at bounding box center [26, 64] width 3 height 2
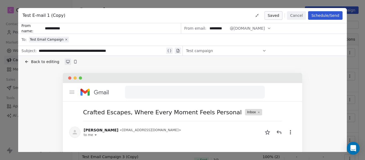
click at [42, 64] on span "Back to editing" at bounding box center [45, 61] width 28 height 5
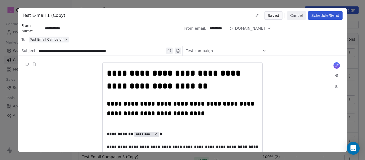
click at [298, 16] on button "Cancel" at bounding box center [296, 15] width 19 height 9
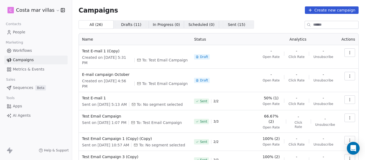
click at [23, 34] on span "People" at bounding box center [19, 32] width 13 height 6
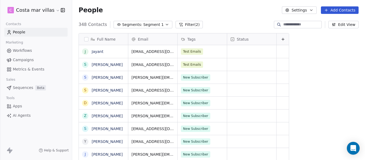
scroll to position [137, 289]
click at [153, 23] on span "Segment 1" at bounding box center [153, 25] width 20 height 6
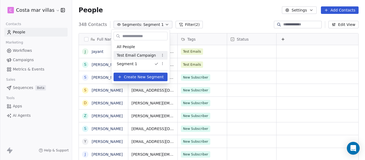
click at [141, 54] on span "Test Email Campaign" at bounding box center [136, 56] width 39 height 6
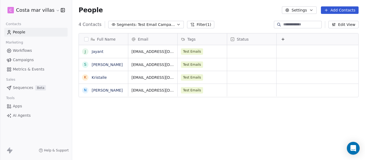
click at [146, 23] on span "Test Email Campaign" at bounding box center [156, 25] width 37 height 6
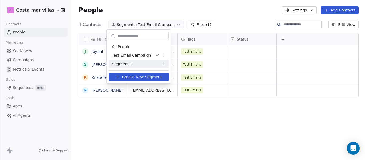
click at [129, 66] on span "Segment 1" at bounding box center [122, 64] width 20 height 6
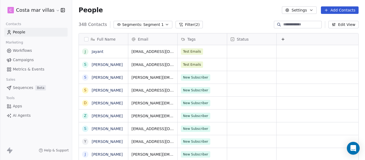
click at [144, 25] on span "Segment 1" at bounding box center [153, 25] width 20 height 6
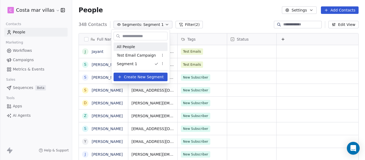
click at [31, 58] on html "C Costa mar villas Contacts People Marketing Workflows Campaigns Metrics & Even…" at bounding box center [182, 80] width 365 height 160
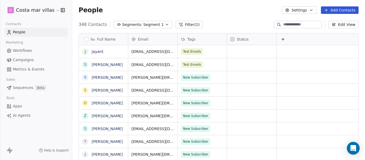
click at [27, 60] on span "Campaigns" at bounding box center [23, 60] width 21 height 6
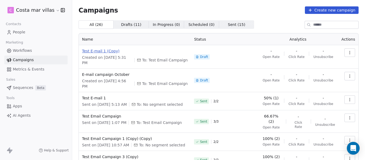
click at [104, 52] on span "Test E-mail 1 (Copy)" at bounding box center [134, 50] width 105 height 5
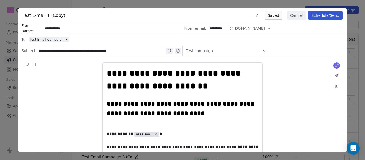
click at [195, 48] on span "Test campaign" at bounding box center [199, 50] width 27 height 5
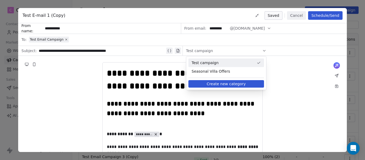
click at [203, 64] on span "Test campaign" at bounding box center [222, 62] width 63 height 5
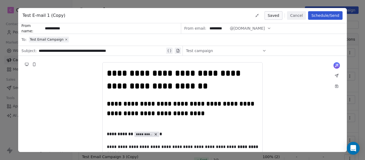
click at [324, 15] on button "Schedule/Send" at bounding box center [325, 15] width 34 height 9
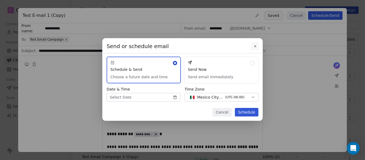
click at [210, 70] on button "Send Now Send email immediately" at bounding box center [221, 70] width 74 height 27
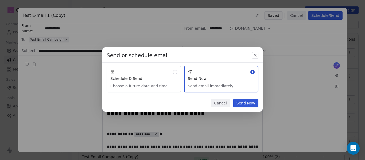
click at [249, 103] on button "Send Now" at bounding box center [245, 103] width 25 height 9
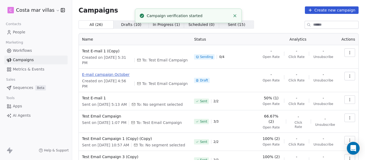
click at [97, 72] on span "E-mail campaign October" at bounding box center [134, 74] width 105 height 5
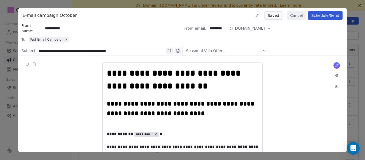
click at [295, 13] on button "Cancel" at bounding box center [296, 15] width 19 height 9
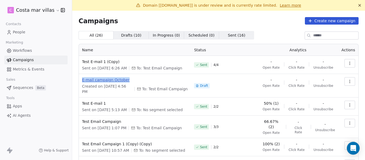
drag, startPoint x: 132, startPoint y: 80, endPoint x: 82, endPoint y: 81, distance: 49.9
click at [82, 81] on span "E-mail campaign October" at bounding box center [134, 79] width 105 height 5
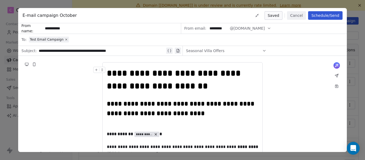
click at [197, 51] on span "Seasonal Villa Offers" at bounding box center [205, 50] width 38 height 5
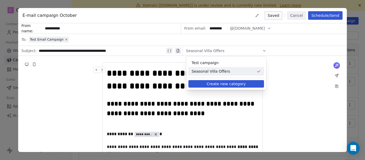
click at [204, 71] on span "Seasonal Villa Offers" at bounding box center [222, 71] width 63 height 5
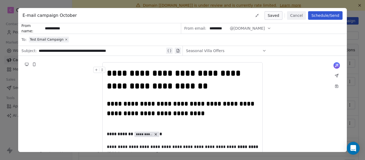
click at [73, 39] on div "Test Email Campaign" at bounding box center [186, 40] width 314 height 12
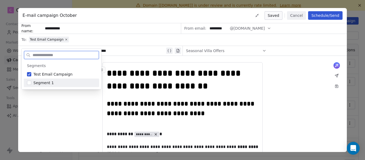
click at [42, 83] on span "Segment 1" at bounding box center [43, 82] width 20 height 5
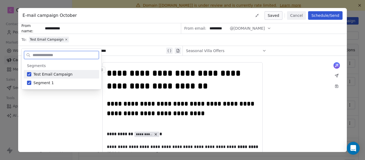
click at [28, 74] on button "Suggestions" at bounding box center [29, 74] width 4 height 4
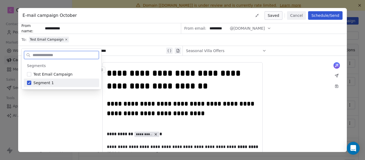
click at [47, 83] on span "Segment 1" at bounding box center [43, 82] width 20 height 5
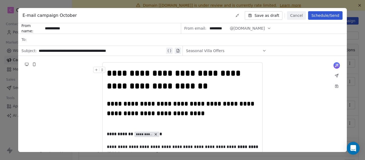
click at [51, 33] on input "**********" at bounding box center [111, 28] width 137 height 10
click at [51, 41] on div at bounding box center [186, 40] width 314 height 12
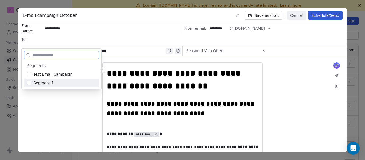
click at [42, 80] on span "Segment 1" at bounding box center [43, 82] width 20 height 5
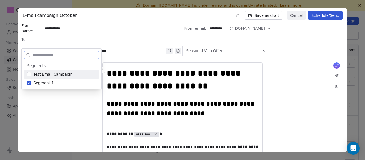
click at [275, 15] on button "Save as draft" at bounding box center [263, 15] width 38 height 9
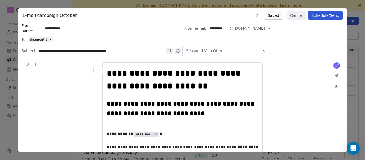
click at [209, 51] on span "Seasonal Villa Offers" at bounding box center [205, 50] width 38 height 5
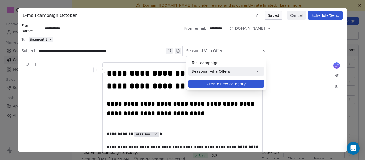
click at [231, 72] on span "Seasonal Villa Offers" at bounding box center [222, 71] width 63 height 5
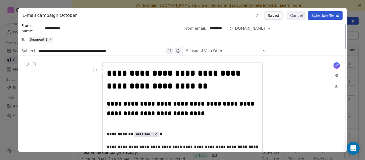
click at [294, 16] on button "Cancel" at bounding box center [296, 15] width 19 height 9
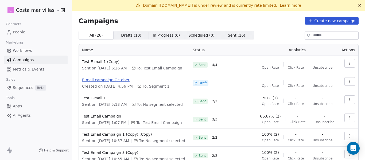
click at [98, 80] on span "E-mail campaign October" at bounding box center [134, 79] width 104 height 5
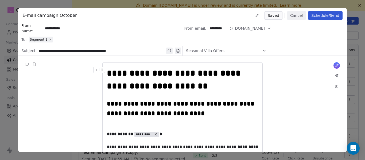
click at [320, 15] on button "Schedule/Send" at bounding box center [325, 15] width 34 height 9
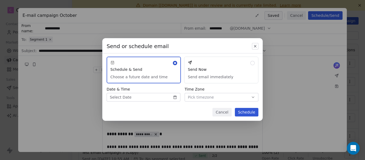
click at [237, 63] on button "Send Now Send email immediately" at bounding box center [221, 70] width 74 height 27
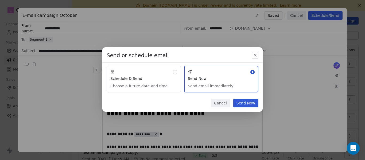
click at [255, 56] on icon "button" at bounding box center [255, 55] width 4 height 4
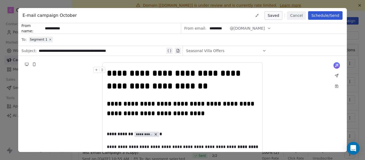
click at [297, 16] on button "Cancel" at bounding box center [296, 15] width 19 height 9
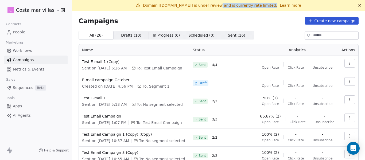
drag, startPoint x: 260, startPoint y: 5, endPoint x: 211, endPoint y: 6, distance: 48.6
click at [211, 6] on span "Domain [[DOMAIN_NAME]] is under review and is currently rate limited." at bounding box center [210, 5] width 134 height 4
click at [357, 4] on icon at bounding box center [359, 5] width 4 height 4
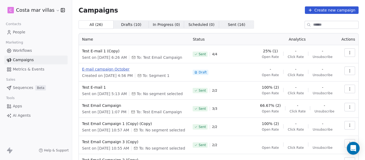
click at [99, 69] on span "E-mail campaign October" at bounding box center [134, 68] width 104 height 5
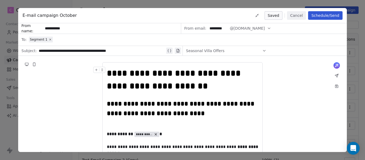
click at [292, 15] on button "Cancel" at bounding box center [296, 15] width 19 height 9
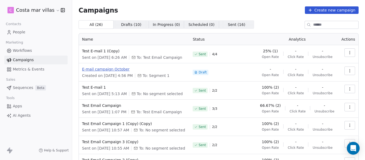
click at [119, 70] on span "E-mail campaign October" at bounding box center [134, 68] width 104 height 5
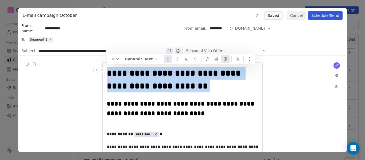
drag, startPoint x: 108, startPoint y: 71, endPoint x: 207, endPoint y: 88, distance: 100.7
click at [207, 88] on div "**********" at bounding box center [182, 80] width 151 height 26
click at [223, 61] on icon "button" at bounding box center [225, 59] width 4 height 4
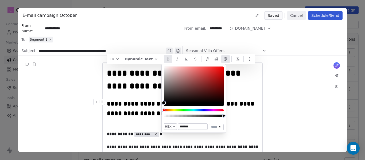
click at [121, 105] on strong "**********" at bounding box center [181, 108] width 149 height 16
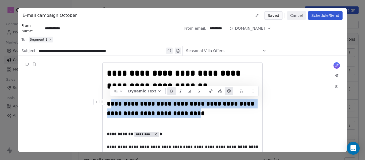
drag, startPoint x: 110, startPoint y: 102, endPoint x: 211, endPoint y: 112, distance: 101.9
click at [207, 110] on strong "**********" at bounding box center [181, 108] width 149 height 16
click at [211, 112] on div "**********" at bounding box center [182, 108] width 151 height 19
drag, startPoint x: 211, startPoint y: 113, endPoint x: 108, endPoint y: 103, distance: 104.0
click at [108, 103] on div "**********" at bounding box center [182, 108] width 151 height 19
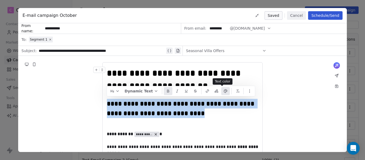
click at [223, 92] on icon "button" at bounding box center [225, 91] width 4 height 4
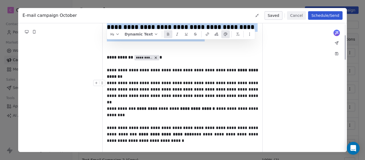
scroll to position [80, 0]
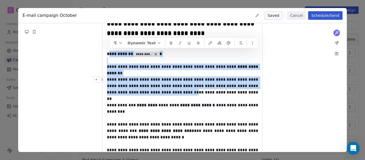
drag, startPoint x: 108, startPoint y: 54, endPoint x: 164, endPoint y: 93, distance: 68.2
drag, startPoint x: 119, startPoint y: 70, endPoint x: 108, endPoint y: 62, distance: 13.5
click at [118, 70] on div "**********" at bounding box center [182, 70] width 151 height 13
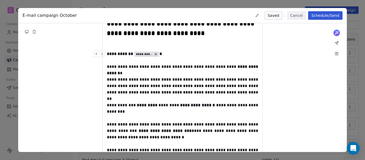
click at [108, 54] on strong "**********" at bounding box center [120, 54] width 27 height 4
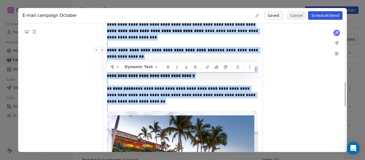
scroll to position [320, 0]
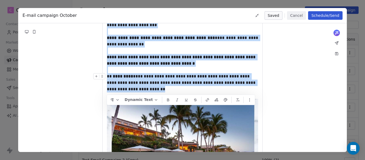
drag, startPoint x: 113, startPoint y: 59, endPoint x: 151, endPoint y: 90, distance: 48.4
click at [151, 90] on div "**********" at bounding box center [182, 40] width 151 height 589
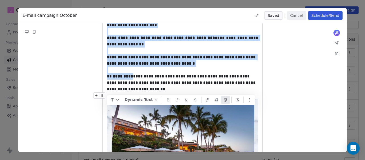
click at [224, 101] on button "button" at bounding box center [225, 100] width 9 height 8
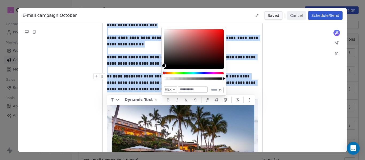
click at [138, 90] on div "**********" at bounding box center [182, 82] width 151 height 19
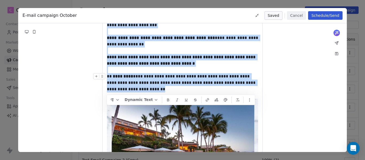
click at [136, 77] on div "**********" at bounding box center [182, 82] width 151 height 19
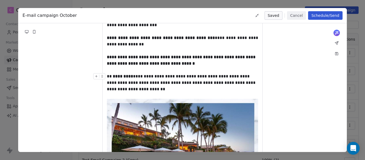
click at [140, 88] on div "**********" at bounding box center [182, 82] width 151 height 19
drag, startPoint x: 140, startPoint y: 88, endPoint x: 107, endPoint y: 79, distance: 33.8
click at [107, 79] on div "**********" at bounding box center [182, 82] width 151 height 19
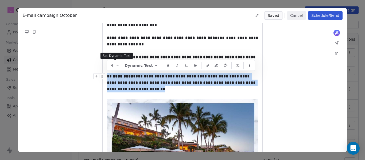
drag, startPoint x: 137, startPoint y: 89, endPoint x: 108, endPoint y: 76, distance: 32.3
click at [108, 76] on div "**********" at bounding box center [182, 82] width 151 height 19
click at [221, 66] on button "button" at bounding box center [225, 65] width 9 height 8
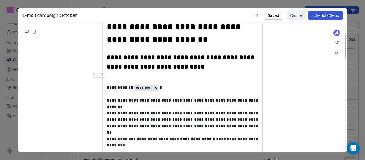
scroll to position [53, 0]
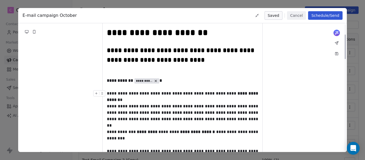
click at [126, 96] on div "**********" at bounding box center [182, 96] width 151 height 13
click at [130, 108] on div "**********" at bounding box center [182, 116] width 151 height 26
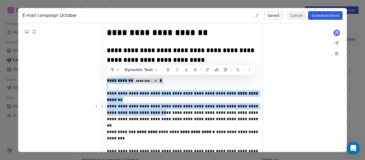
drag, startPoint x: 108, startPoint y: 79, endPoint x: 144, endPoint y: 114, distance: 50.2
click at [179, 109] on div "**********" at bounding box center [182, 116] width 151 height 26
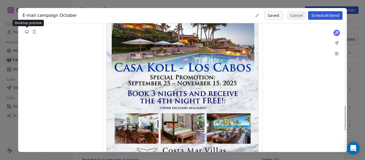
click at [27, 30] on icon at bounding box center [27, 32] width 4 height 4
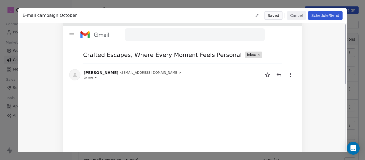
scroll to position [0, 0]
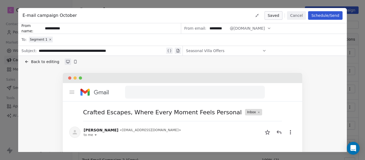
click at [298, 14] on button "Cancel" at bounding box center [296, 15] width 19 height 9
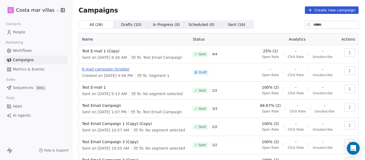
click at [108, 69] on span "E-mail campaign October" at bounding box center [134, 68] width 104 height 5
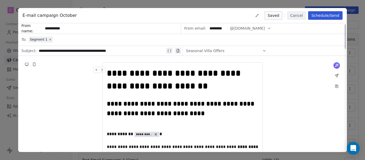
click at [296, 15] on button "Cancel" at bounding box center [296, 15] width 19 height 9
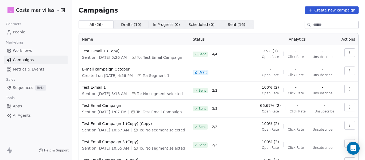
click at [30, 33] on link "People" at bounding box center [35, 32] width 63 height 9
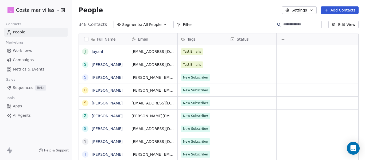
scroll to position [137, 289]
click at [151, 26] on span "All People" at bounding box center [152, 25] width 18 height 6
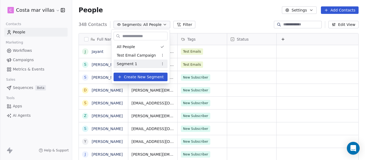
click at [132, 63] on span "Segment 1" at bounding box center [127, 64] width 20 height 6
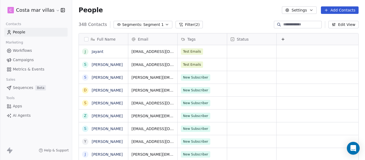
click at [135, 23] on span "Segments:" at bounding box center [132, 25] width 20 height 6
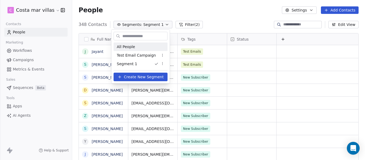
click at [134, 49] on div "All People" at bounding box center [140, 46] width 54 height 9
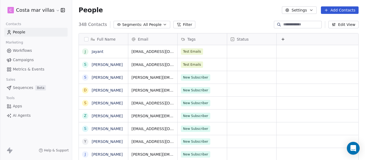
click at [219, 19] on div "People Settings Add Contacts" at bounding box center [218, 10] width 293 height 20
click at [131, 28] on button "Segments: All People" at bounding box center [141, 24] width 56 height 7
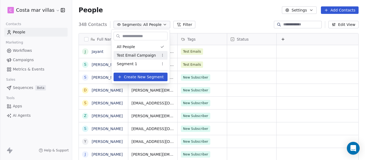
click at [135, 59] on div "Test Email Campaign" at bounding box center [140, 55] width 54 height 9
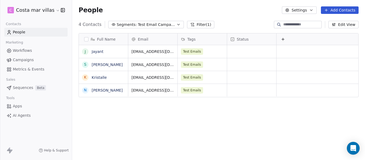
click at [159, 23] on span "Test Email Campaign" at bounding box center [156, 25] width 37 height 6
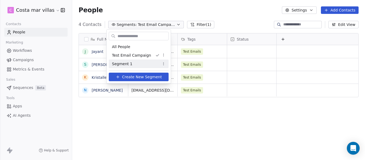
click at [128, 66] on span "Segment 1" at bounding box center [122, 64] width 20 height 6
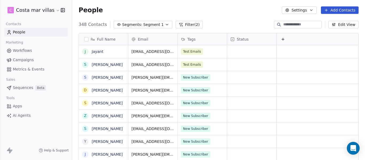
click at [21, 57] on span "Campaigns" at bounding box center [23, 60] width 21 height 6
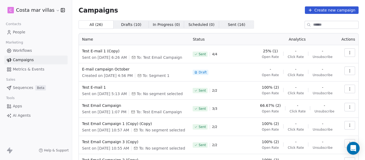
click at [42, 7] on html "C Costa mar villas Contacts People Marketing Workflows Campaigns Metrics & Even…" at bounding box center [182, 80] width 365 height 160
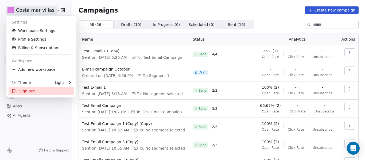
click at [25, 93] on div "Sign out" at bounding box center [41, 91] width 65 height 9
